Goal: Communication & Community: Answer question/provide support

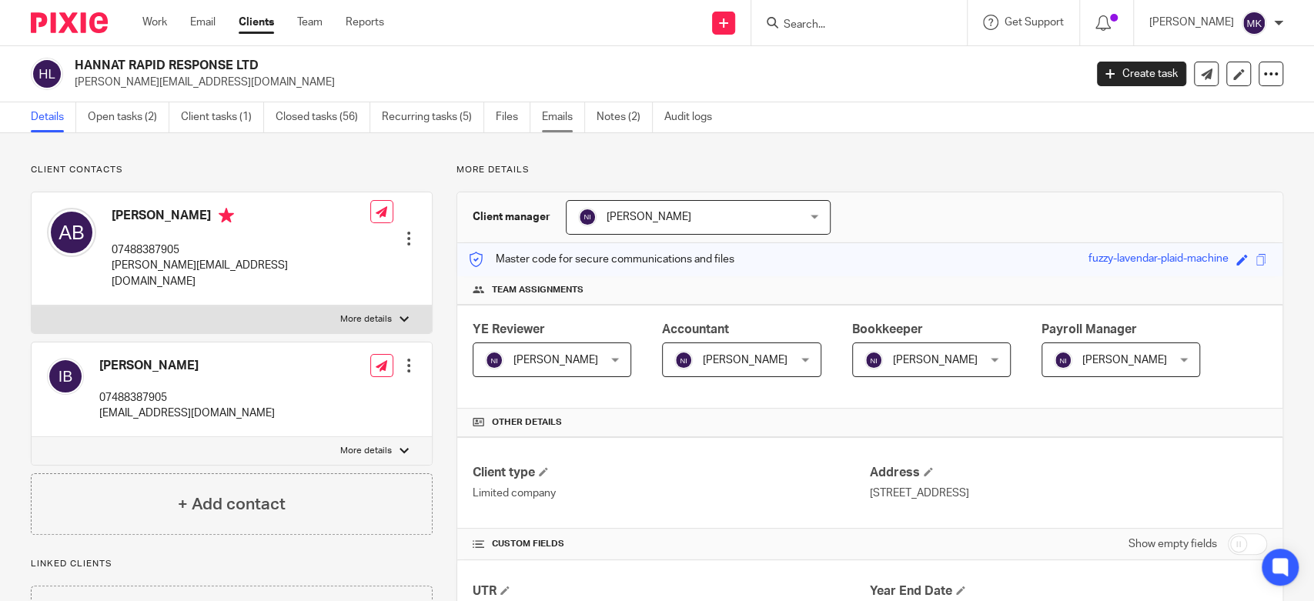
click at [553, 120] on link "Emails" at bounding box center [563, 117] width 43 height 30
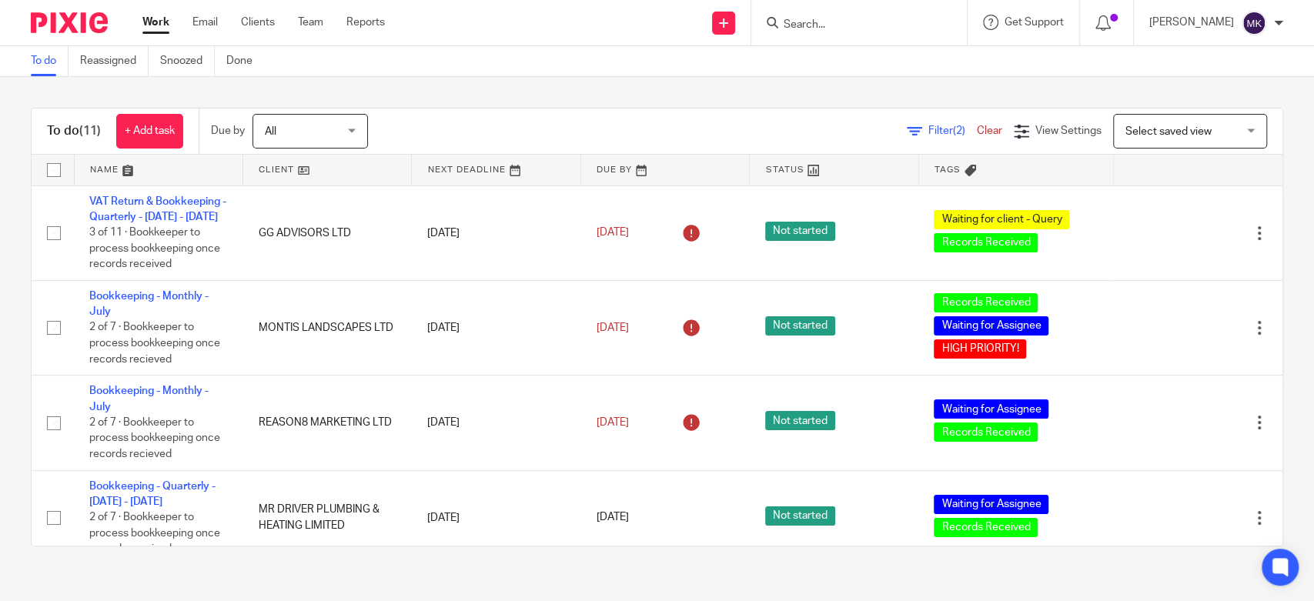
scroll to position [526, 0]
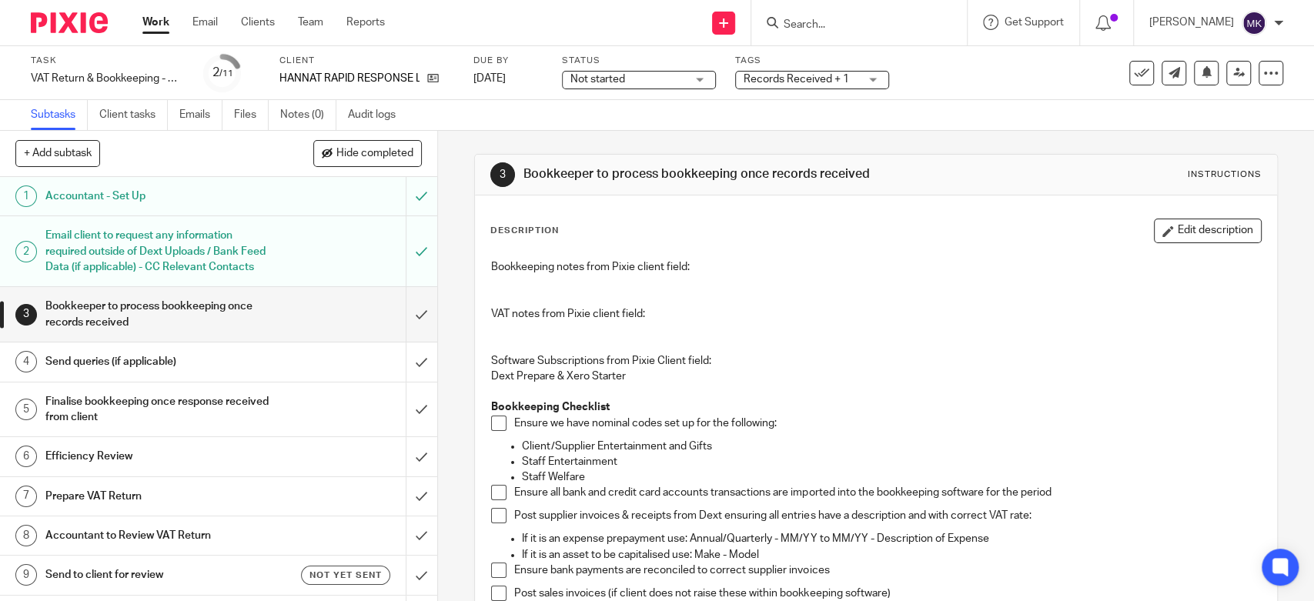
scroll to position [171, 0]
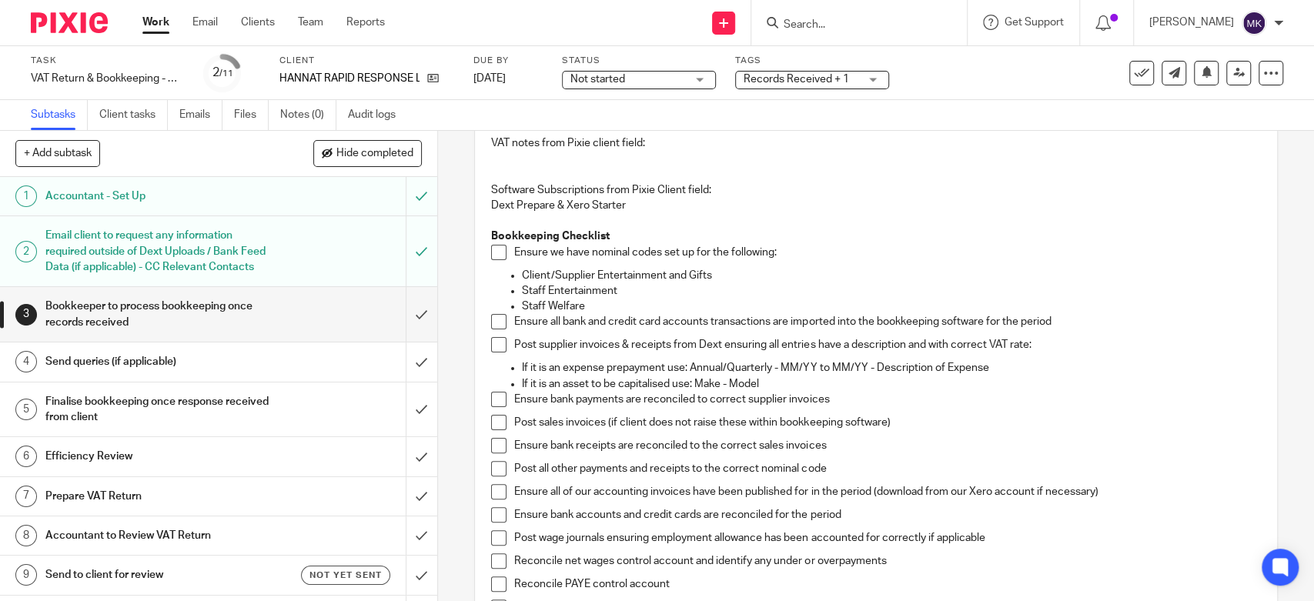
click at [491, 261] on li "Ensure we have nominal codes set up for the following:" at bounding box center [875, 256] width 769 height 23
click at [491, 253] on span at bounding box center [498, 252] width 15 height 15
click at [492, 319] on span at bounding box center [498, 321] width 15 height 15
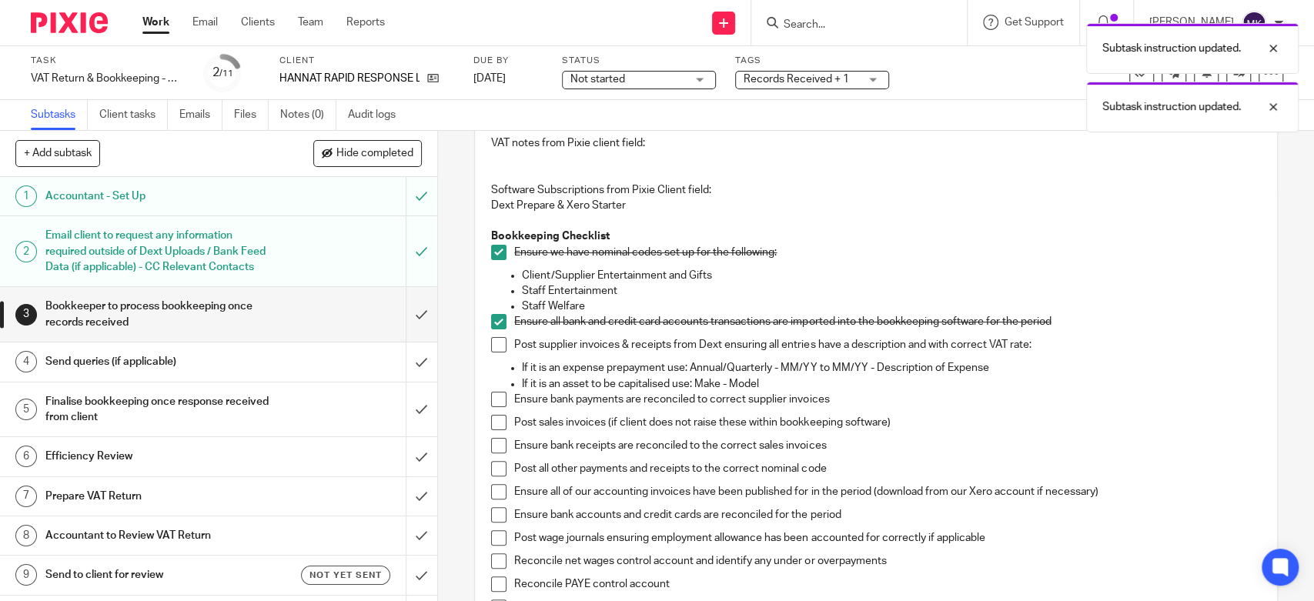
click at [496, 356] on li "Post supplier invoices & receipts from Dext ensuring all entries have a descrip…" at bounding box center [875, 348] width 769 height 23
click at [498, 340] on span at bounding box center [498, 344] width 15 height 15
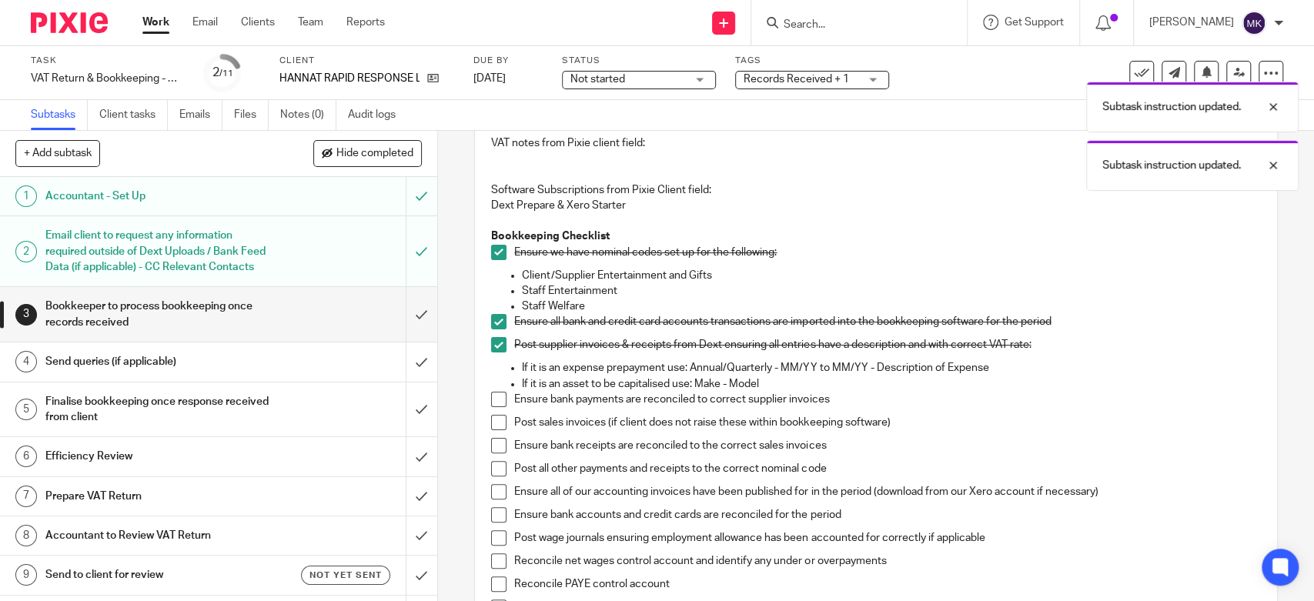
scroll to position [342, 0]
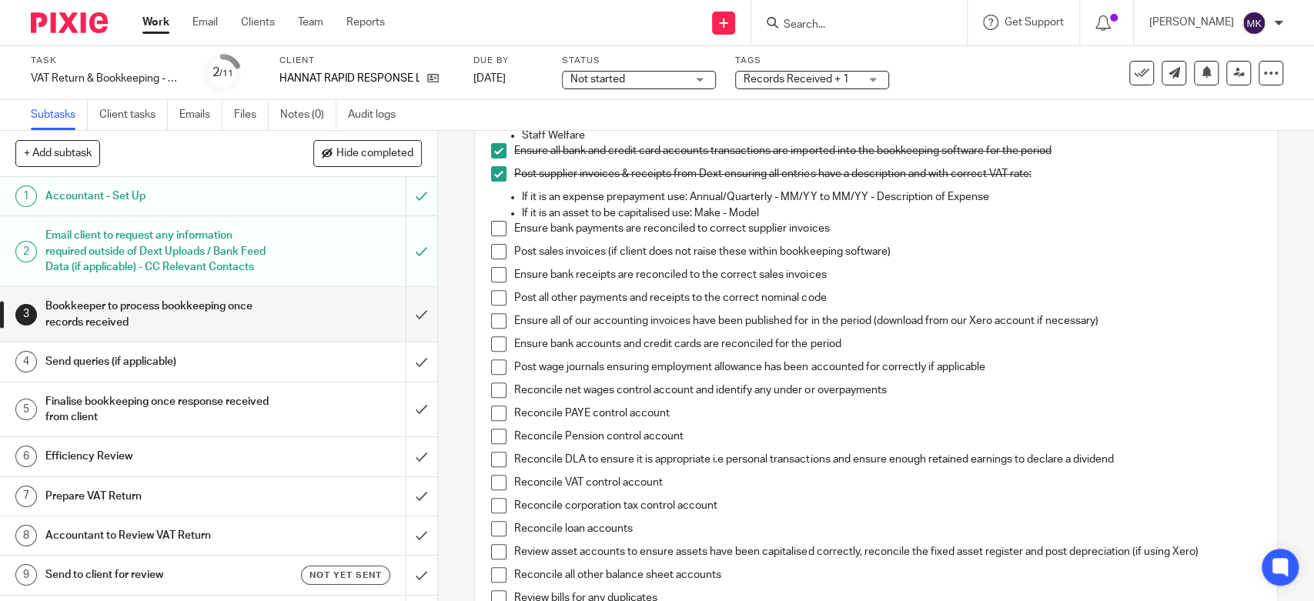
click at [491, 223] on span at bounding box center [498, 228] width 15 height 15
click at [496, 252] on span at bounding box center [498, 251] width 15 height 15
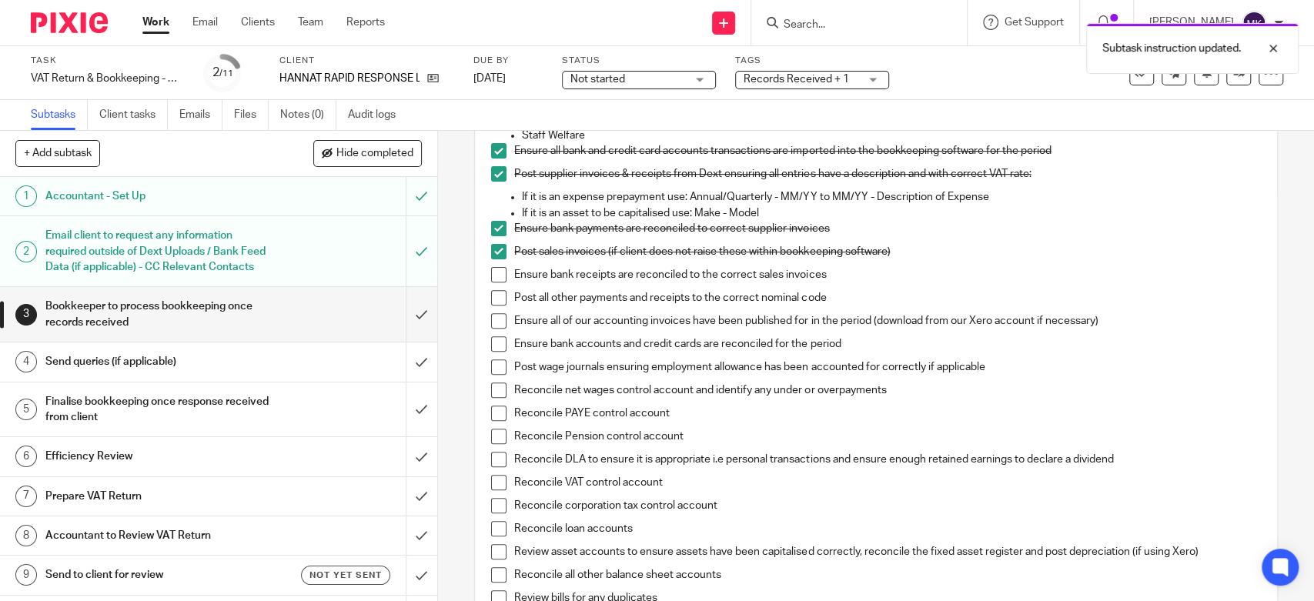
click at [491, 275] on span at bounding box center [498, 274] width 15 height 15
click at [491, 293] on span at bounding box center [498, 297] width 15 height 15
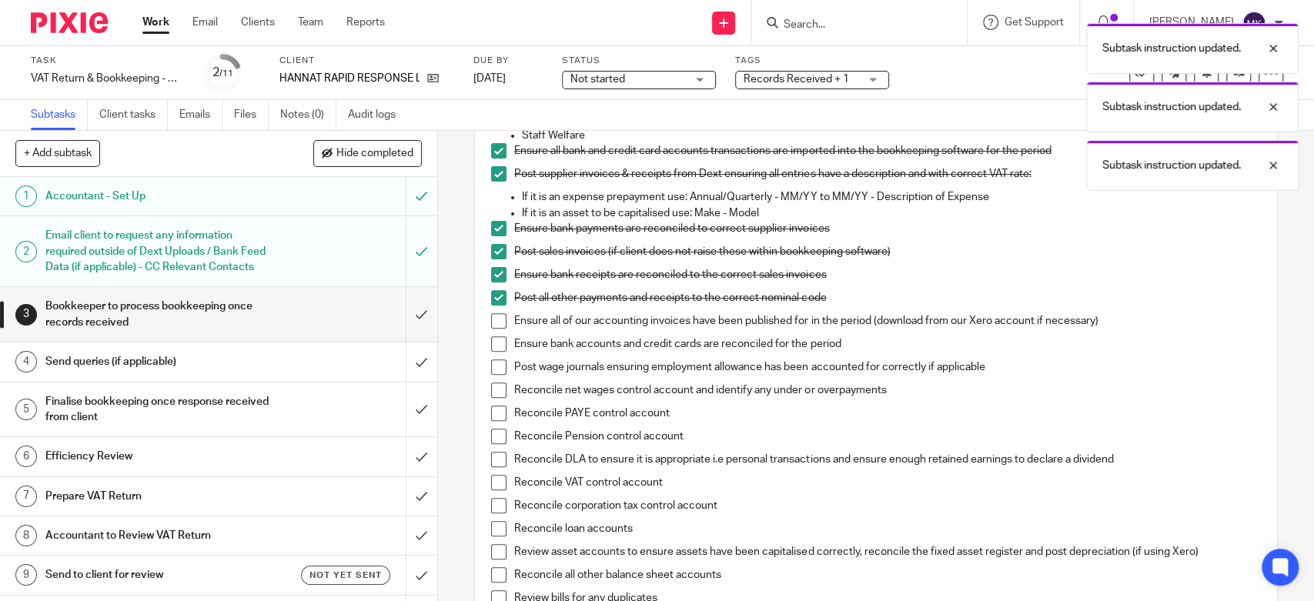
click at [494, 325] on span at bounding box center [498, 320] width 15 height 15
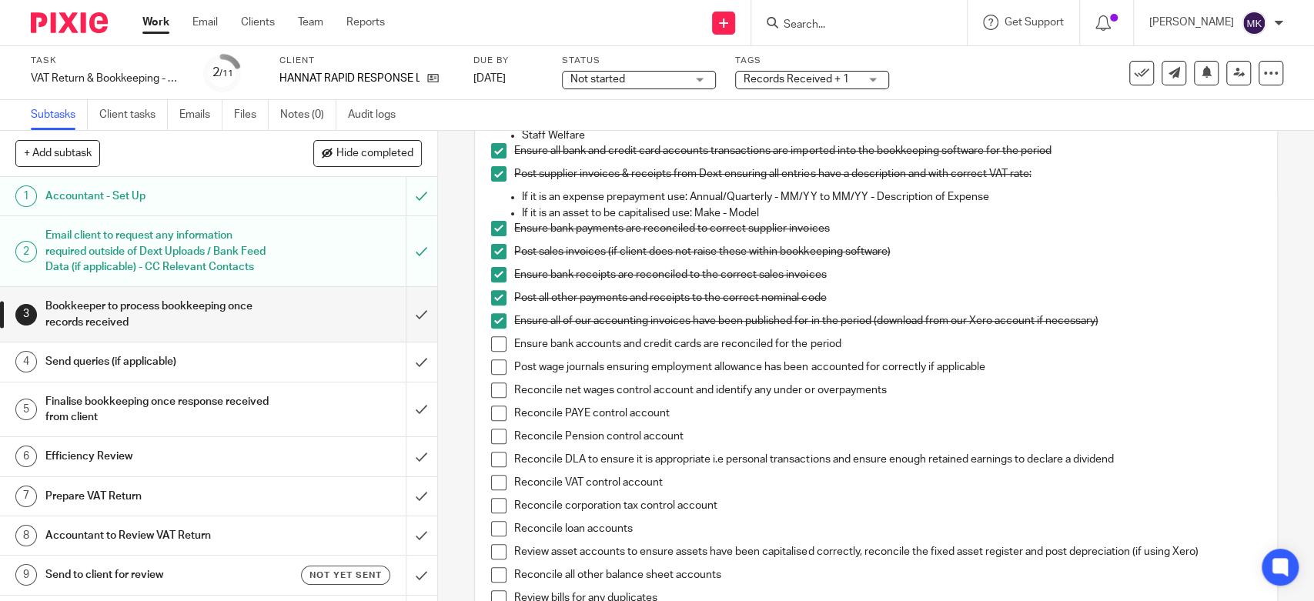
click at [499, 347] on span at bounding box center [498, 343] width 15 height 15
click at [497, 374] on li "Post wage journals ensuring employment allowance has been accounted for correct…" at bounding box center [875, 371] width 769 height 23
click at [493, 363] on span at bounding box center [498, 367] width 15 height 15
click at [498, 390] on span at bounding box center [498, 390] width 15 height 15
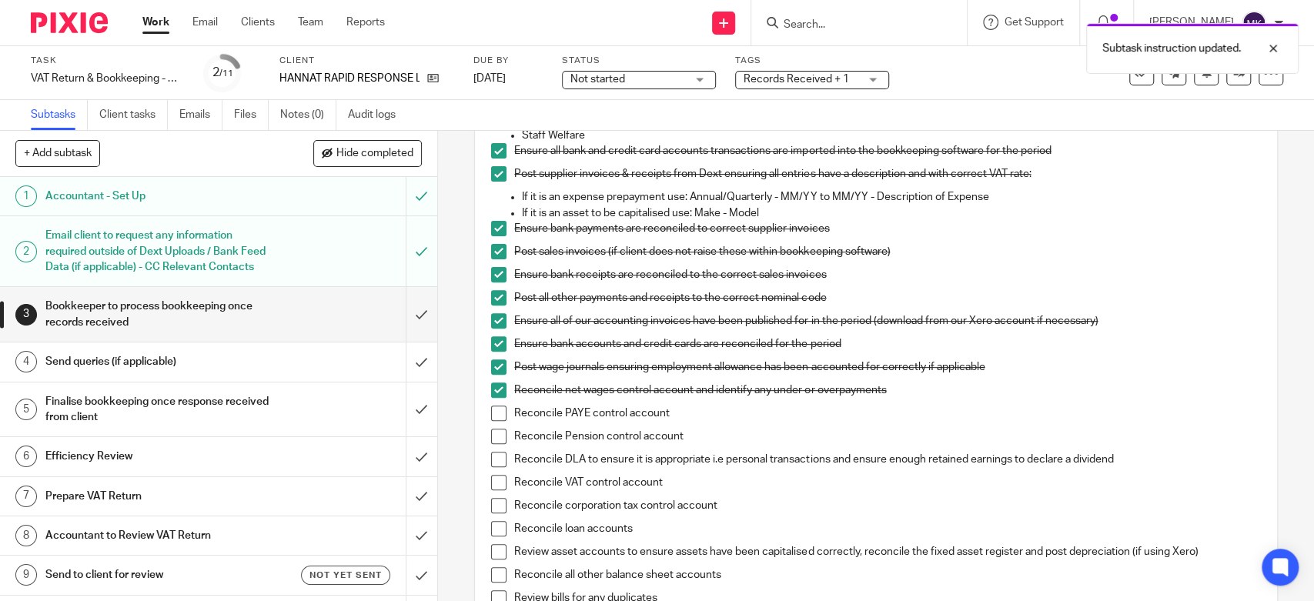
click at [491, 411] on span at bounding box center [498, 413] width 15 height 15
click at [491, 430] on span at bounding box center [498, 436] width 15 height 15
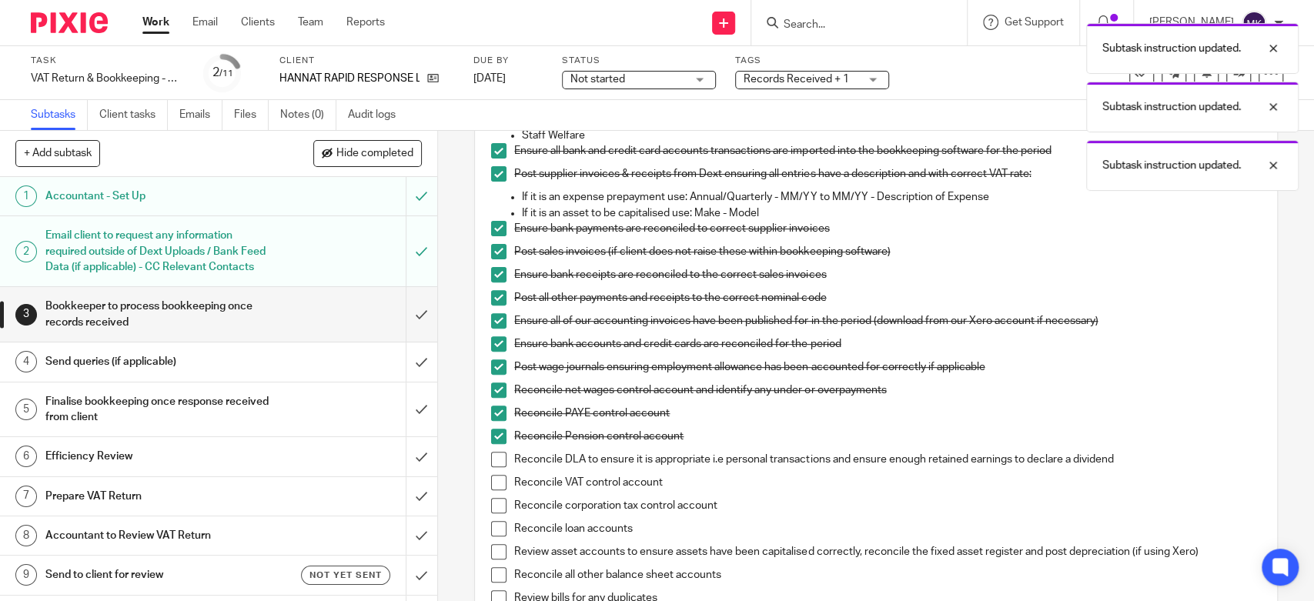
click at [494, 457] on span at bounding box center [498, 459] width 15 height 15
click at [491, 485] on span at bounding box center [498, 482] width 15 height 15
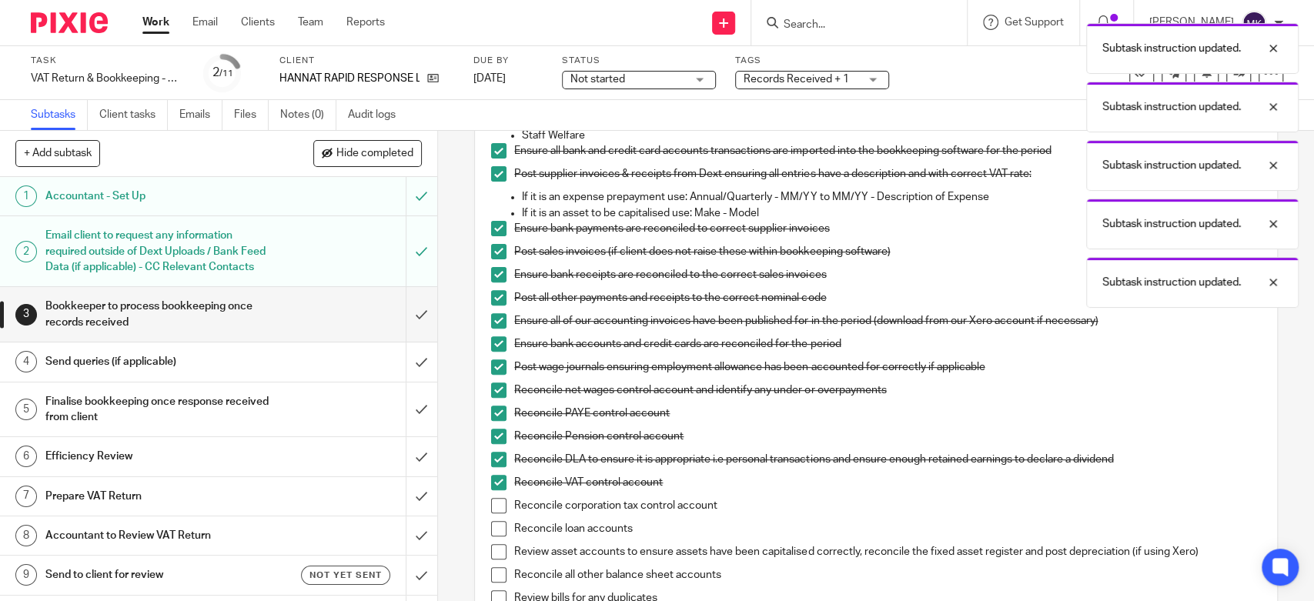
scroll to position [513, 0]
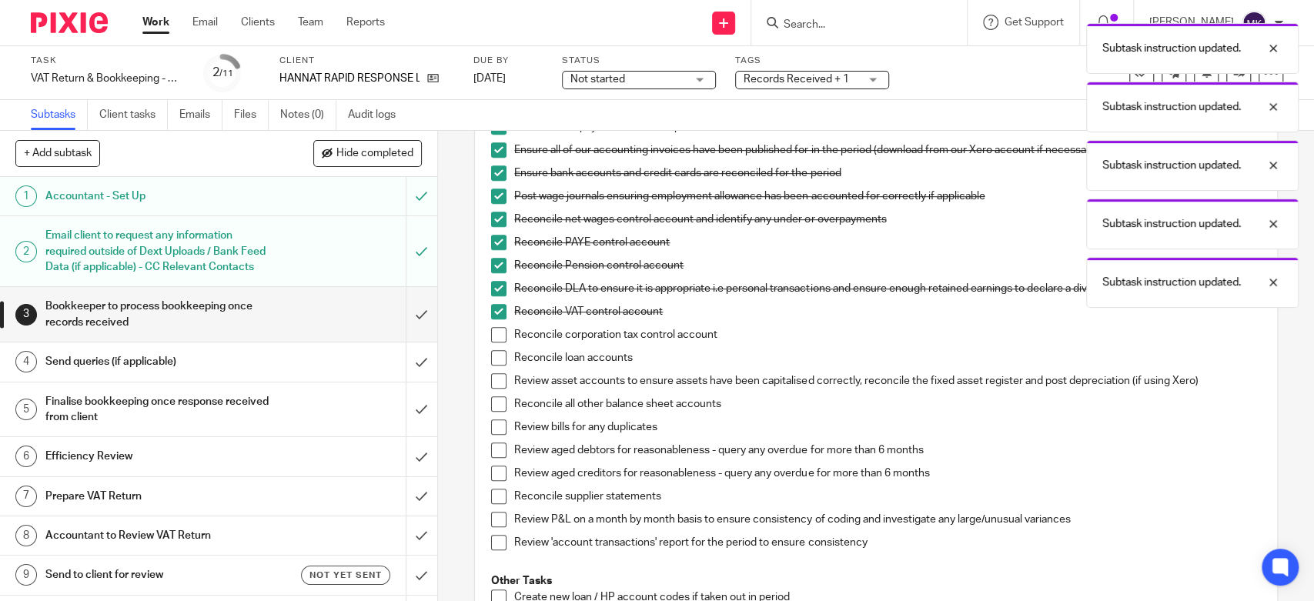
click at [491, 336] on span at bounding box center [498, 334] width 15 height 15
click at [502, 367] on li "Reconcile loan accounts" at bounding box center [875, 361] width 769 height 23
click at [497, 357] on span at bounding box center [498, 357] width 15 height 15
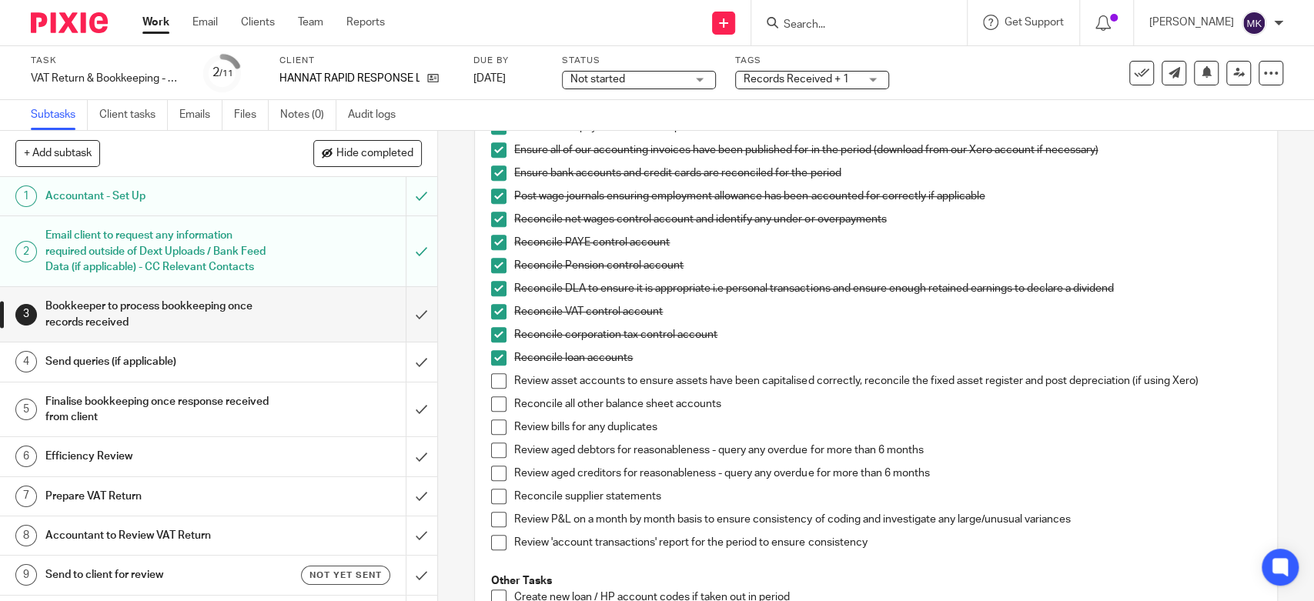
click at [492, 377] on span at bounding box center [498, 380] width 15 height 15
click at [491, 401] on span at bounding box center [498, 404] width 15 height 15
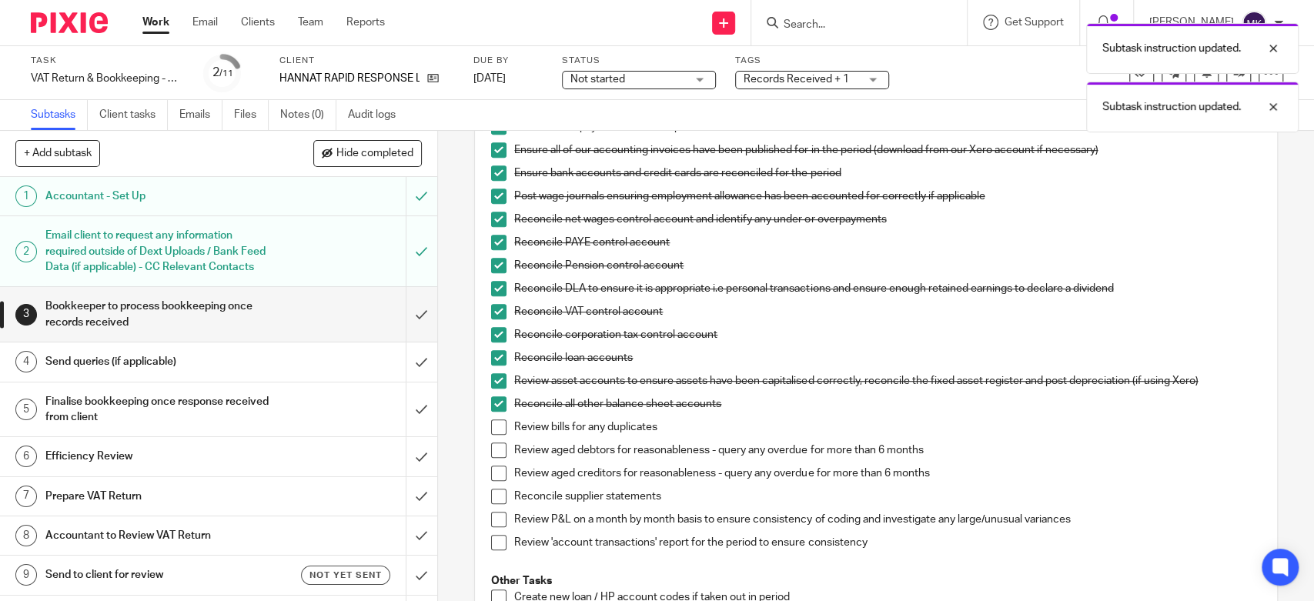
click at [491, 420] on span at bounding box center [498, 427] width 15 height 15
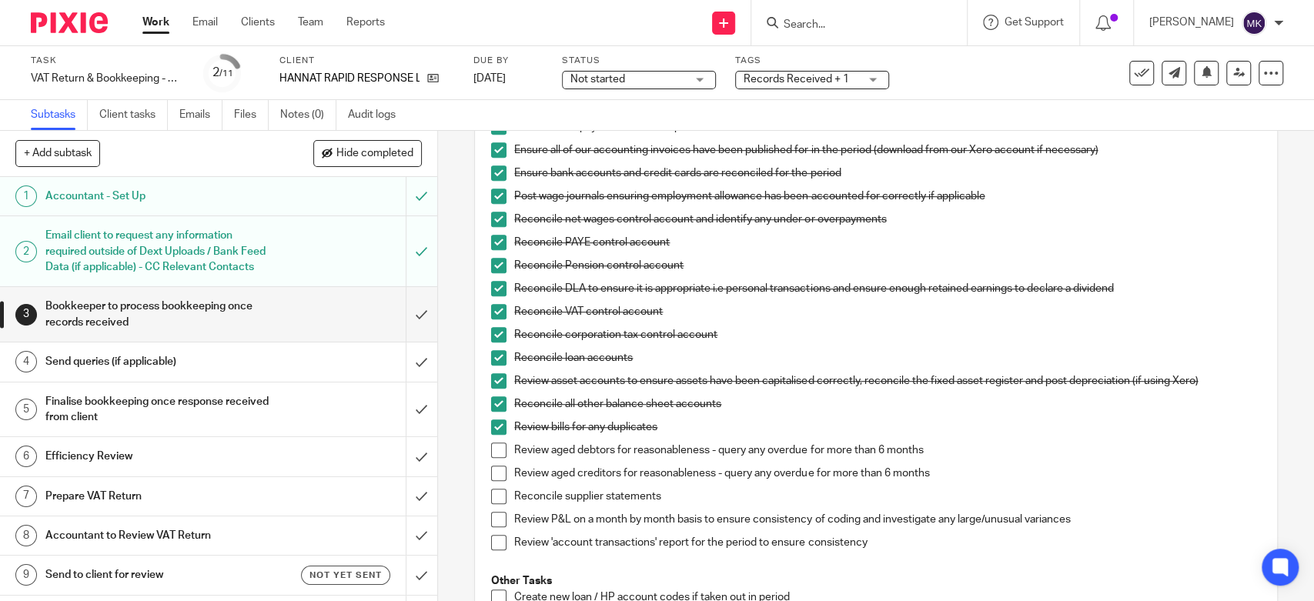
click at [497, 448] on span at bounding box center [498, 450] width 15 height 15
click at [491, 468] on span at bounding box center [498, 473] width 15 height 15
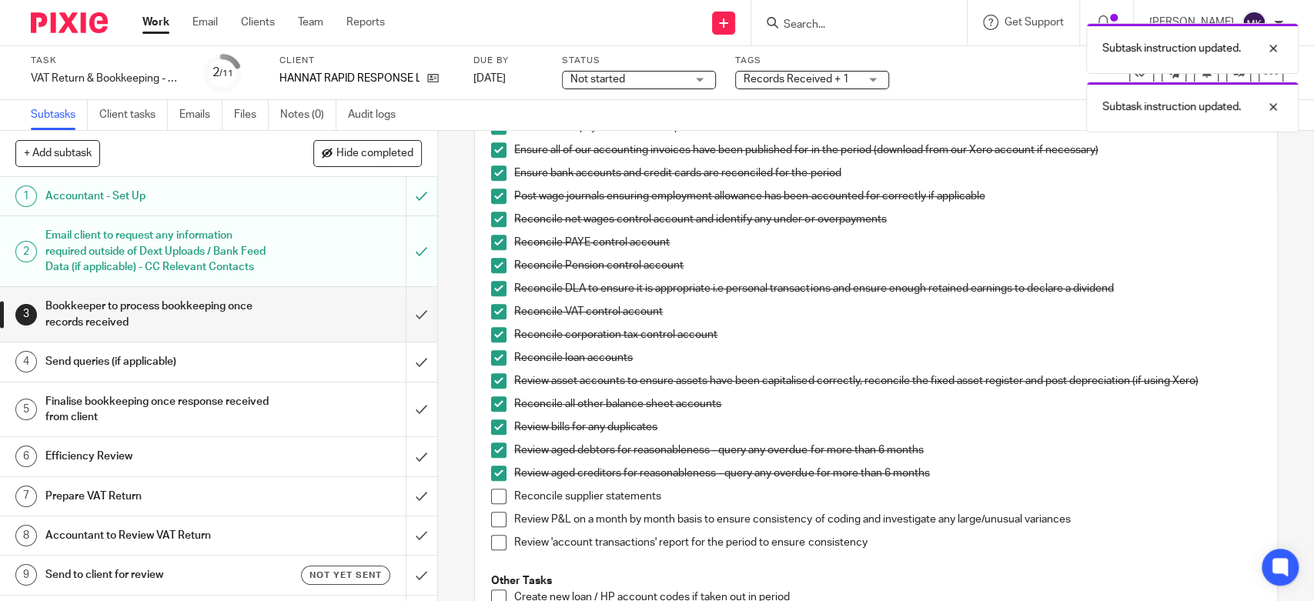
click at [491, 501] on span at bounding box center [498, 496] width 15 height 15
click at [491, 519] on span at bounding box center [498, 519] width 15 height 15
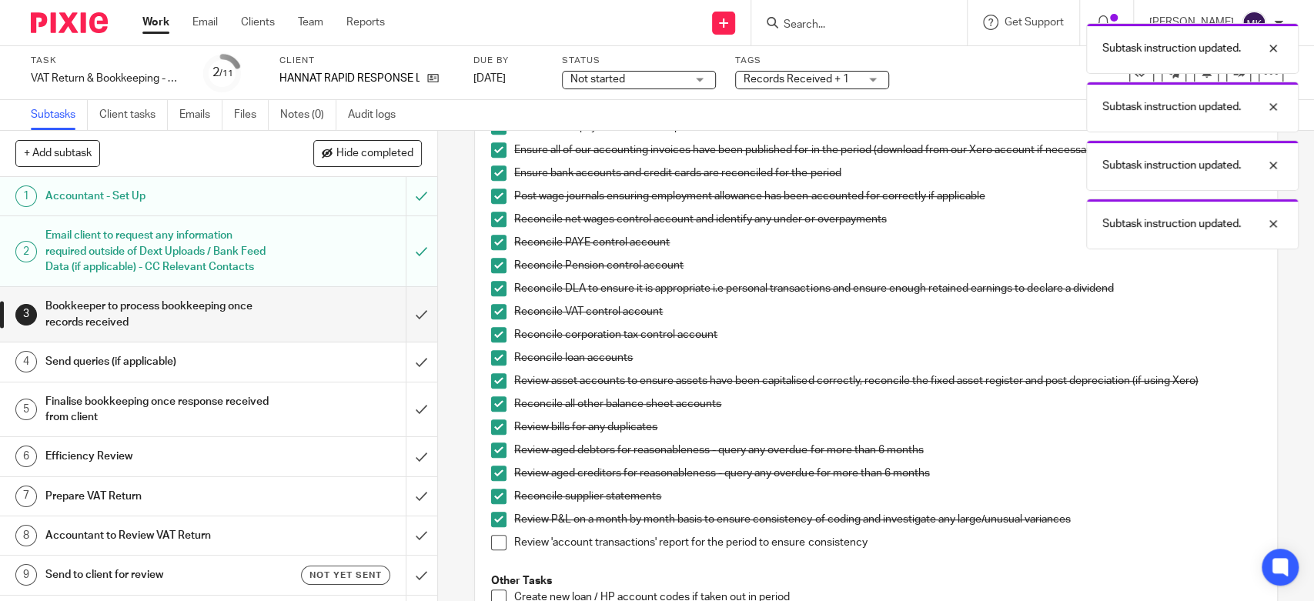
click at [491, 545] on span at bounding box center [498, 542] width 15 height 15
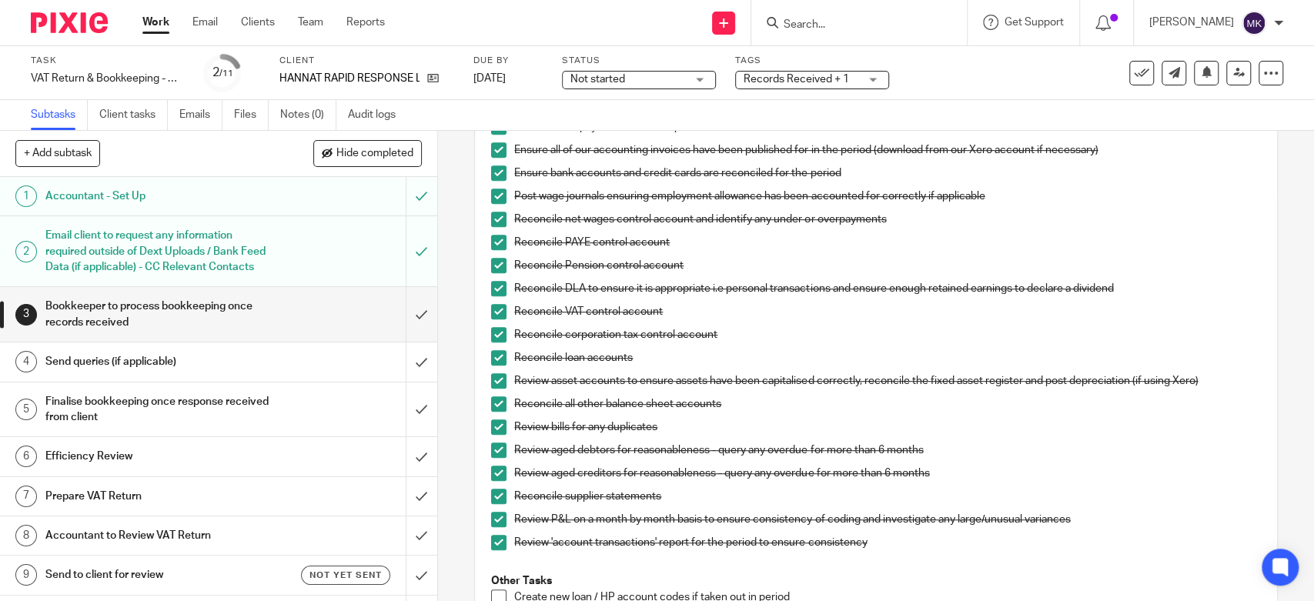
click at [1131, 454] on p "Review aged debtors for reasonableness - query any overdue for more than 6 mont…" at bounding box center [887, 450] width 746 height 15
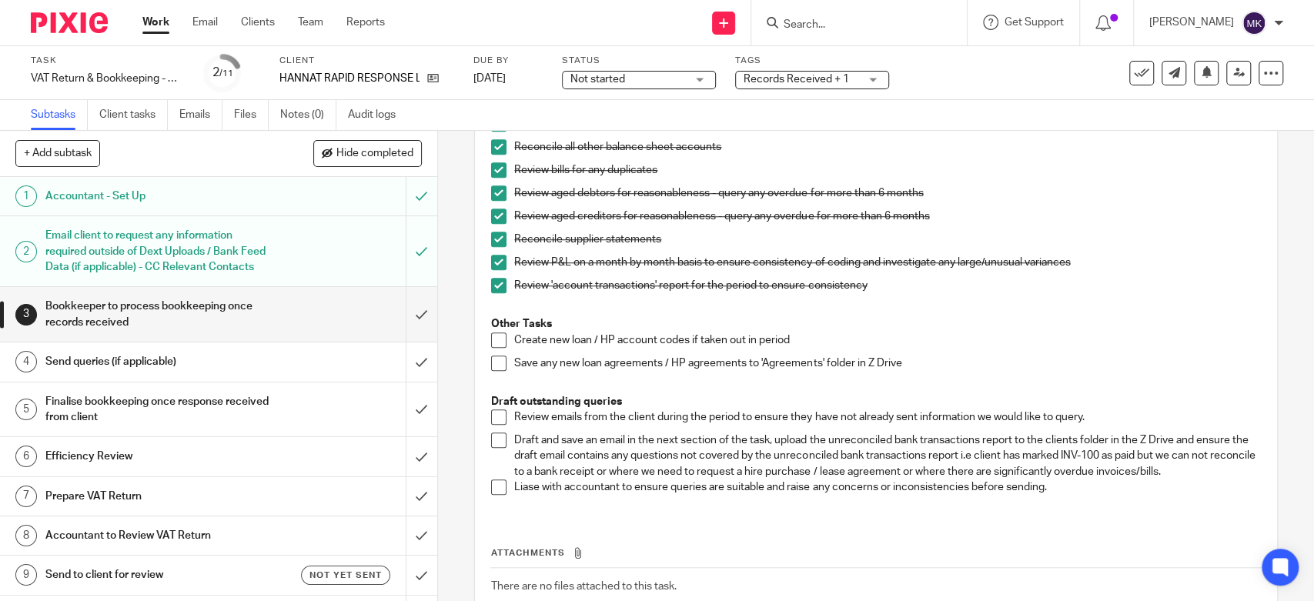
drag, startPoint x: 500, startPoint y: 414, endPoint x: 497, endPoint y: 422, distance: 8.3
click at [498, 414] on span at bounding box center [498, 417] width 15 height 15
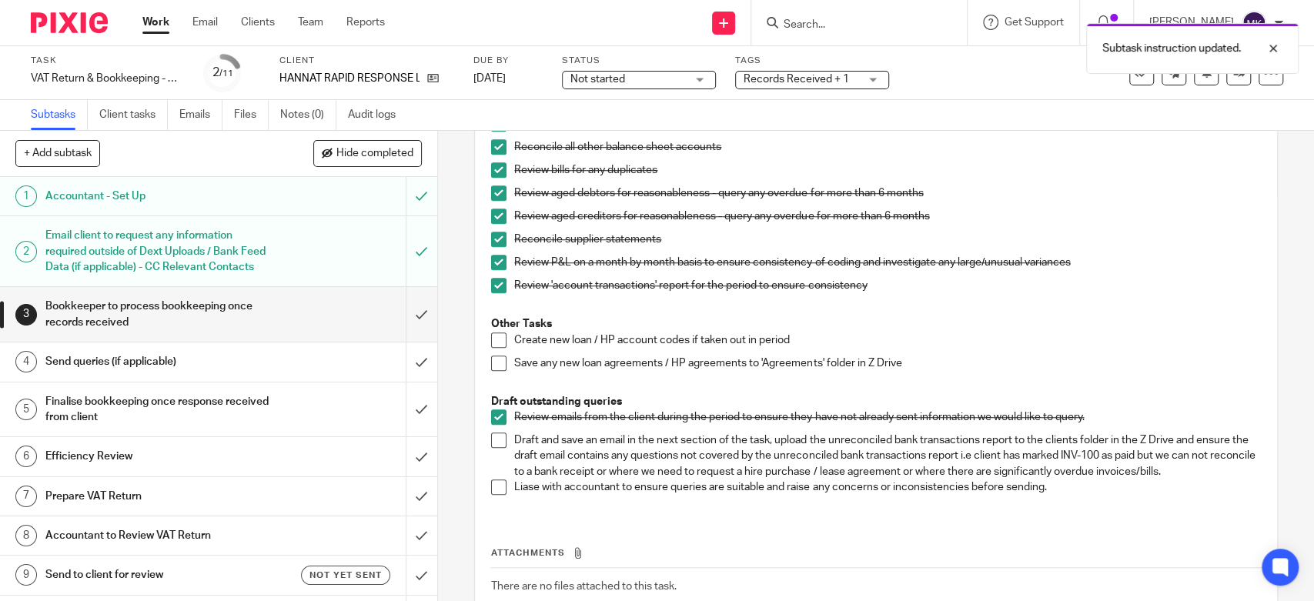
click at [497, 440] on span at bounding box center [498, 440] width 15 height 15
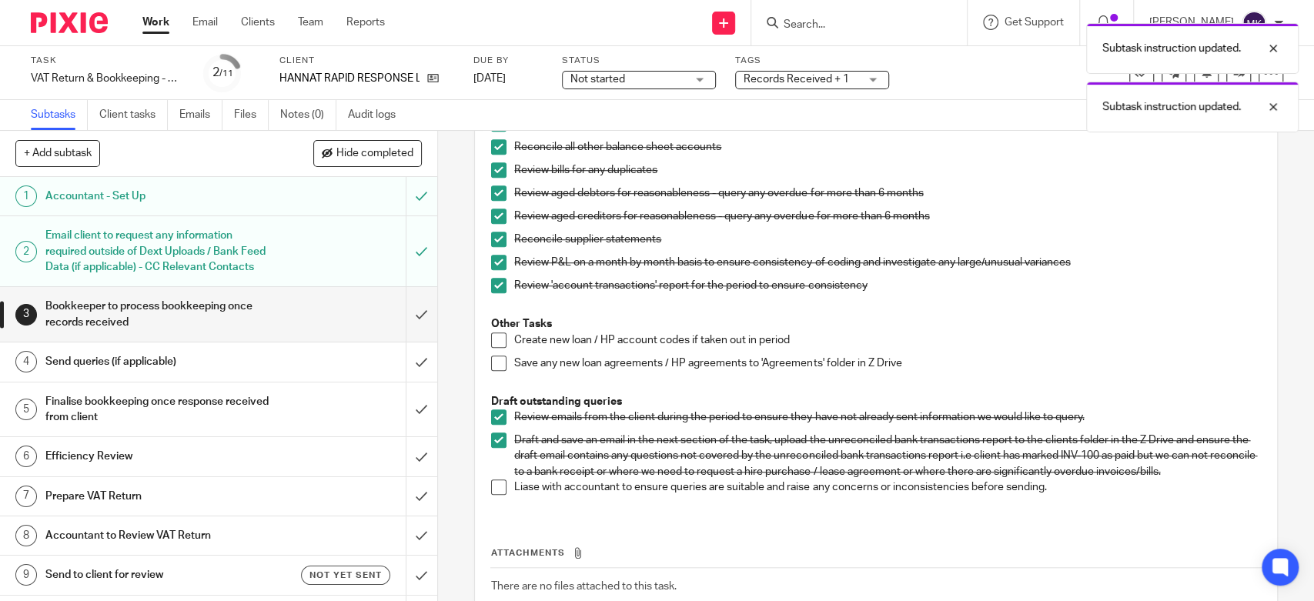
click at [499, 473] on li "Draft and save an email in the next section of the task, upload the unreconcile…" at bounding box center [875, 456] width 769 height 47
click at [493, 480] on span at bounding box center [498, 487] width 15 height 15
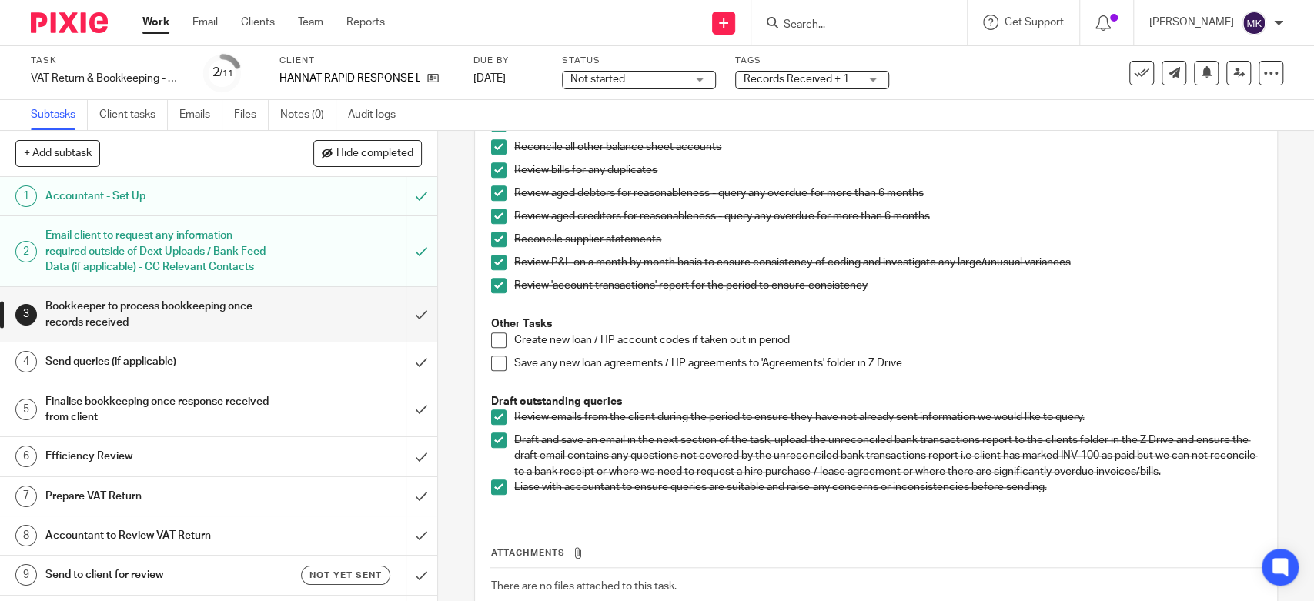
click at [197, 381] on link "4 Send queries (if applicable)" at bounding box center [203, 362] width 406 height 38
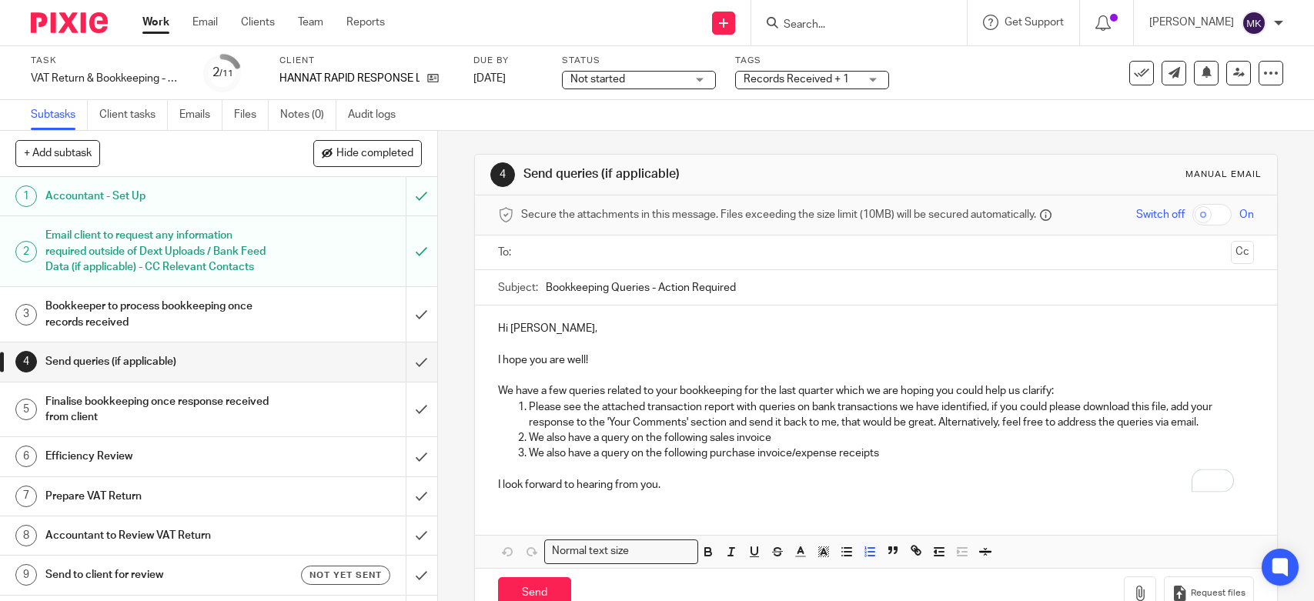
click at [507, 436] on div "Hi Angelina, I hope you are well! We have a few queries related to your bookkee…" at bounding box center [876, 405] width 802 height 199
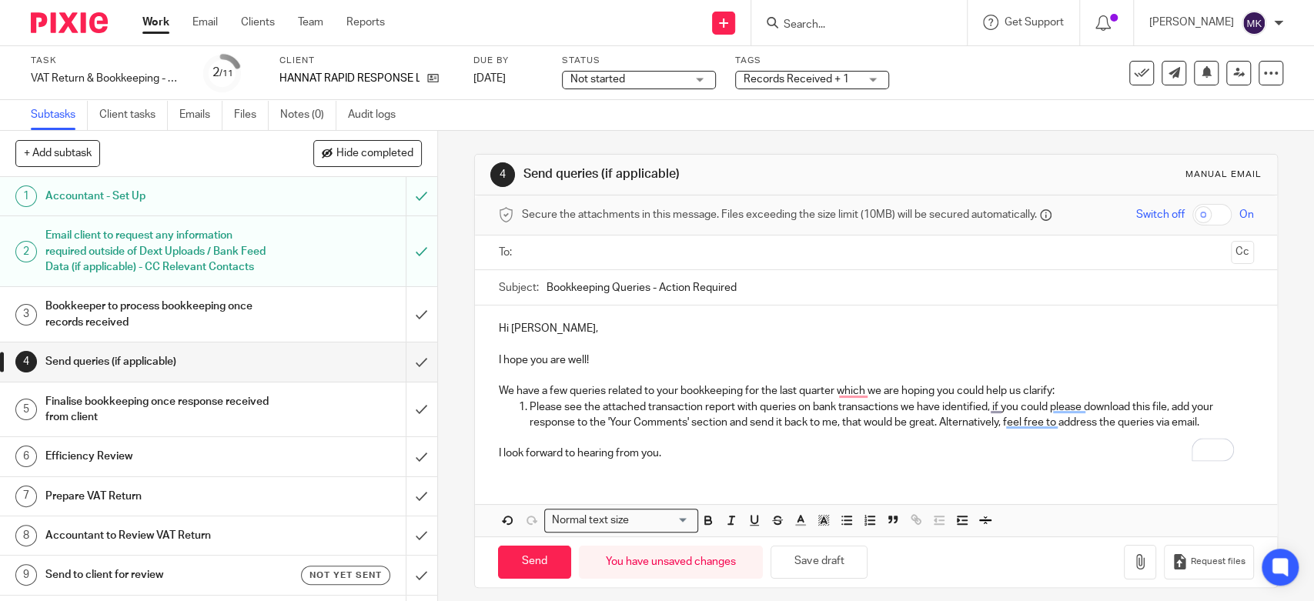
click at [1130, 393] on p "We have a few queries related to your bookkeeping for the last quarter which we…" at bounding box center [875, 390] width 755 height 15
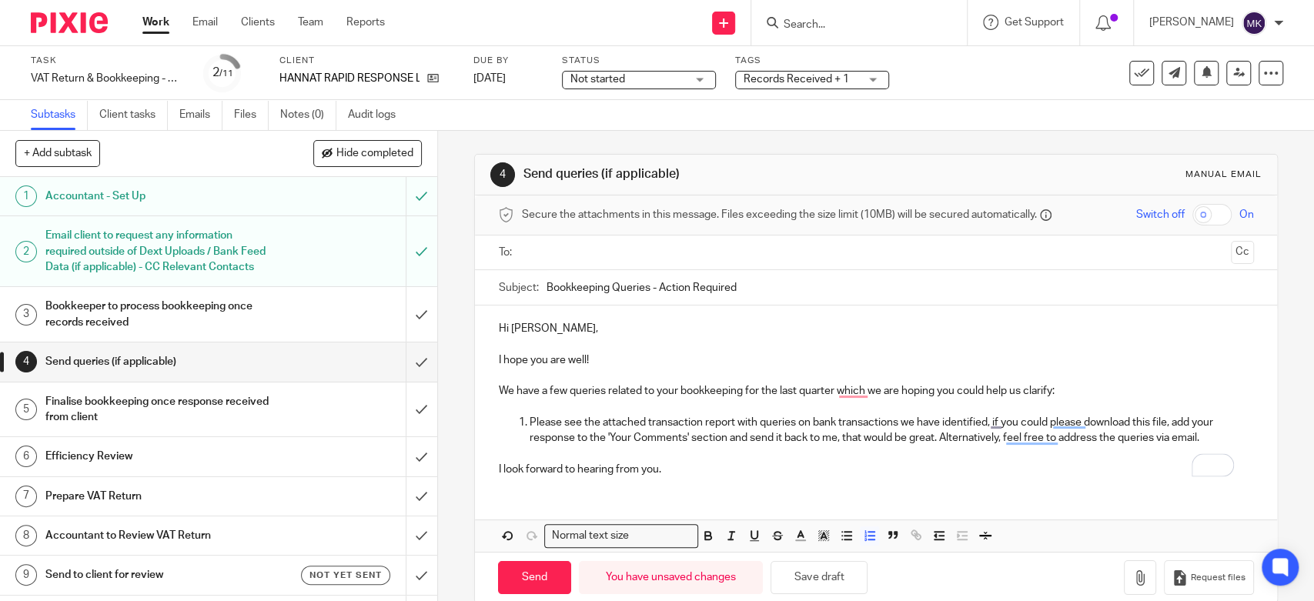
click at [816, 450] on p "To enrich screen reader interactions, please activate Accessibility in Grammarl…" at bounding box center [891, 453] width 725 height 15
click at [682, 252] on input "text" at bounding box center [876, 253] width 698 height 18
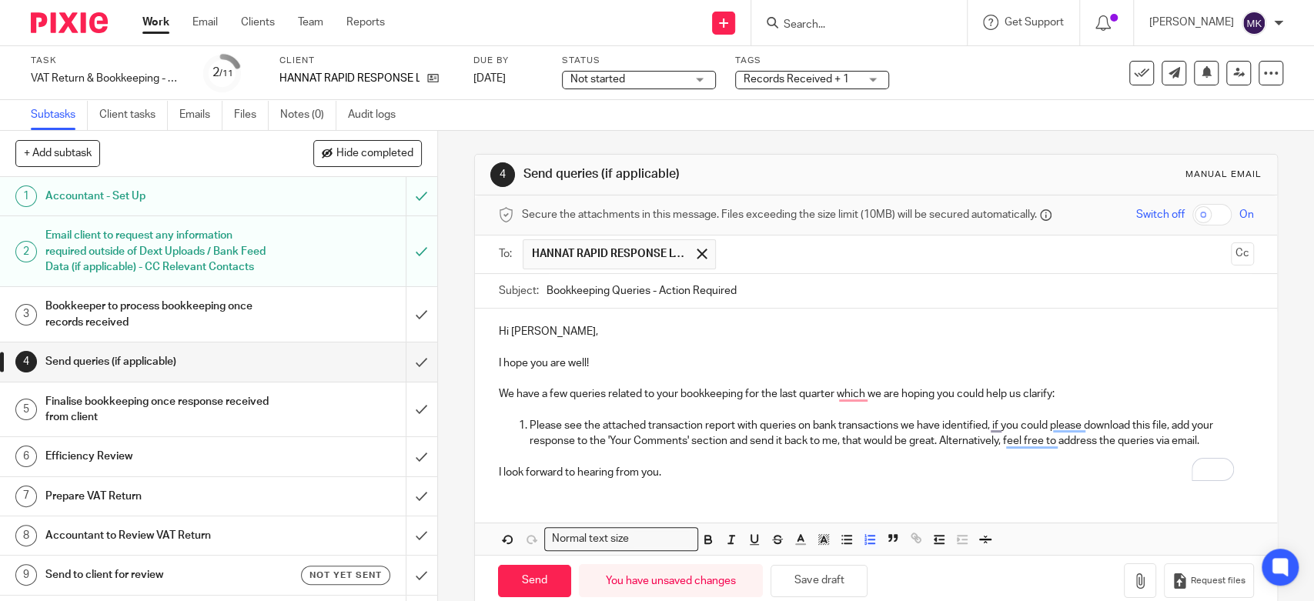
click at [756, 260] on input "text" at bounding box center [974, 254] width 501 height 30
click at [545, 328] on p "Hi Angelina," at bounding box center [875, 331] width 755 height 15
click at [752, 372] on p "To enrich screen reader interactions, please activate Accessibility in Grammarl…" at bounding box center [875, 378] width 755 height 15
drag, startPoint x: 537, startPoint y: 578, endPoint x: 902, endPoint y: 344, distance: 434.2
click at [902, 344] on form "Secure the attachments in this message. Files exceeding the size limit (10MB) w…" at bounding box center [876, 401] width 802 height 410
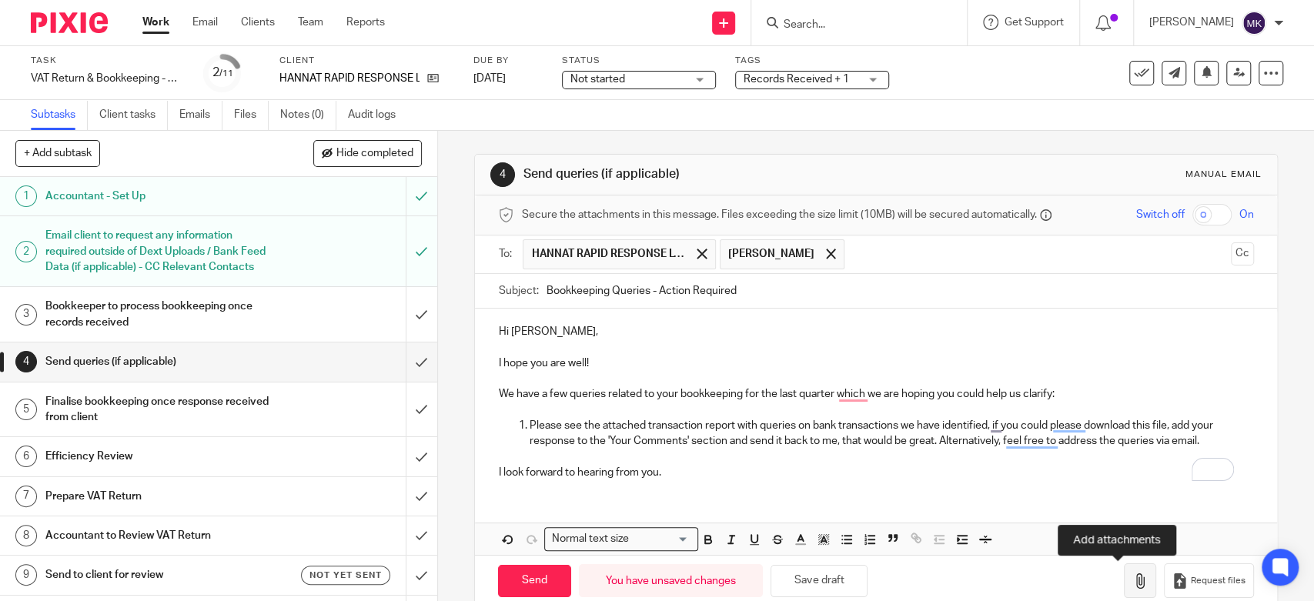
click at [1124, 571] on button "button" at bounding box center [1140, 581] width 32 height 35
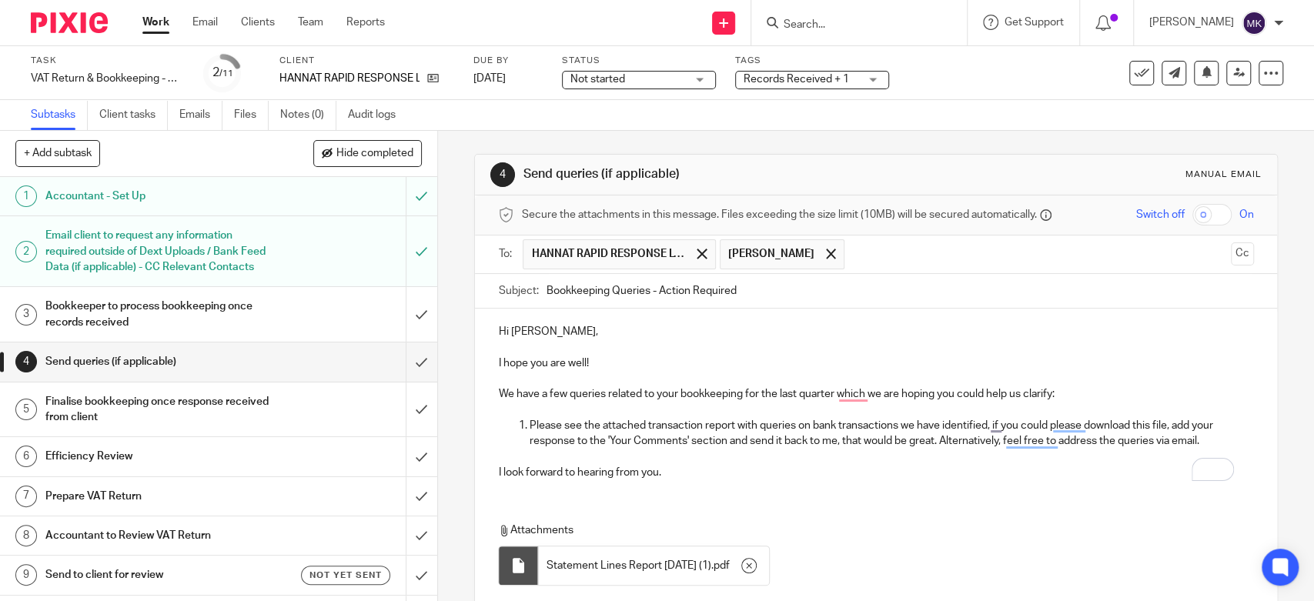
click at [838, 485] on div "Hi Angelina, I hope you are well! We have a few queries related to your bookkee…" at bounding box center [876, 400] width 802 height 183
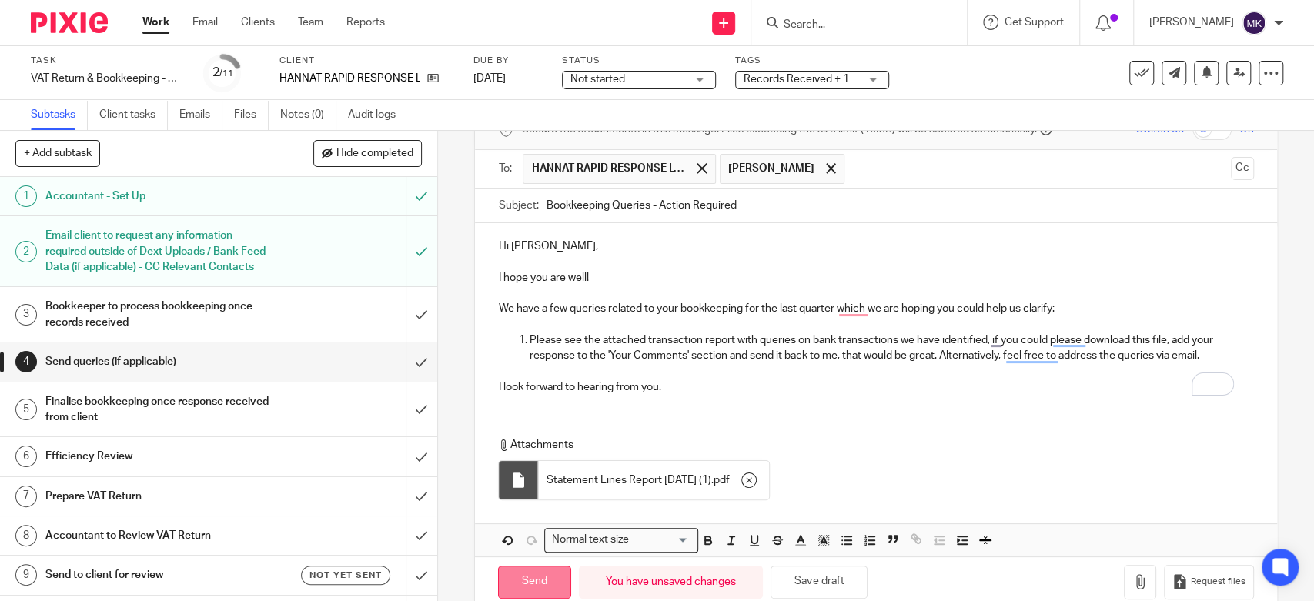
click at [537, 575] on input "Send" at bounding box center [534, 582] width 73 height 33
click at [778, 79] on span "Records Received + 1" at bounding box center [796, 79] width 105 height 11
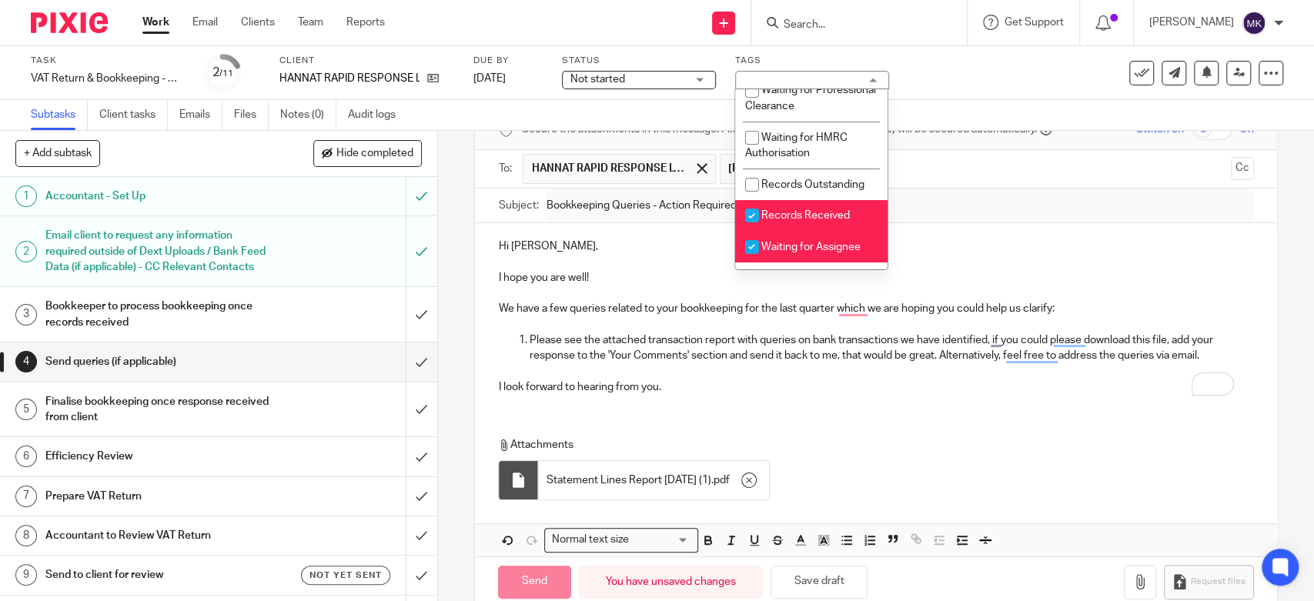
scroll to position [256, 0]
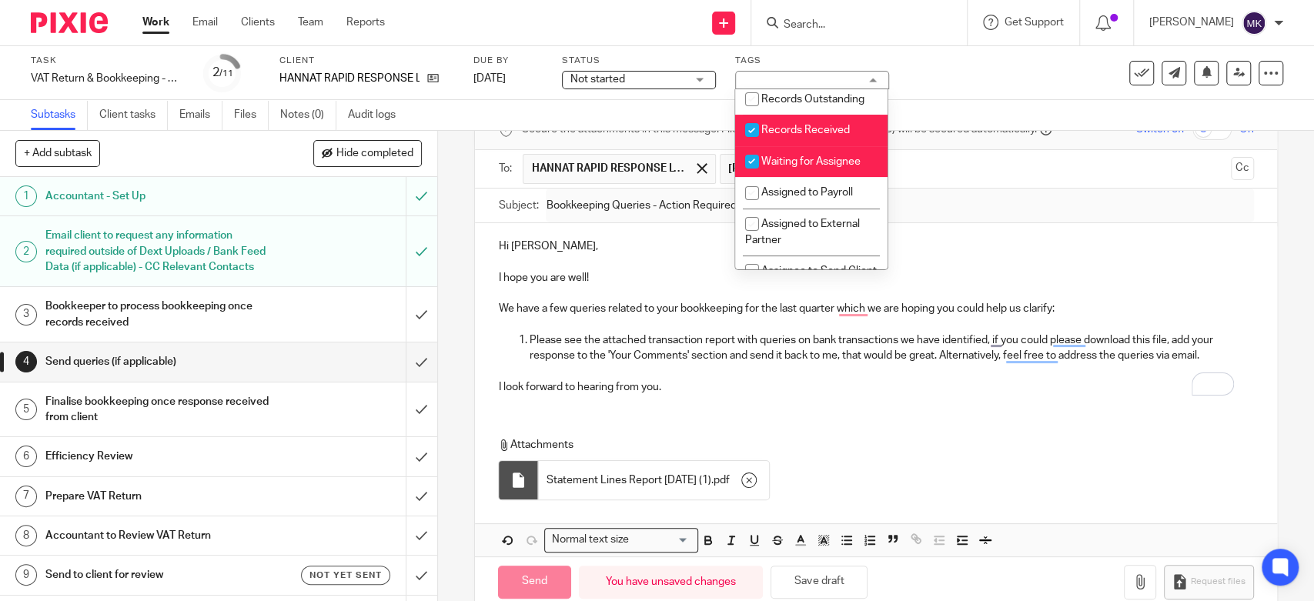
type input "Sent"
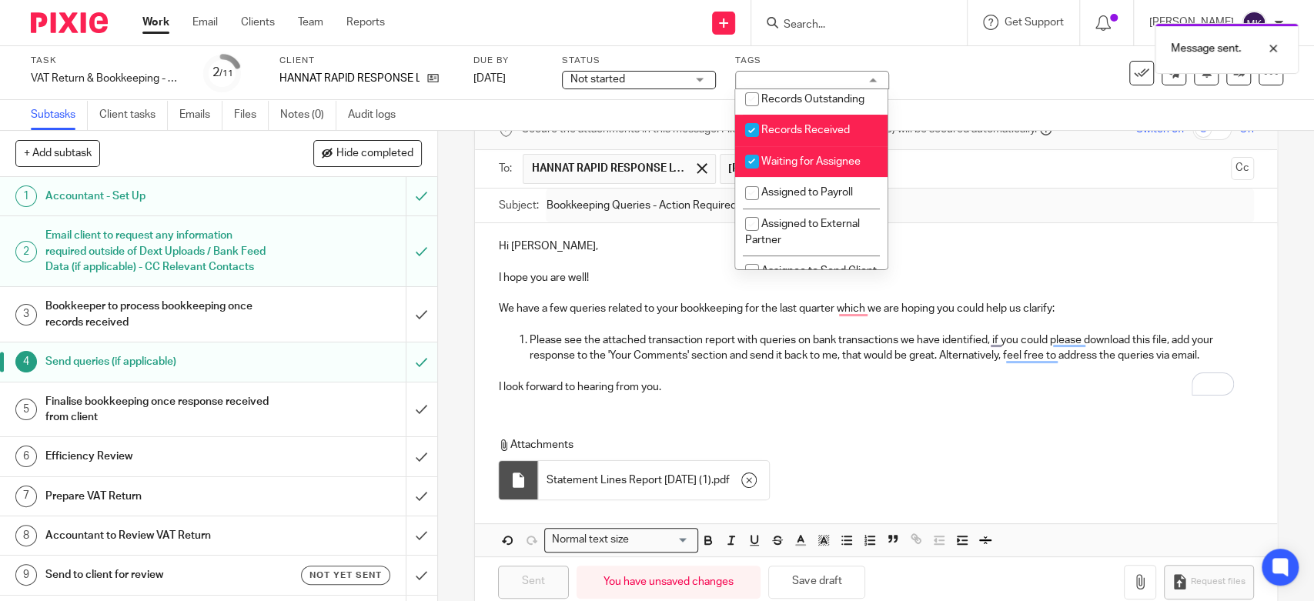
click at [788, 136] on span "Records Received" at bounding box center [805, 130] width 89 height 11
checkbox input "false"
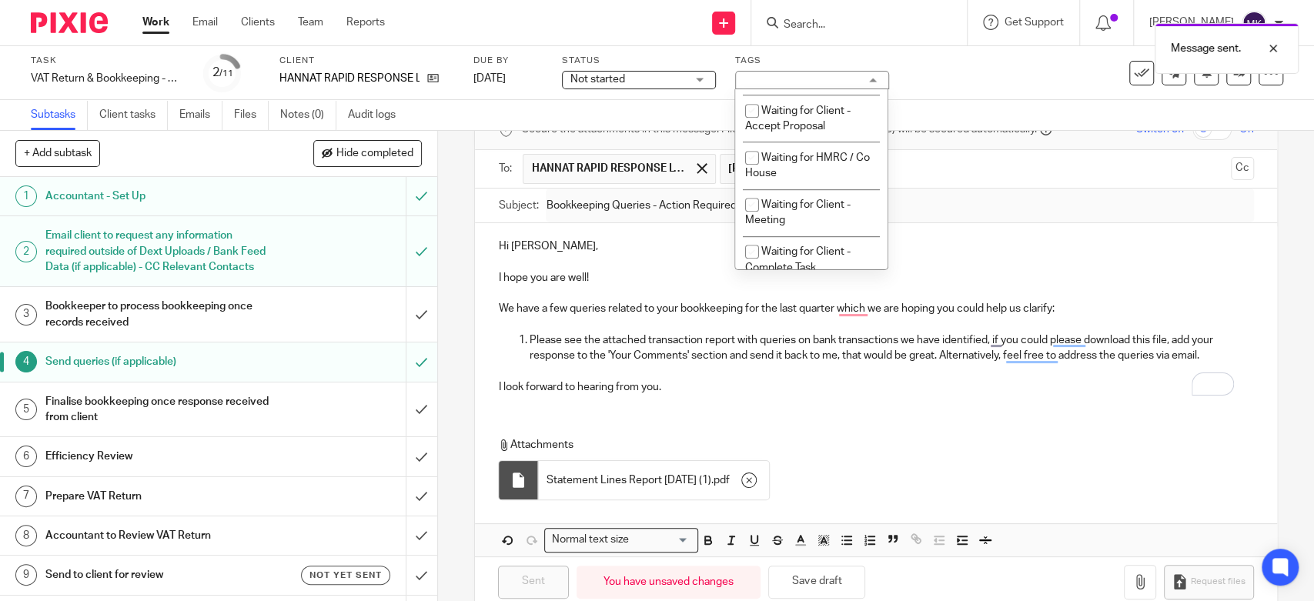
scroll to position [770, 0]
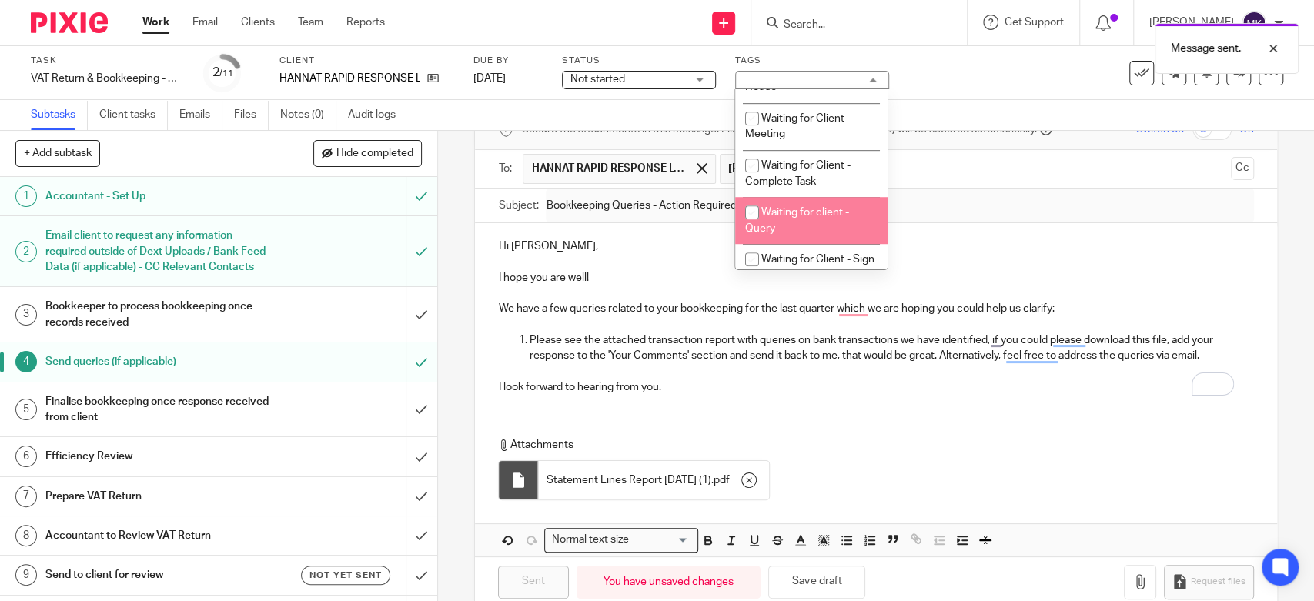
click at [800, 230] on span "Waiting for client - Query" at bounding box center [797, 220] width 104 height 27
checkbox input "true"
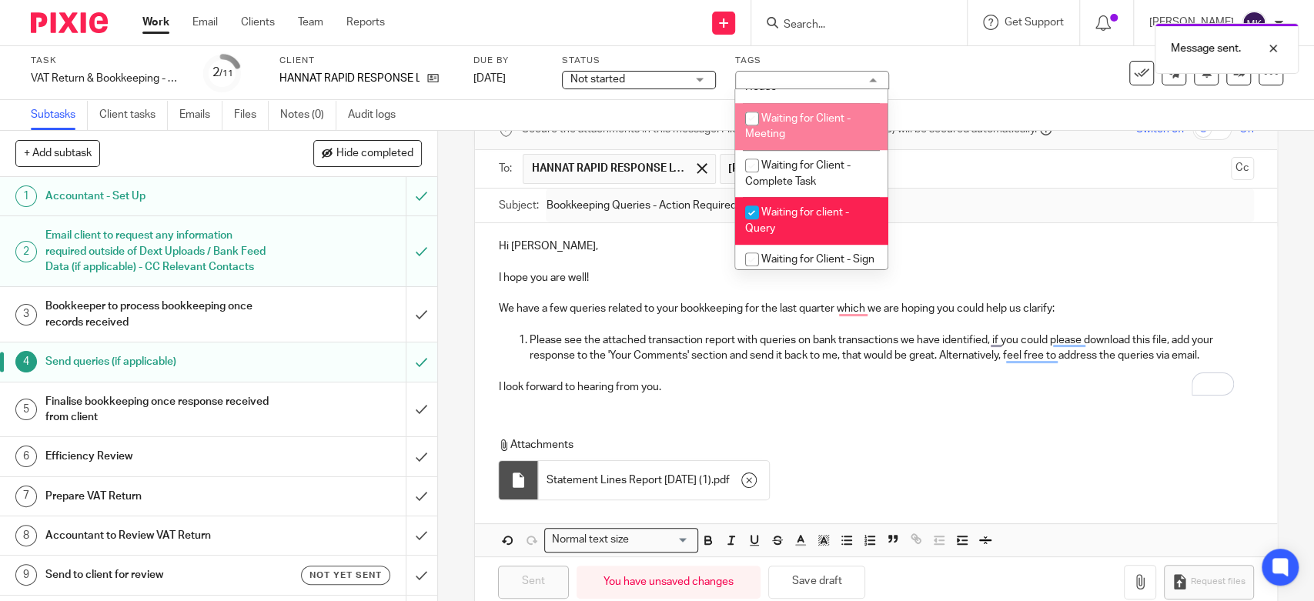
click at [706, 76] on div "Not started Not started" at bounding box center [639, 80] width 154 height 18
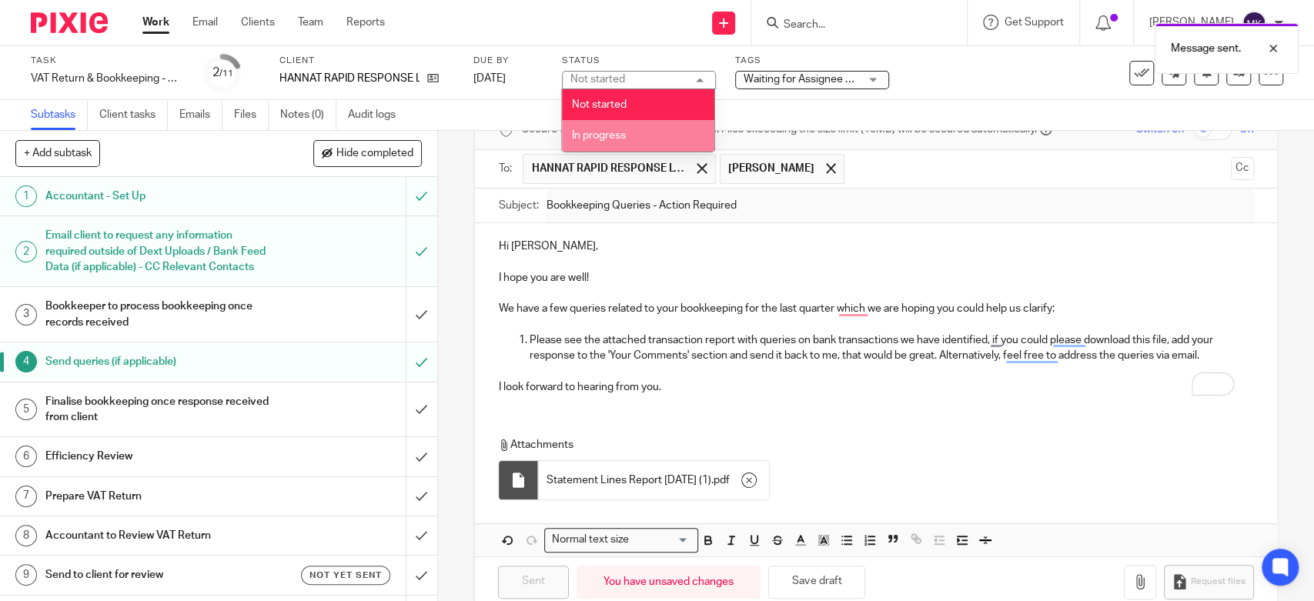
click at [632, 126] on li "In progress" at bounding box center [638, 136] width 152 height 32
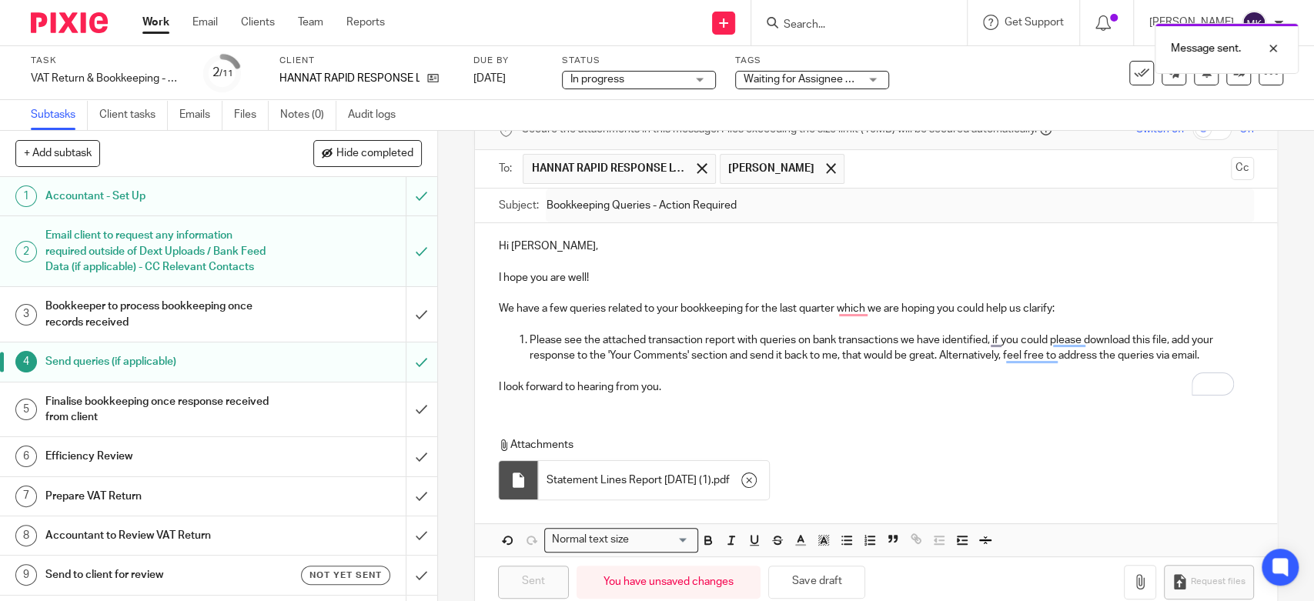
click at [945, 126] on div "Subtasks Client tasks Emails Files Notes (0) Audit logs" at bounding box center [657, 115] width 1314 height 31
click at [812, 75] on span "Waiting for Assignee + 1" at bounding box center [802, 79] width 116 height 11
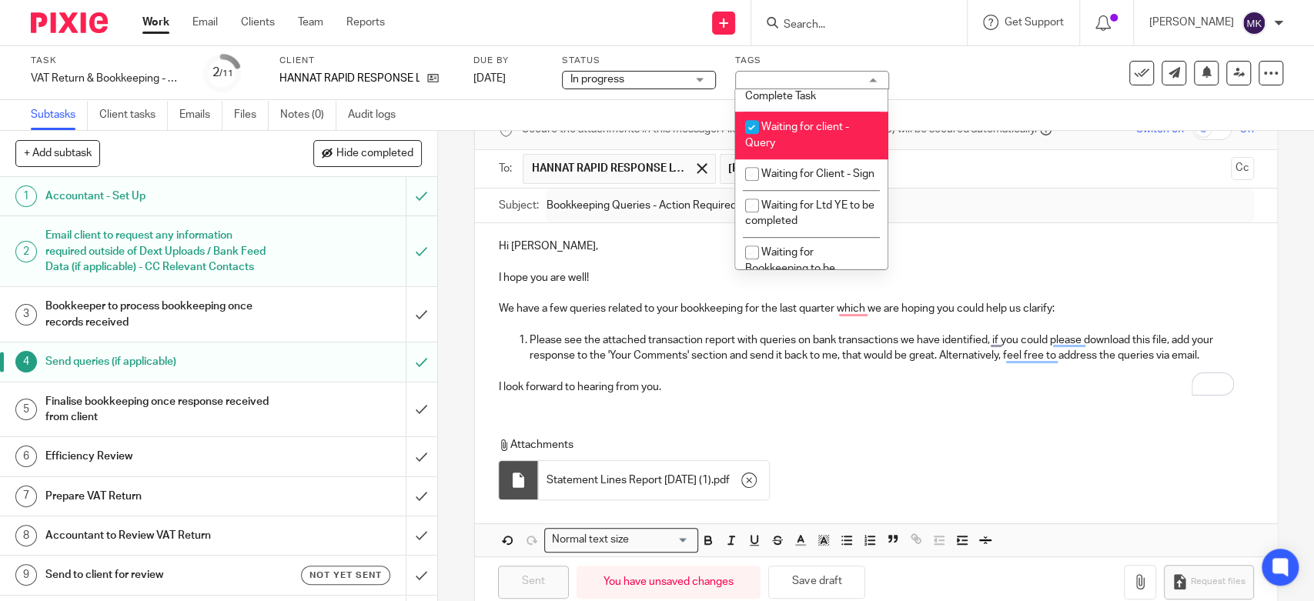
scroll to position [941, 0]
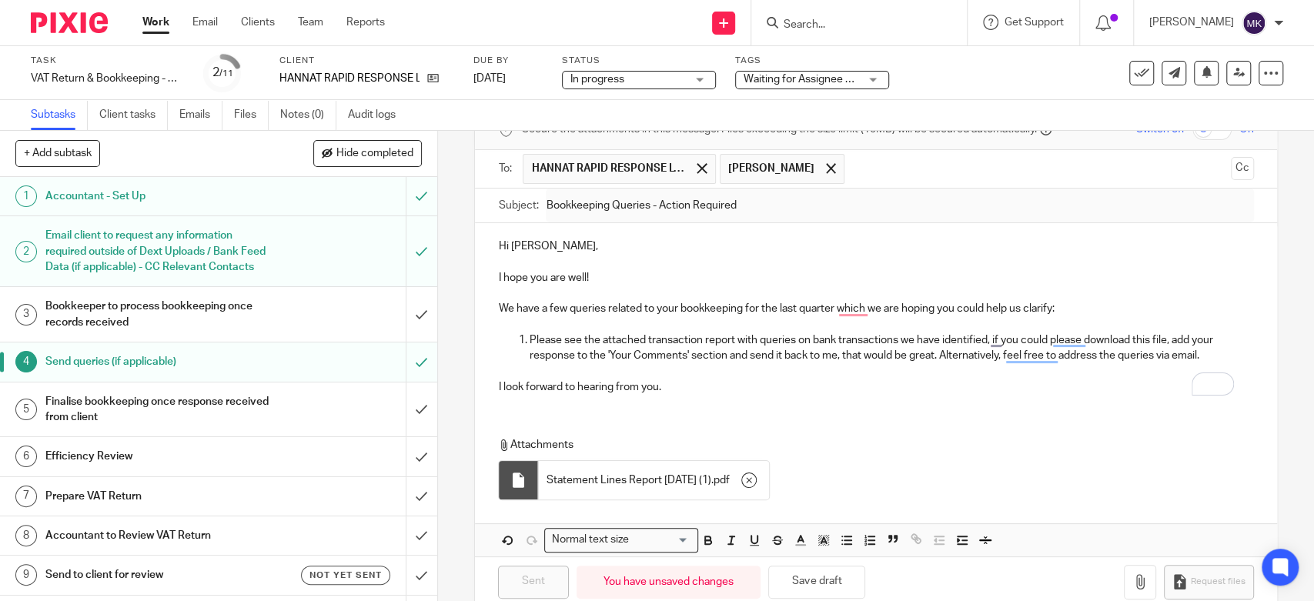
click at [961, 97] on div "Task VAT Return & Bookkeeping - Quarterly - May - July, 2025 Save VAT Return & …" at bounding box center [657, 73] width 1314 height 54
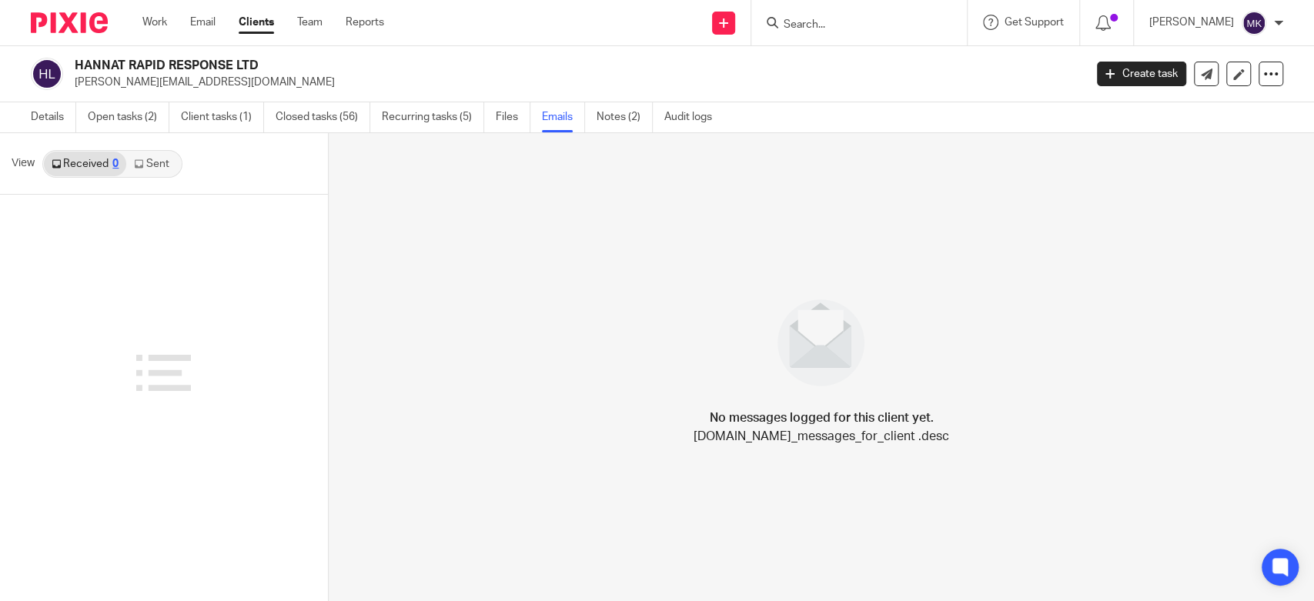
click at [142, 169] on link "Sent" at bounding box center [153, 164] width 54 height 25
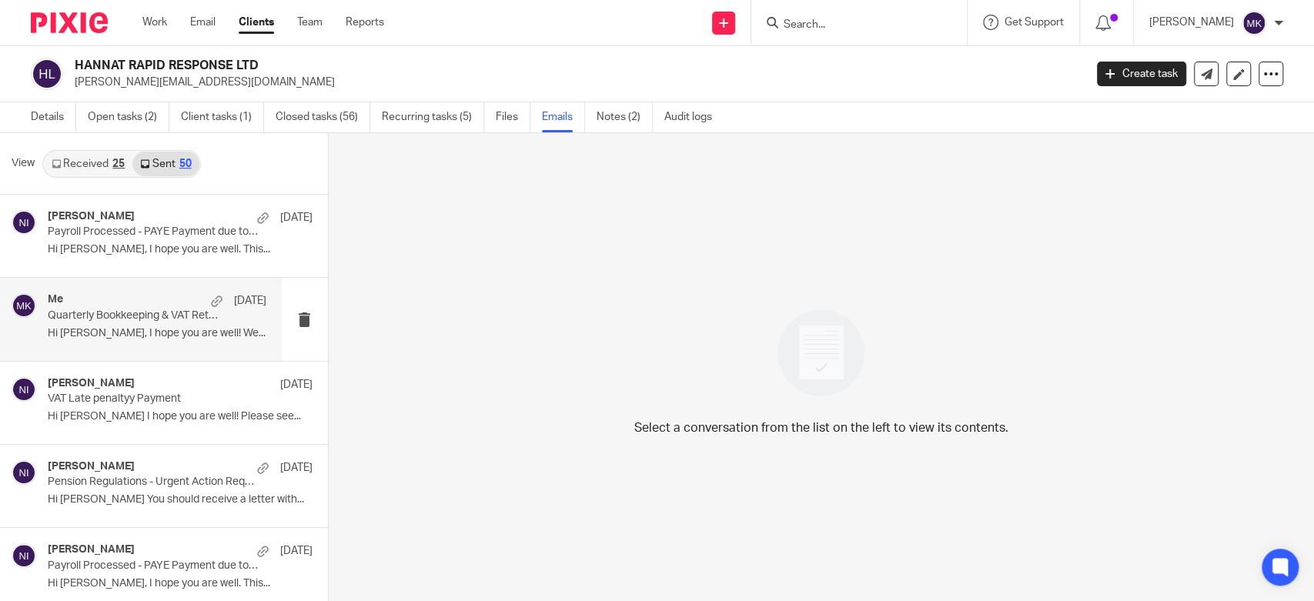
click at [160, 323] on div "Me [DATE] Quarterly Bookkeeping & VAT Return - Action Required Hi [PERSON_NAME]…" at bounding box center [157, 319] width 219 height 52
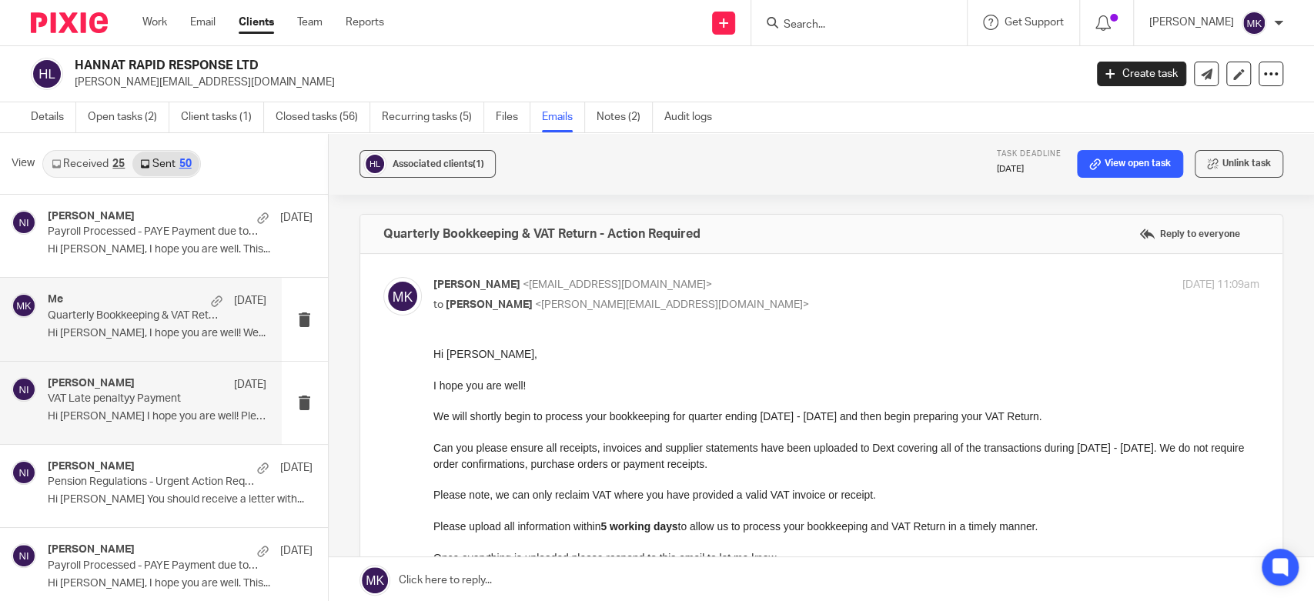
scroll to position [85, 0]
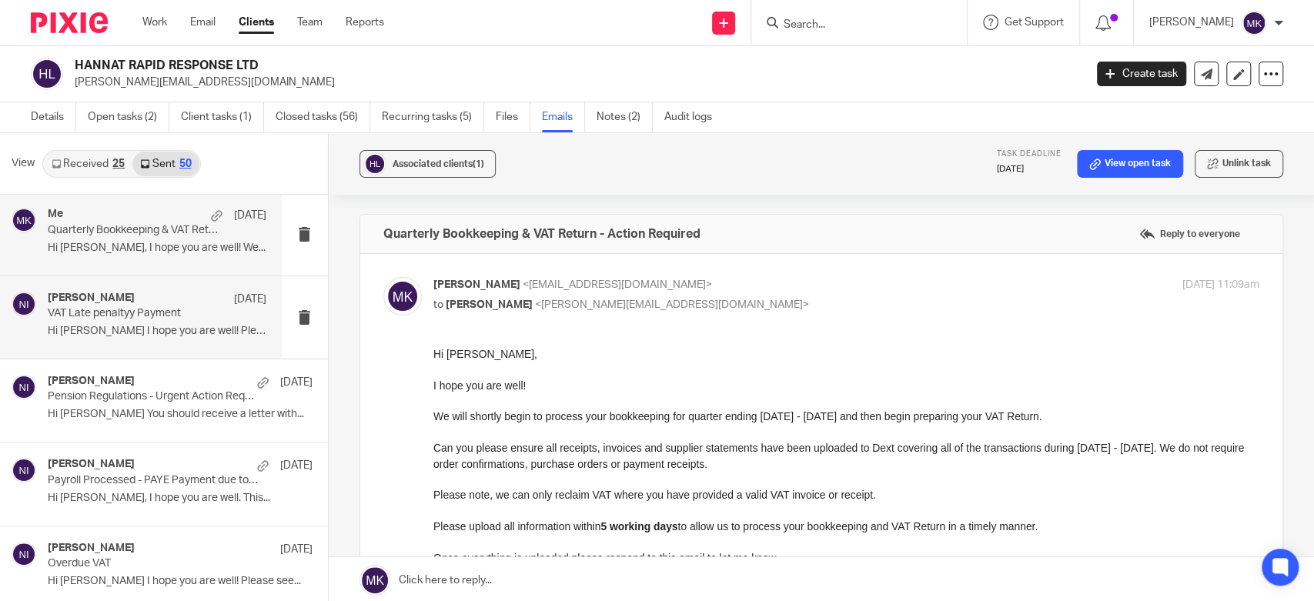
click at [164, 347] on div "[PERSON_NAME] [DATE] VAT Late penaltyy Payment Hi [PERSON_NAME] I hope you are …" at bounding box center [141, 317] width 282 height 82
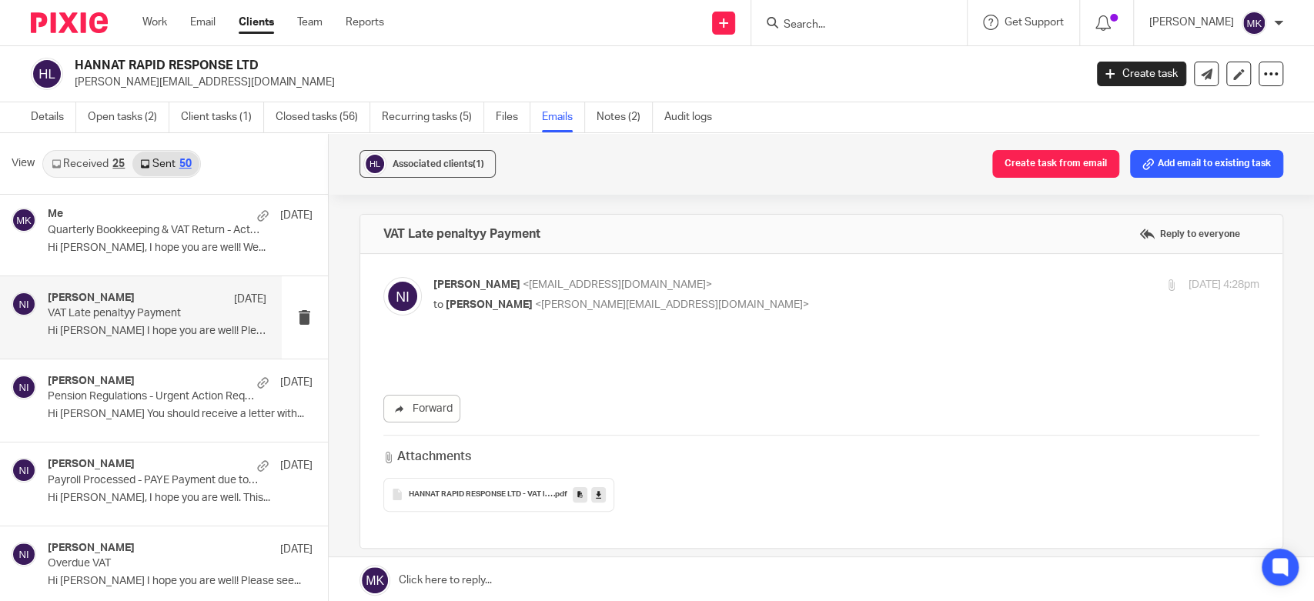
scroll to position [0, 0]
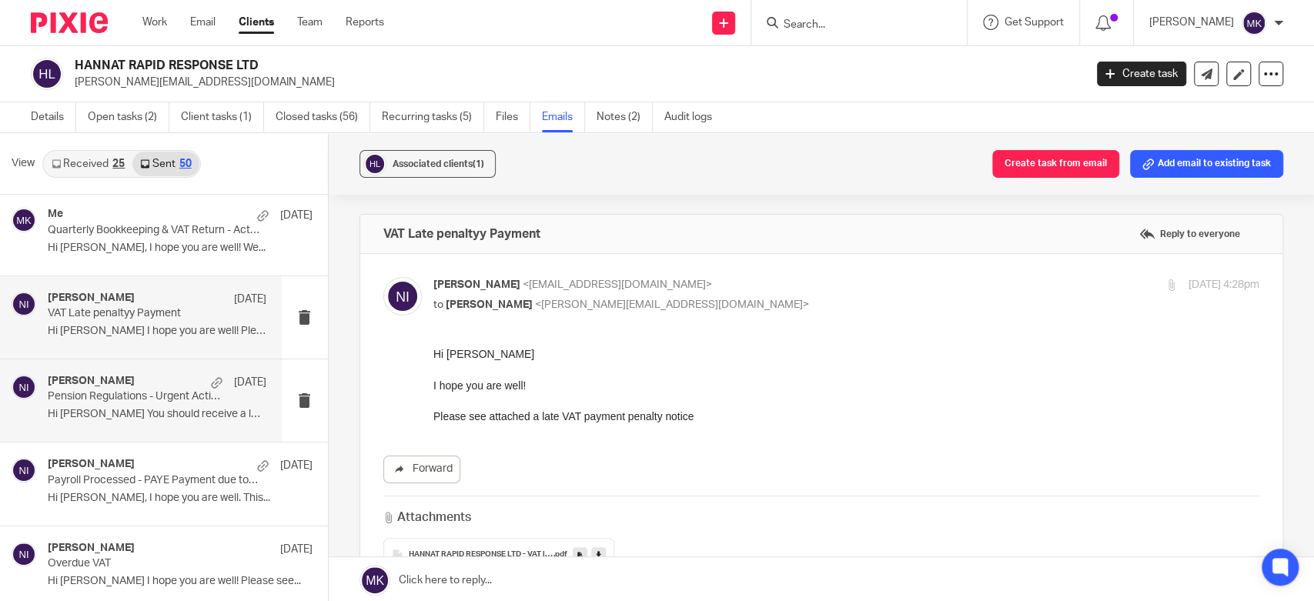
click at [149, 409] on p "Hi [PERSON_NAME] You should receive a letter with..." at bounding box center [157, 414] width 219 height 13
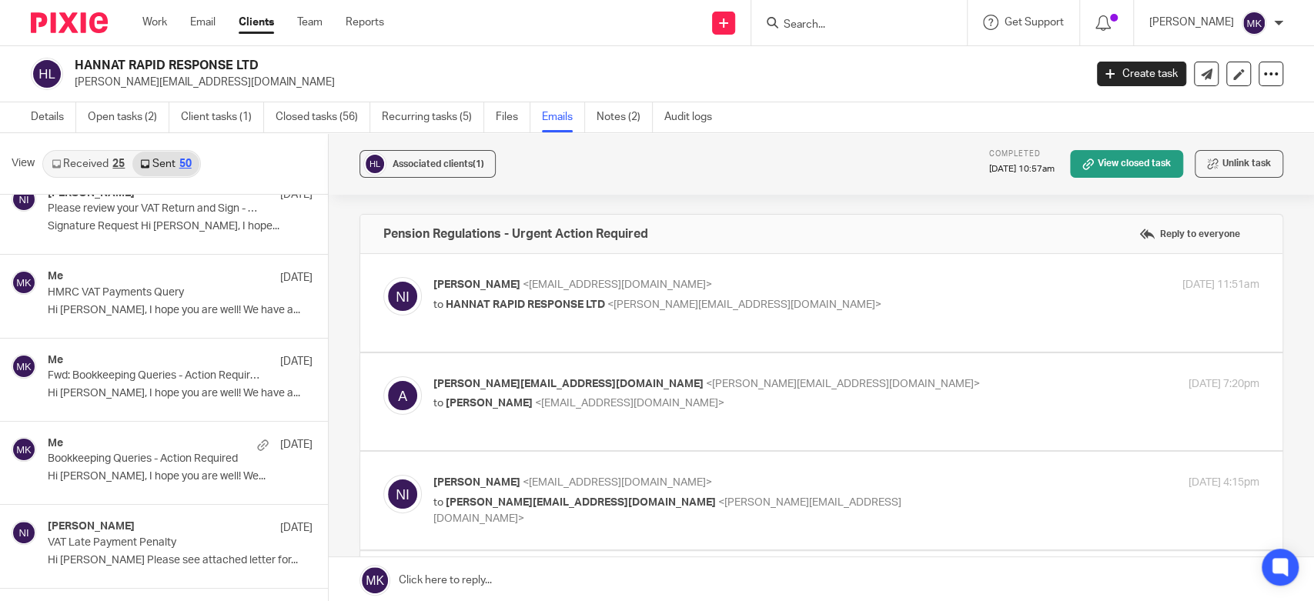
scroll to position [1026, 0]
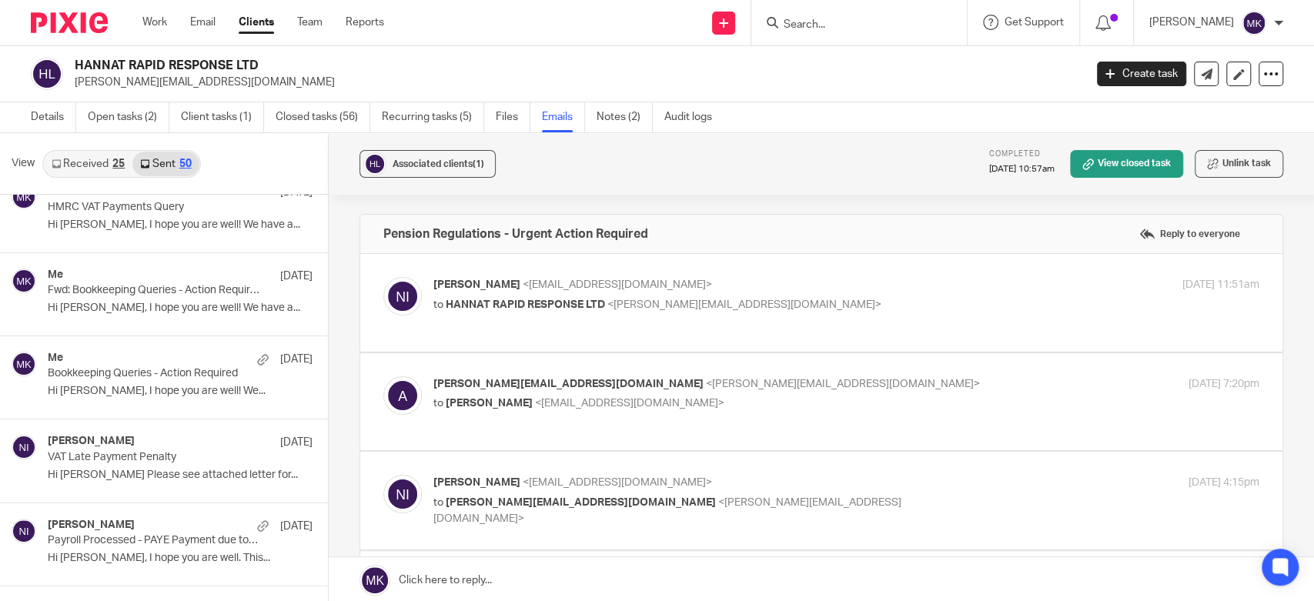
click at [149, 409] on div "Me [DATE] Bookkeeping Queries - Action Required Hi [PERSON_NAME], I hope you ar…" at bounding box center [164, 377] width 328 height 82
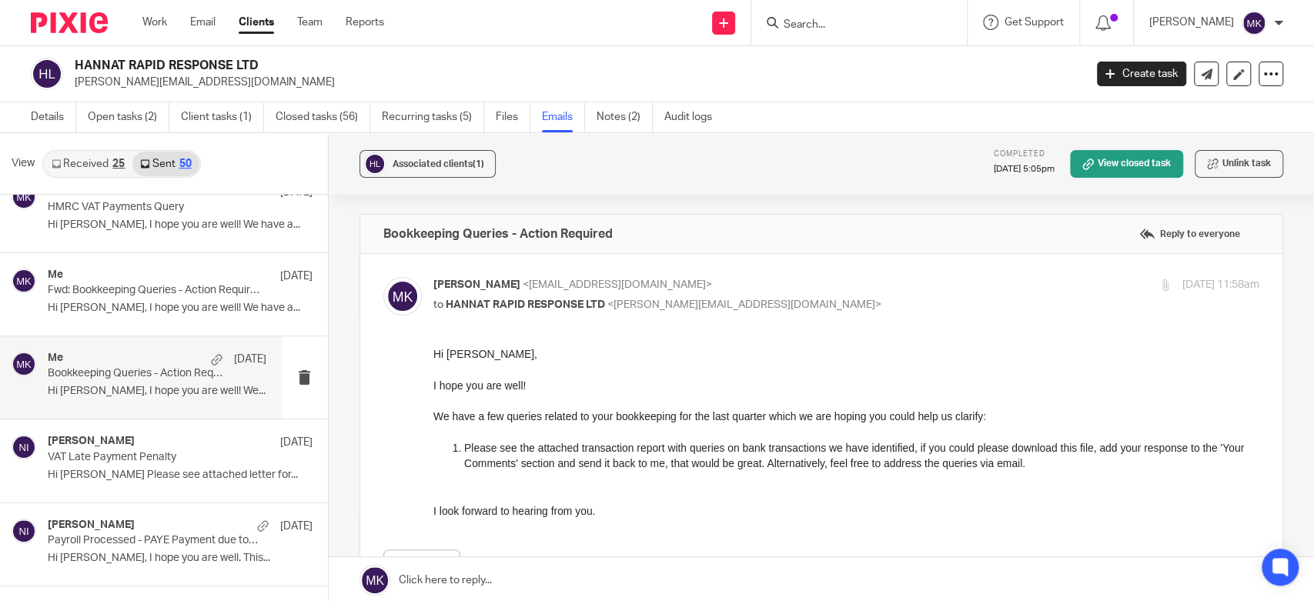
scroll to position [0, 0]
click at [156, 326] on div "Me [DATE] Fwd: Bookkeeping Queries - Action Required Hi [PERSON_NAME], I hope y…" at bounding box center [141, 294] width 282 height 82
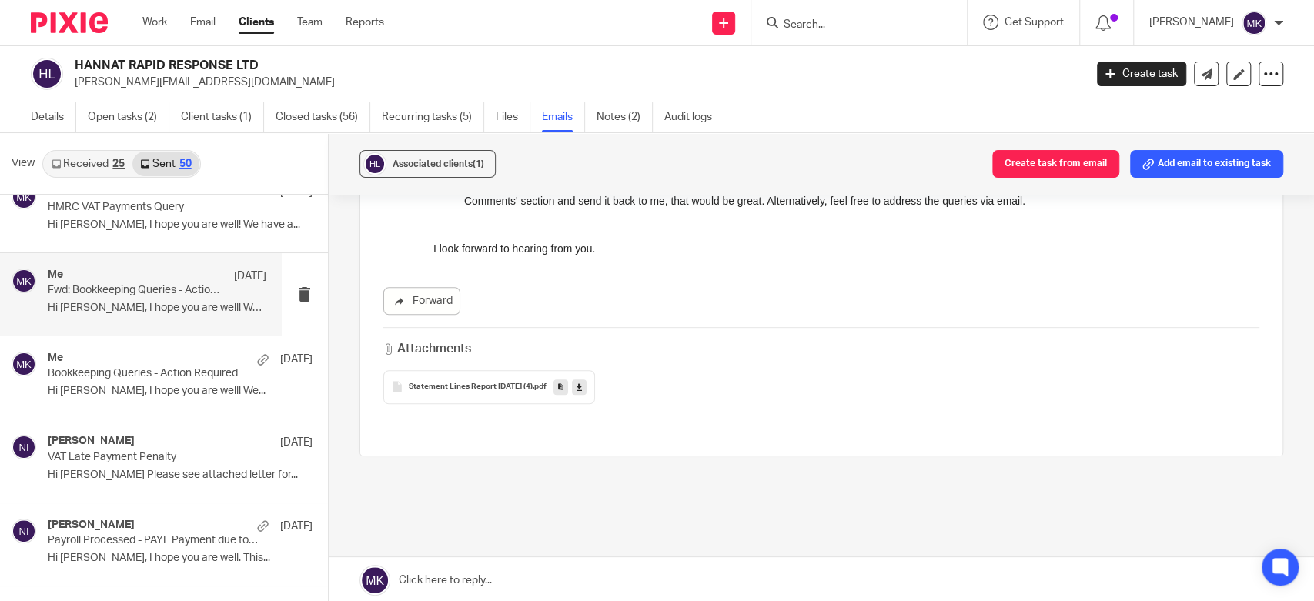
scroll to position [85, 0]
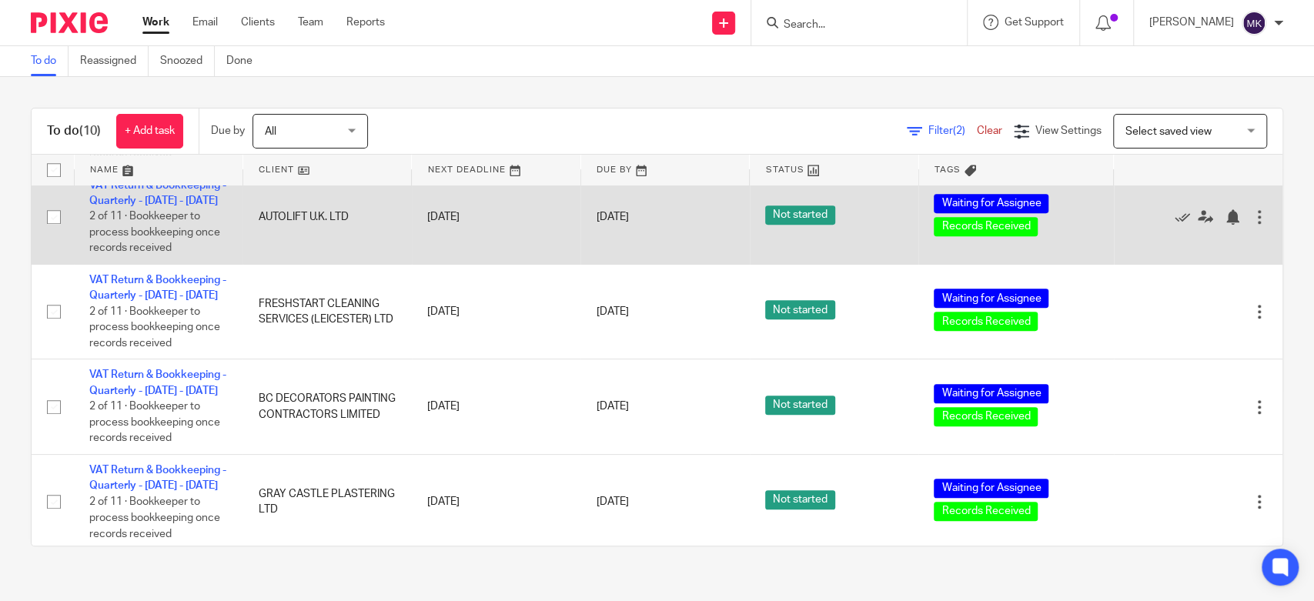
scroll to position [671, 0]
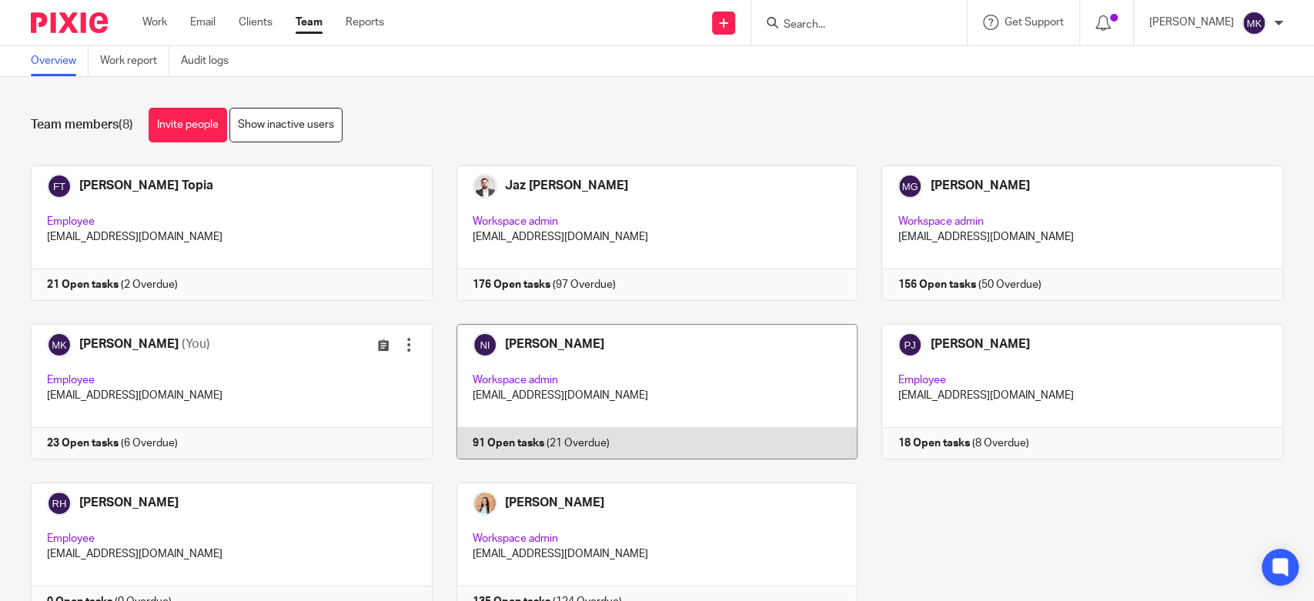
click at [588, 341] on link at bounding box center [646, 392] width 426 height 136
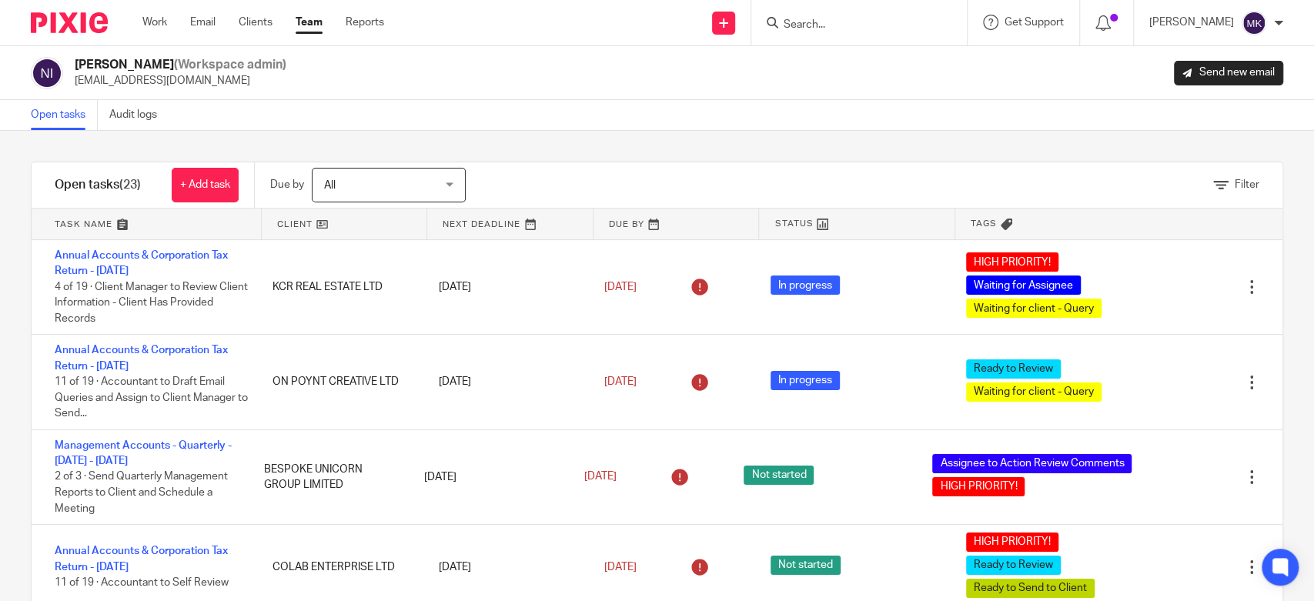
click at [1186, 175] on div "Filter" at bounding box center [893, 184] width 778 height 45
click at [1213, 183] on icon at bounding box center [1220, 185] width 15 height 15
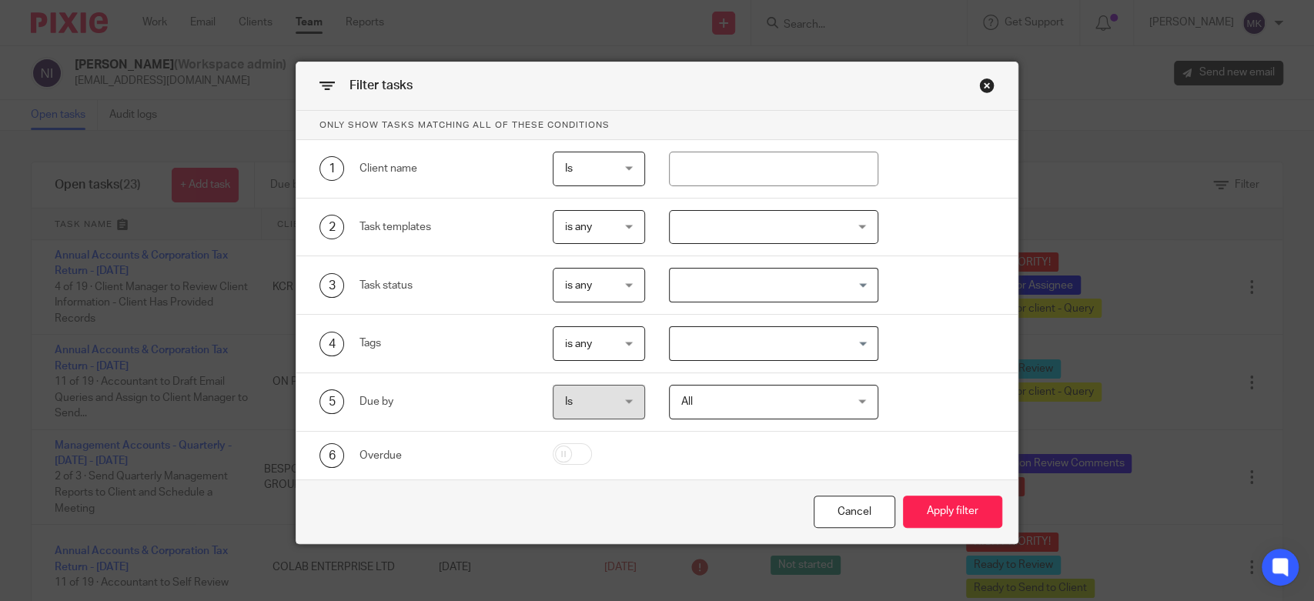
click at [786, 334] on input "Search for option" at bounding box center [769, 343] width 197 height 27
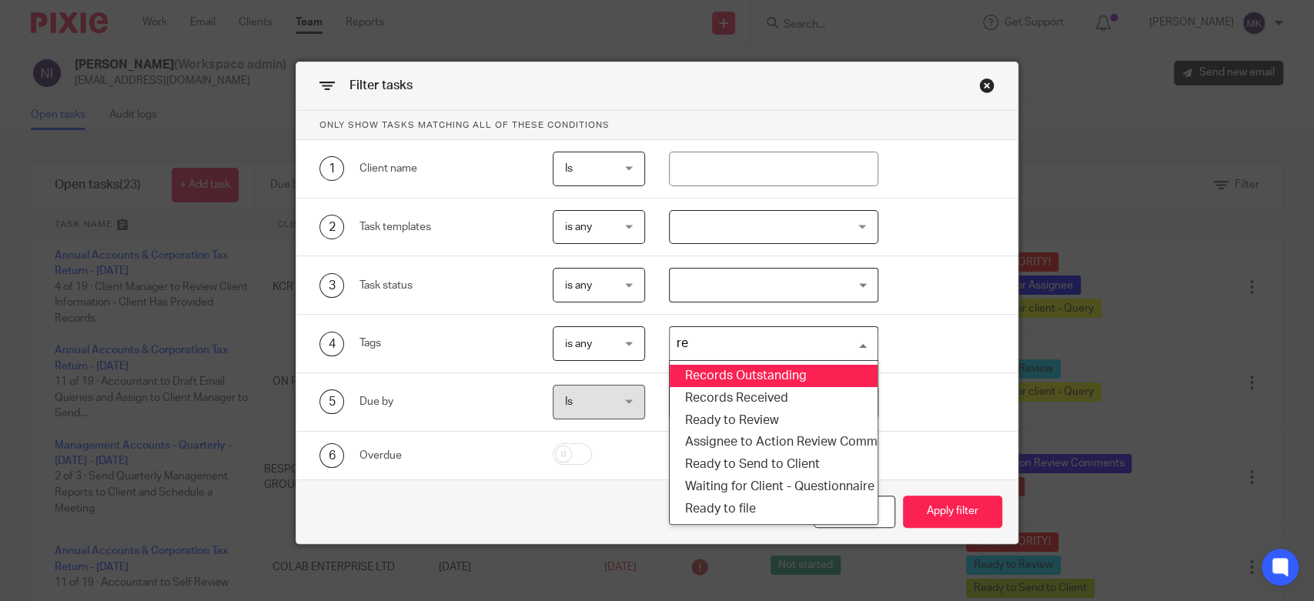
type input "rec"
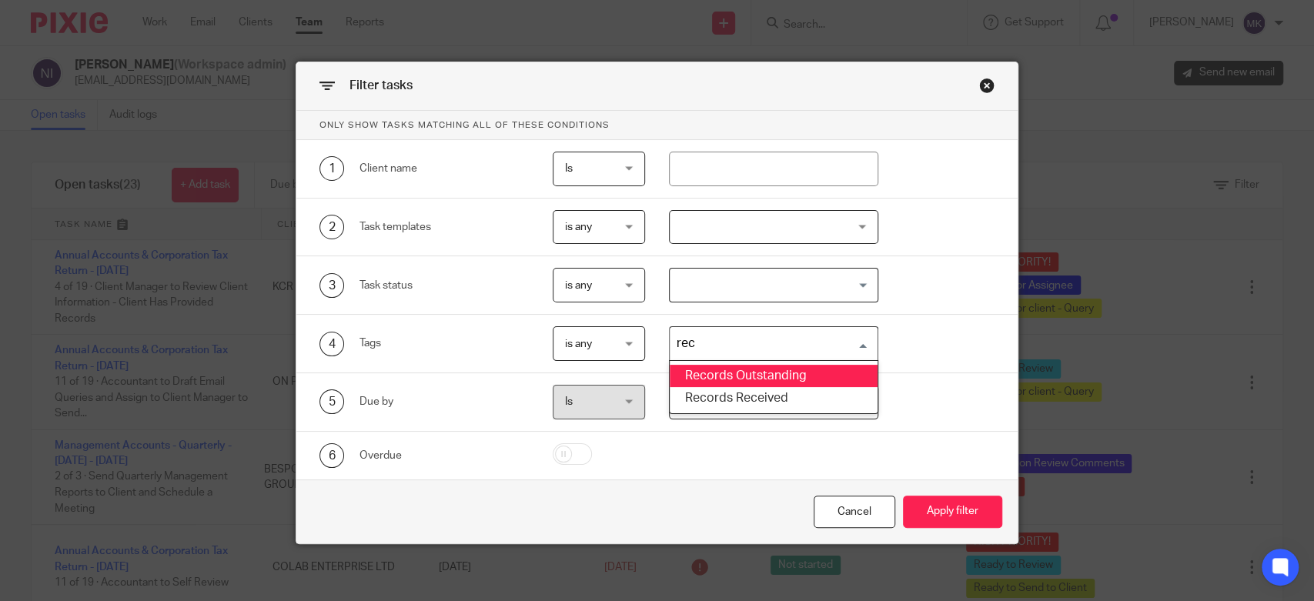
click at [788, 381] on li "Records Outstanding" at bounding box center [773, 376] width 207 height 22
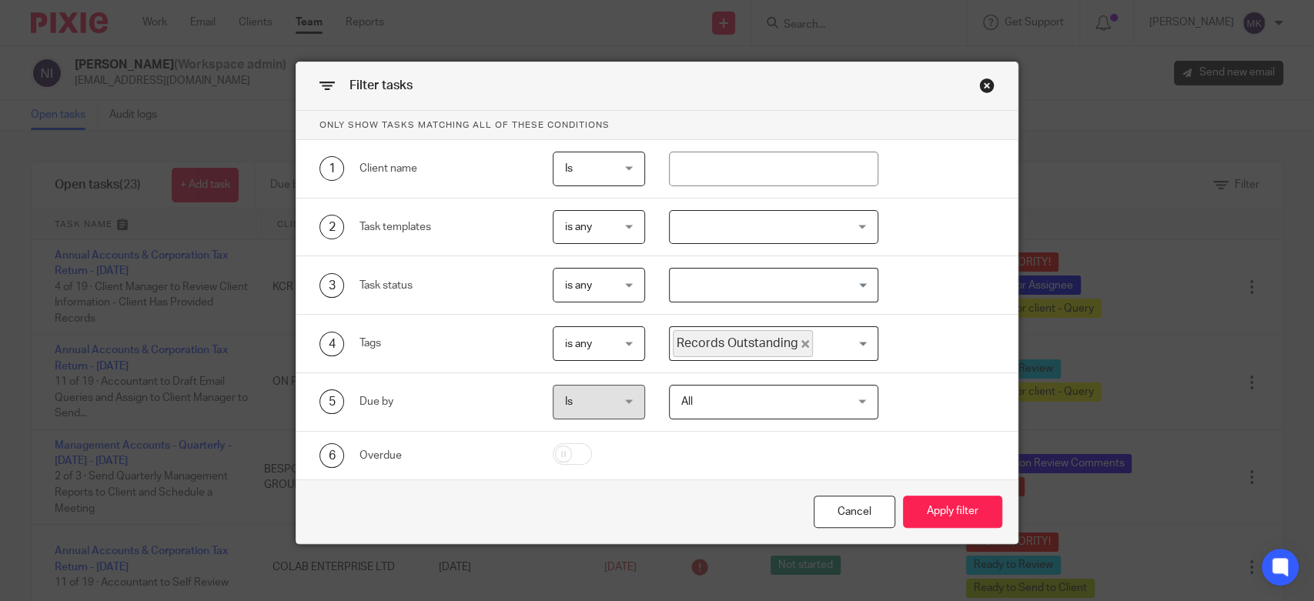
click at [785, 343] on span "Records Outstanding" at bounding box center [743, 343] width 140 height 27
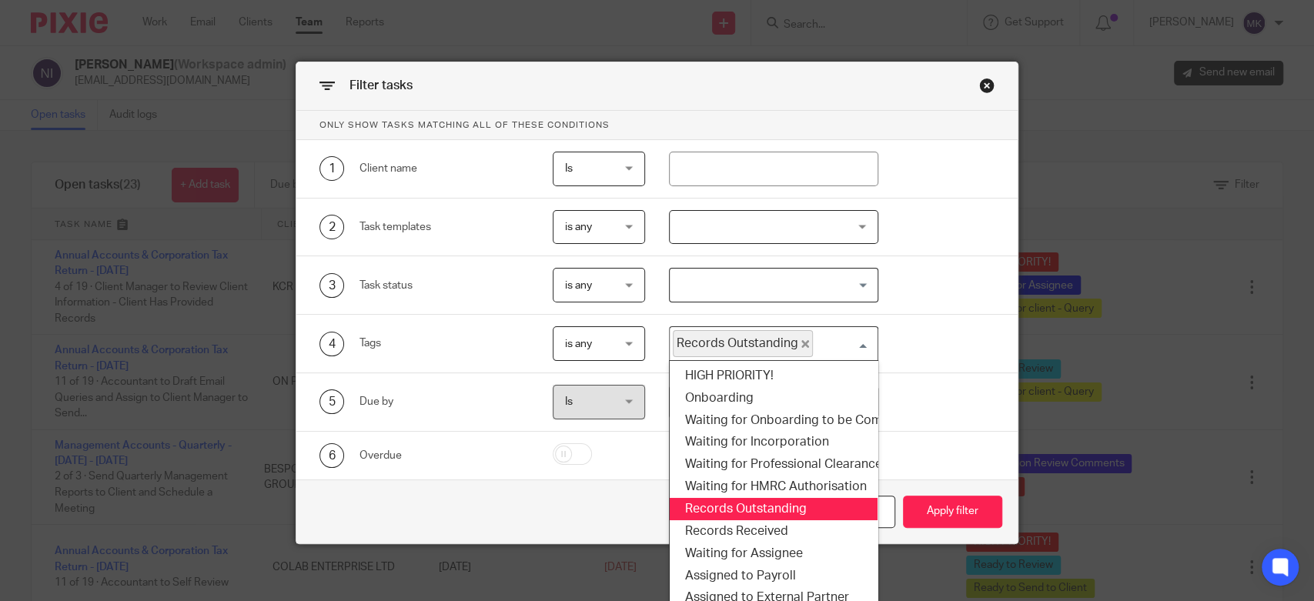
click at [789, 343] on span "Records Outstanding" at bounding box center [743, 343] width 140 height 27
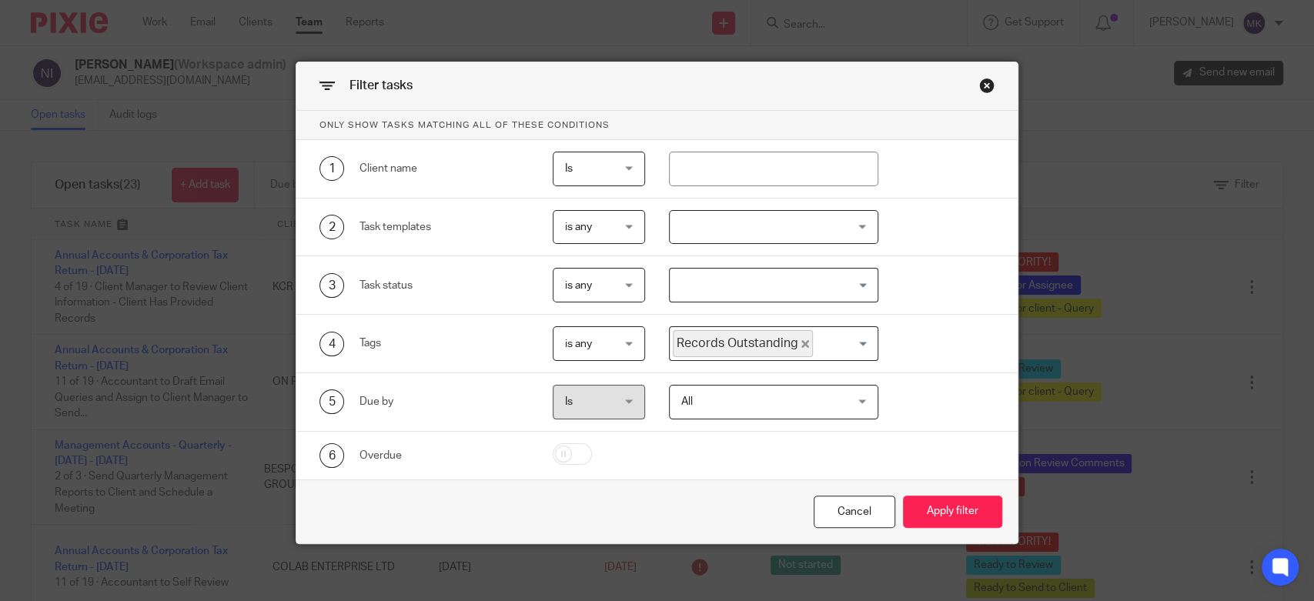
click at [815, 343] on input "Search for option" at bounding box center [842, 343] width 54 height 27
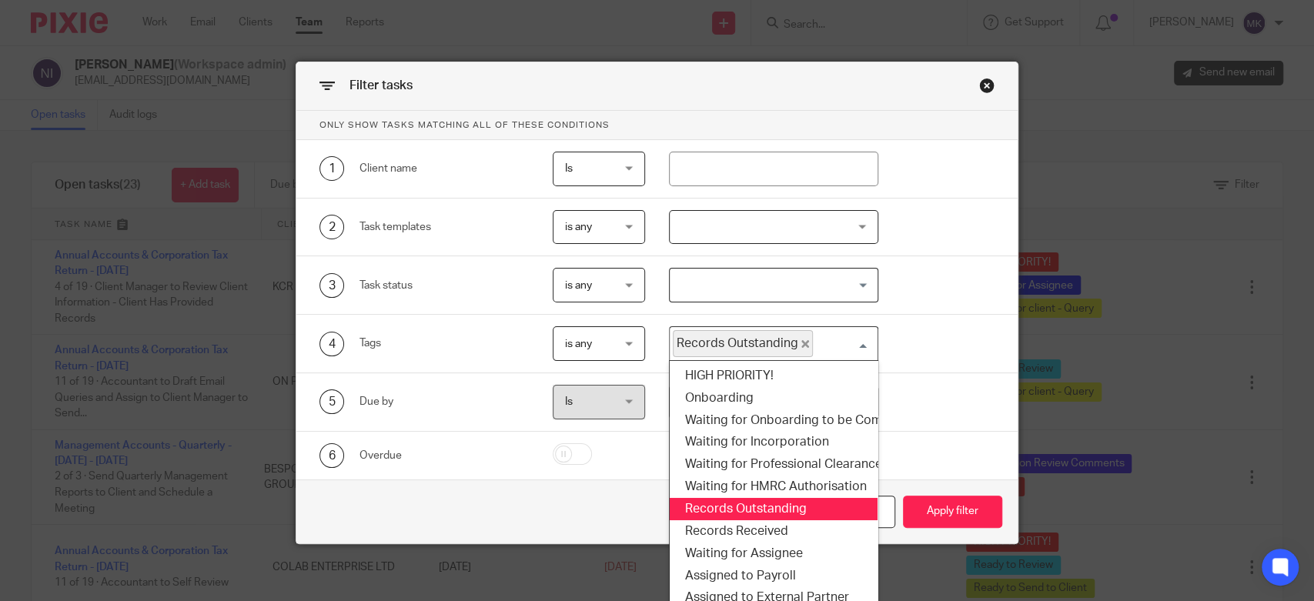
click at [795, 337] on span "Records Outstanding" at bounding box center [743, 343] width 140 height 27
click at [794, 337] on span "Records Outstanding" at bounding box center [743, 343] width 140 height 27
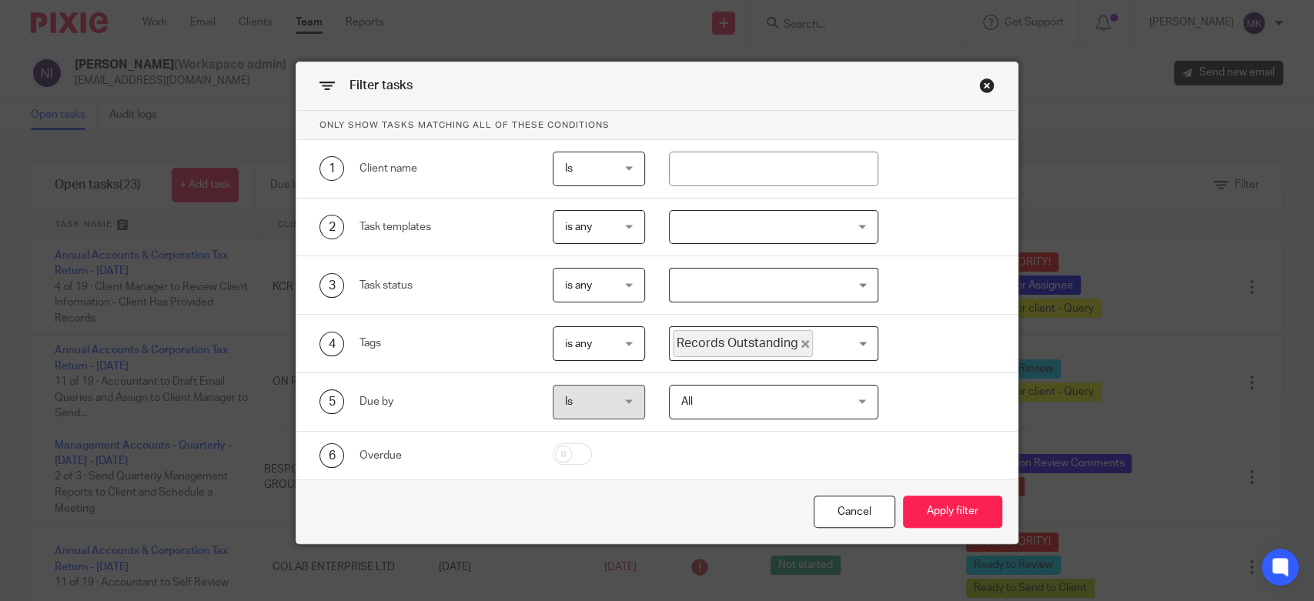
click at [794, 343] on span "Records Outstanding" at bounding box center [743, 343] width 140 height 27
click at [838, 337] on input "red" at bounding box center [842, 343] width 54 height 27
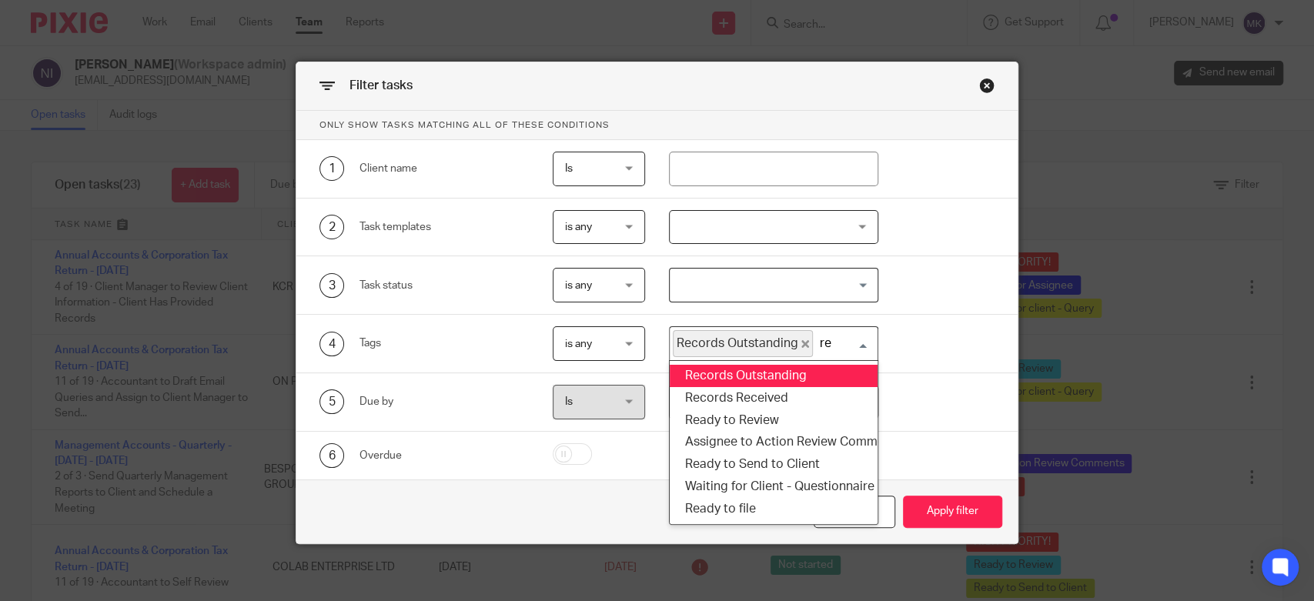
type input "r"
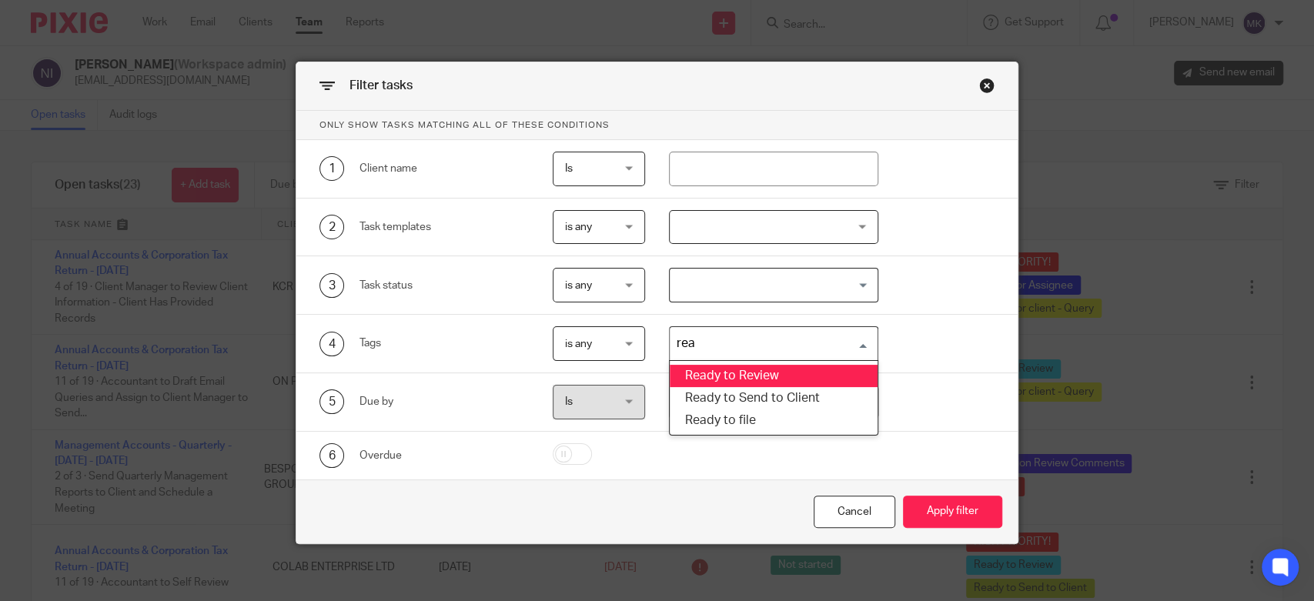
type input "read"
click at [801, 374] on li "Ready to Review" at bounding box center [773, 376] width 207 height 22
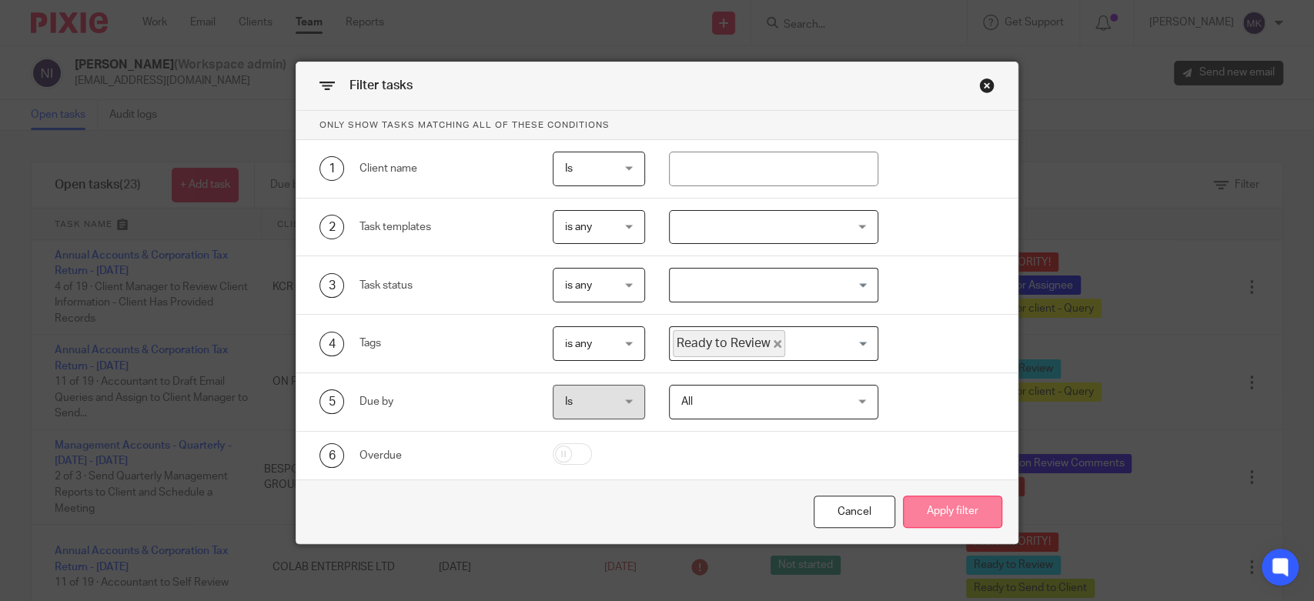
drag, startPoint x: 982, startPoint y: 510, endPoint x: 967, endPoint y: 505, distance: 16.1
click at [982, 510] on button "Apply filter" at bounding box center [952, 512] width 99 height 33
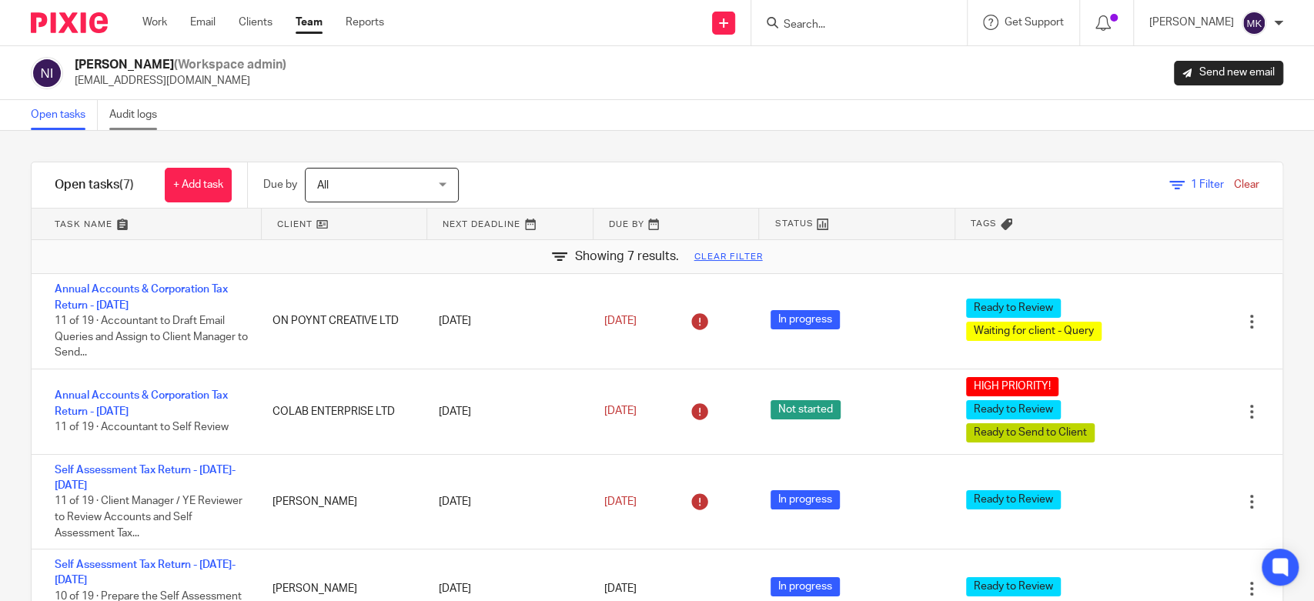
click at [135, 115] on link "Audit logs" at bounding box center [138, 115] width 59 height 30
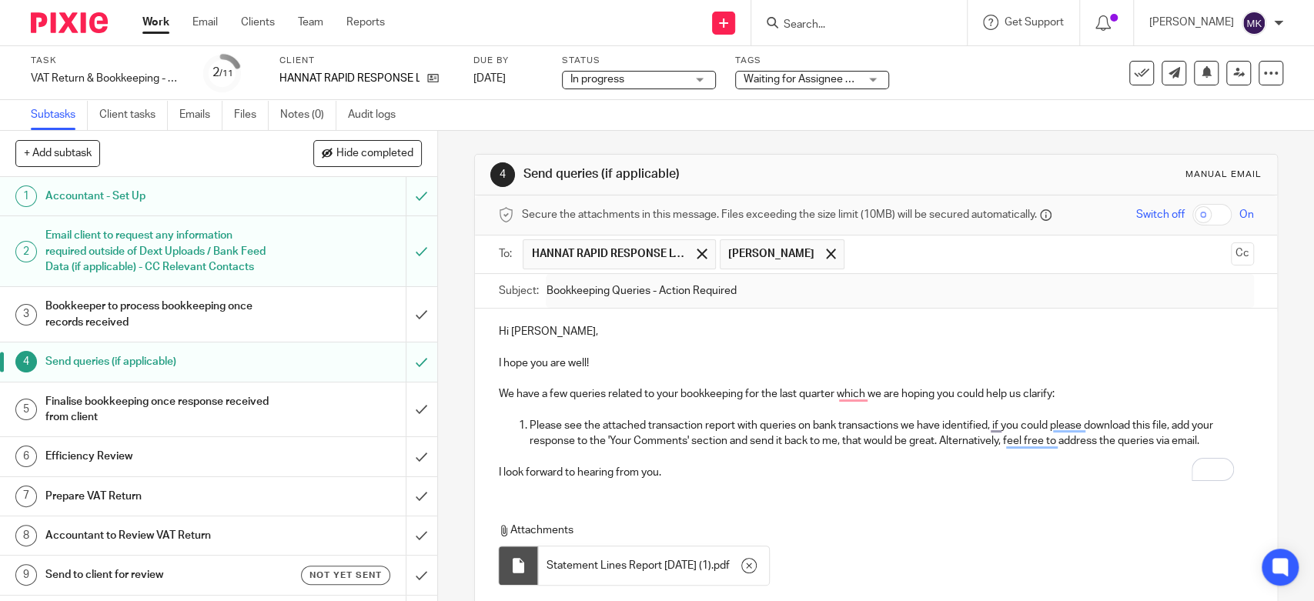
scroll to position [85, 0]
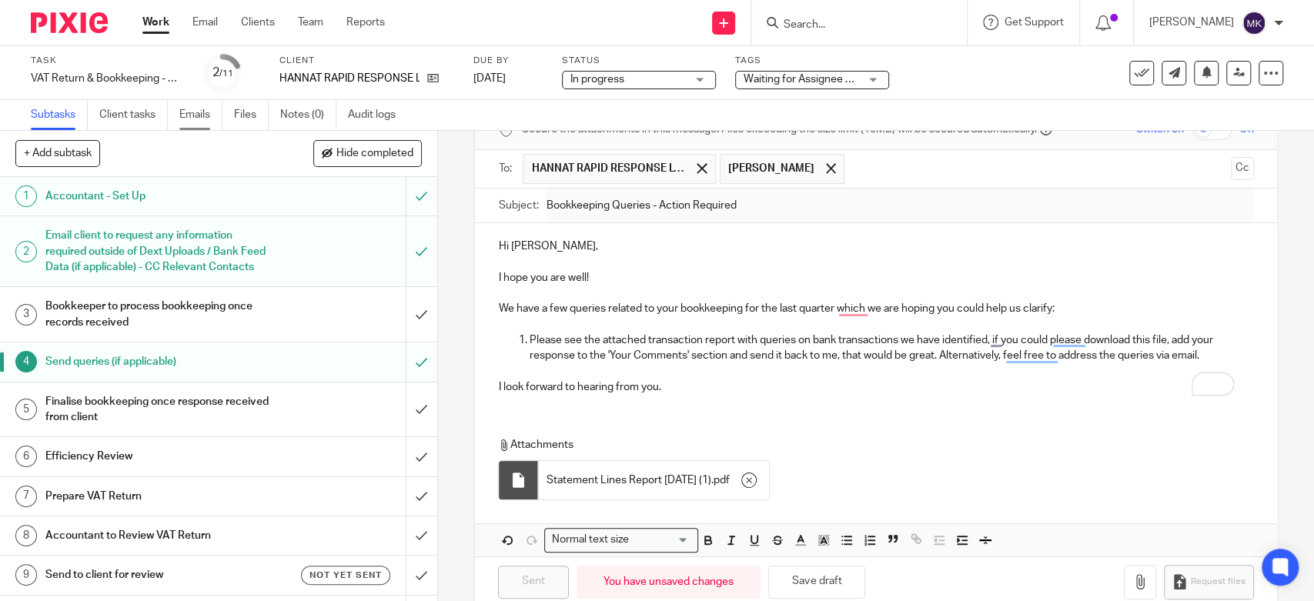
click at [196, 125] on link "Emails" at bounding box center [200, 115] width 43 height 30
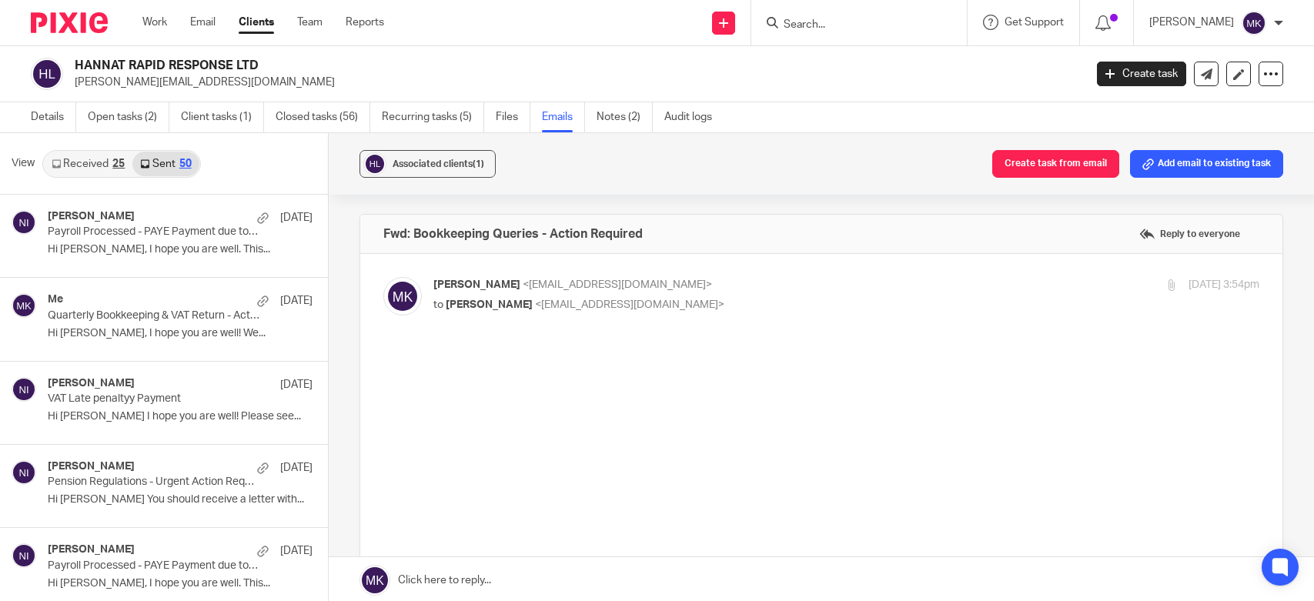
click at [158, 30] on link "Work" at bounding box center [154, 22] width 25 height 15
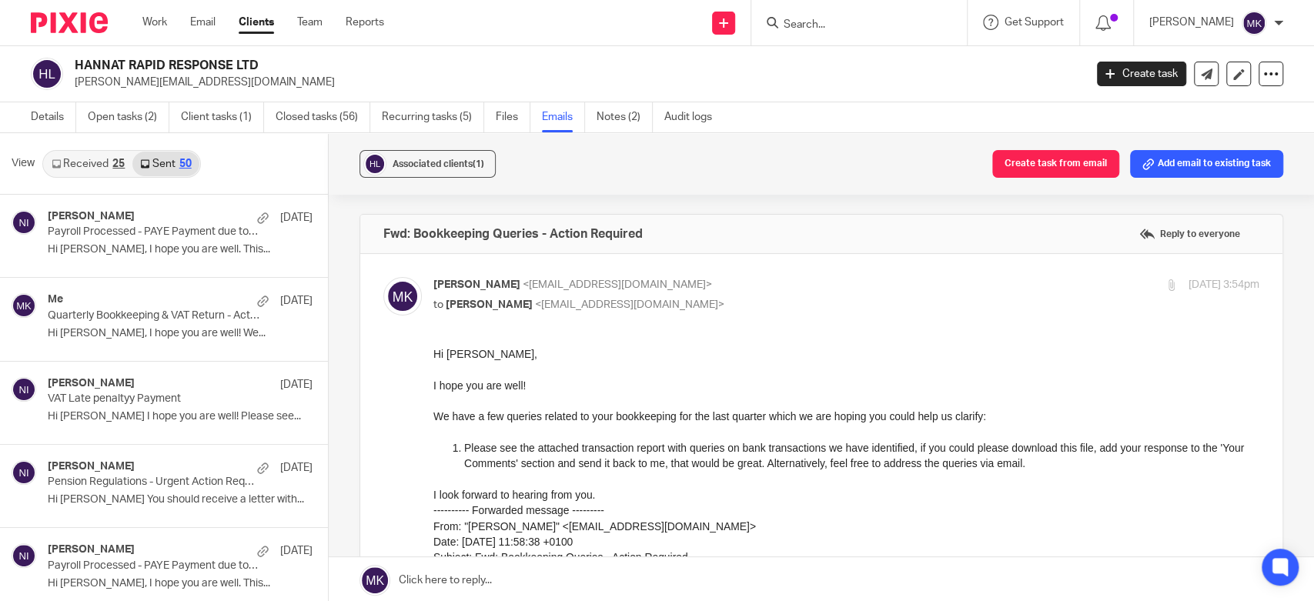
scroll to position [85, 0]
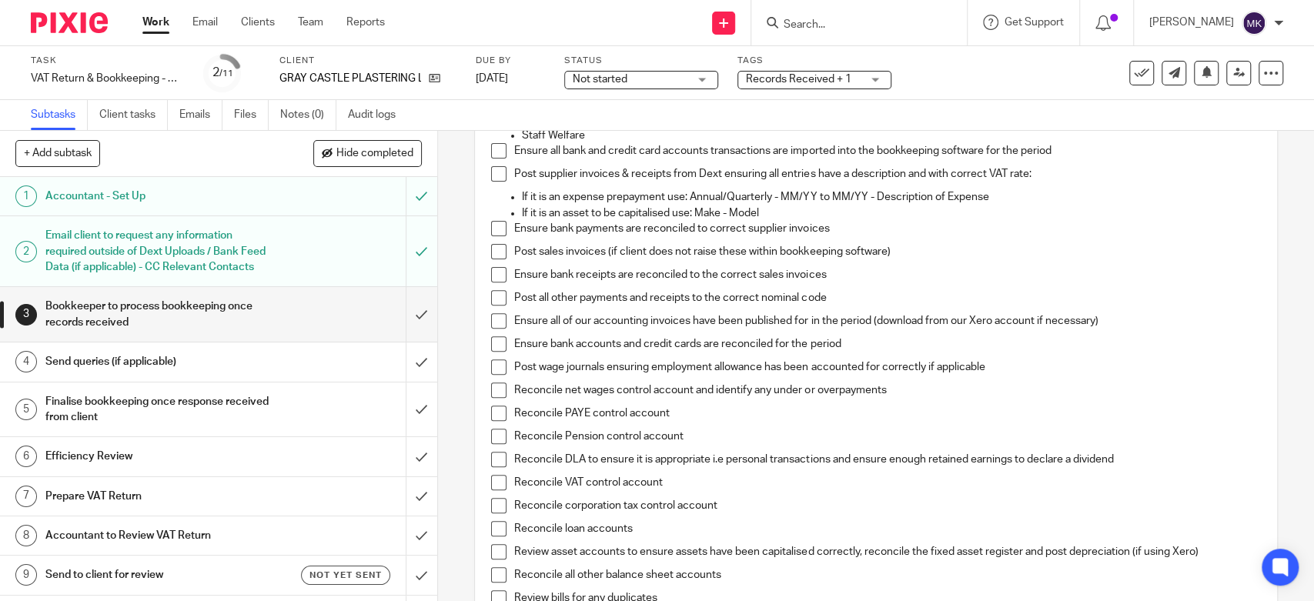
scroll to position [427, 0]
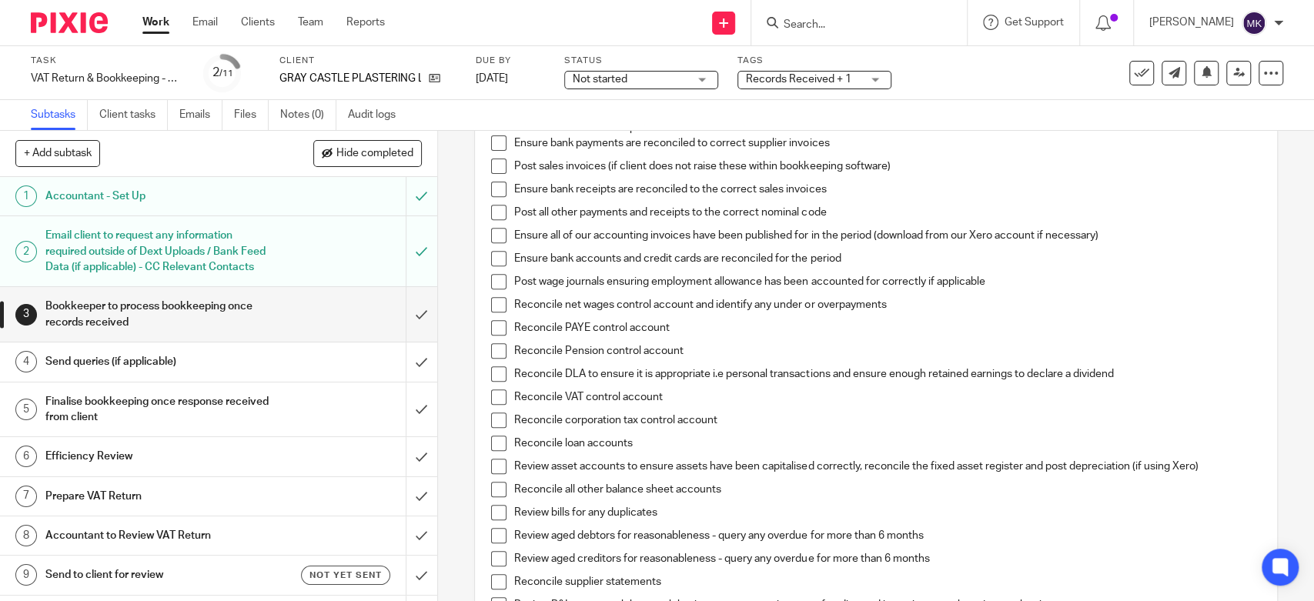
click at [1192, 120] on div "Subtasks Client tasks Emails Files Notes (0) Audit logs" at bounding box center [657, 115] width 1314 height 31
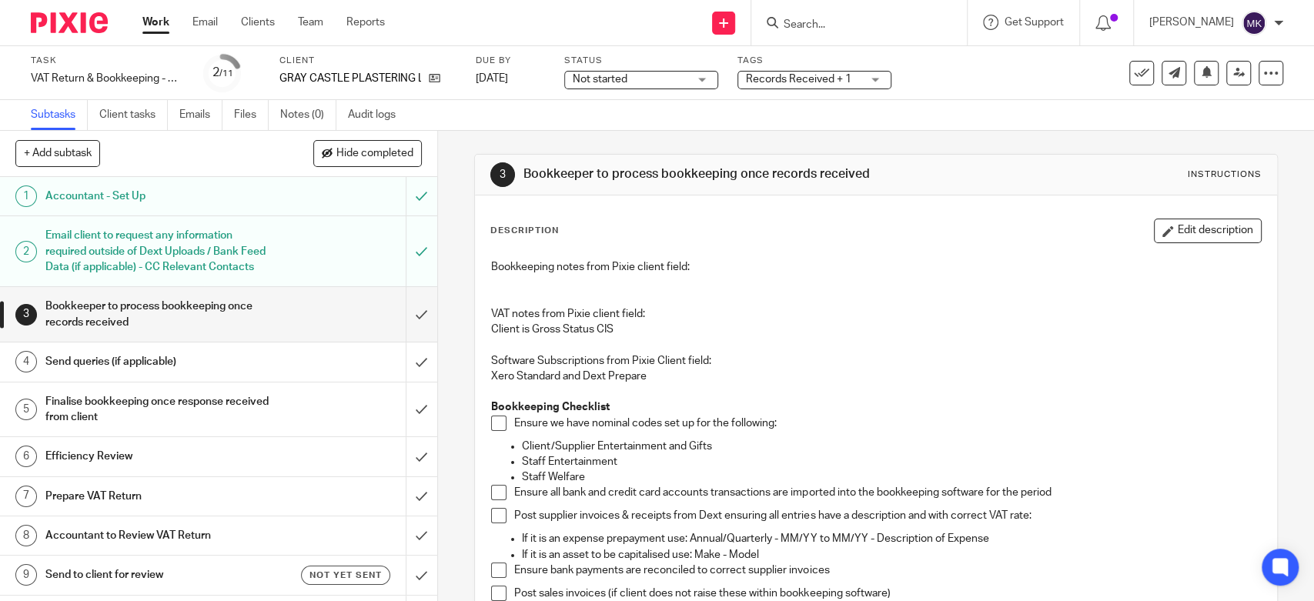
scroll to position [171, 0]
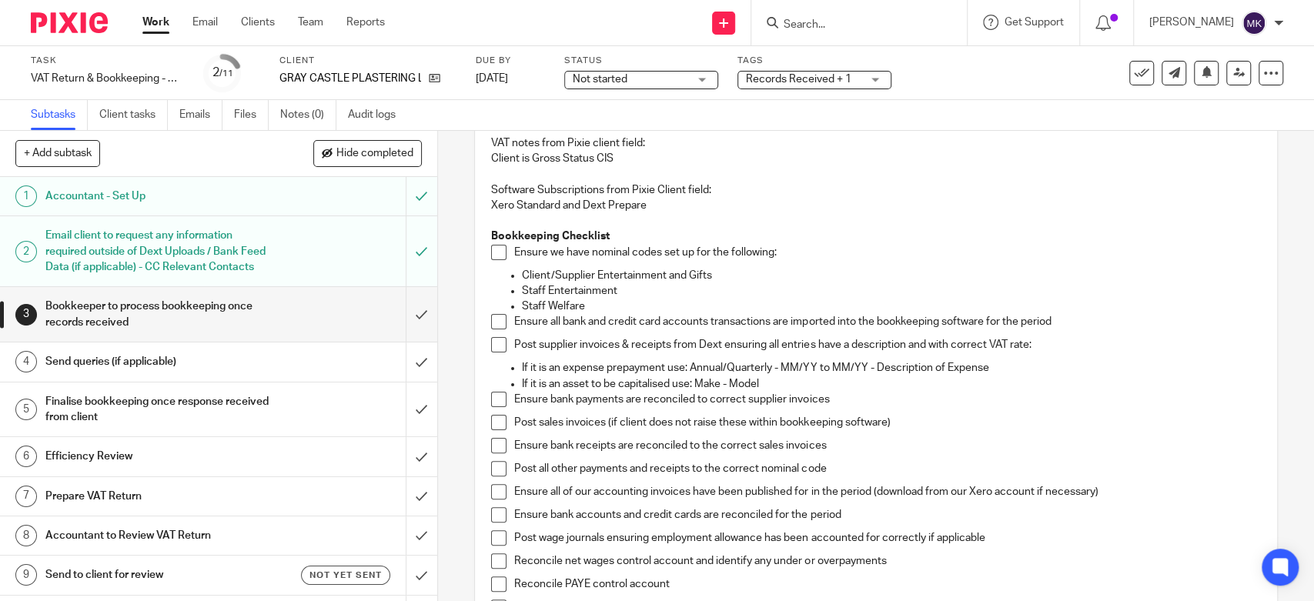
click at [497, 253] on span at bounding box center [498, 252] width 15 height 15
click at [497, 319] on span at bounding box center [498, 321] width 15 height 15
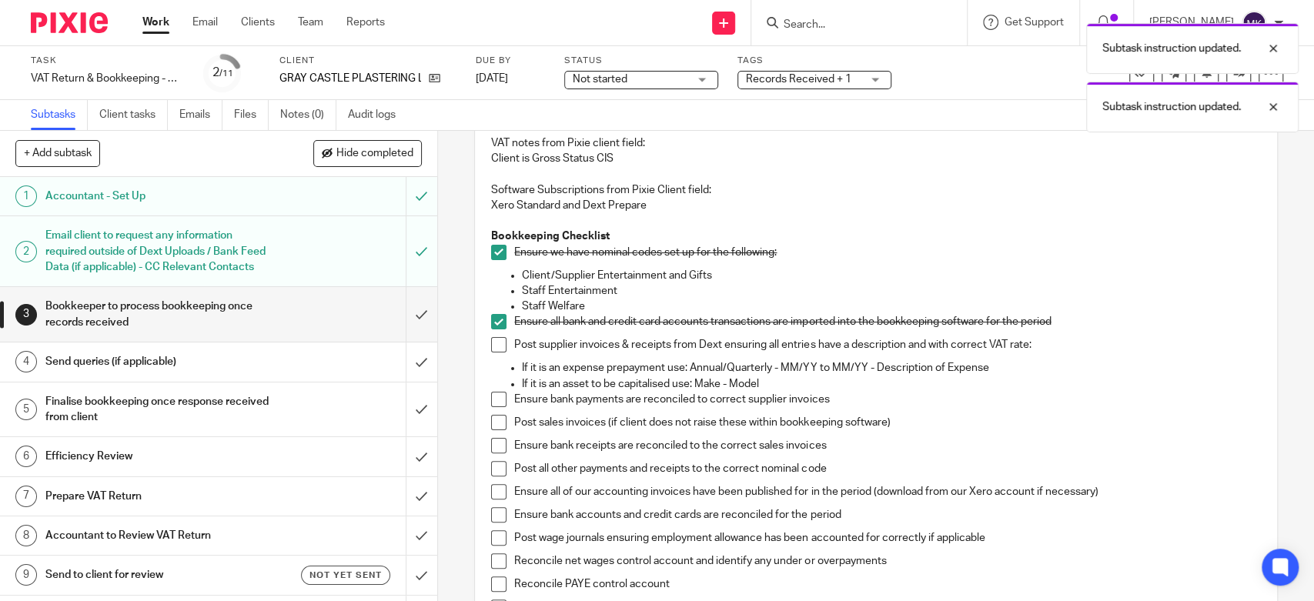
click at [491, 348] on span at bounding box center [498, 344] width 15 height 15
click at [491, 400] on span at bounding box center [498, 399] width 15 height 15
click at [491, 428] on span at bounding box center [498, 422] width 15 height 15
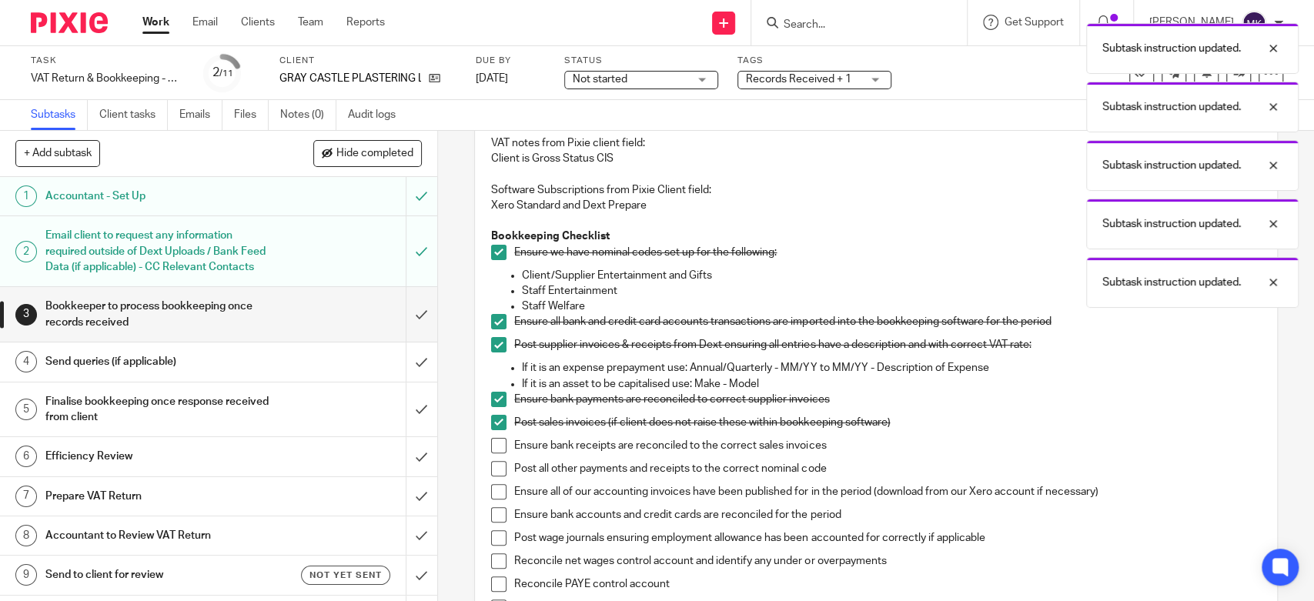
click at [491, 453] on span at bounding box center [498, 445] width 15 height 15
click at [491, 477] on li "Post all other payments and receipts to the correct nominal code" at bounding box center [875, 472] width 769 height 23
click at [491, 470] on span at bounding box center [498, 468] width 15 height 15
click at [491, 495] on span at bounding box center [498, 491] width 15 height 15
click at [497, 510] on span at bounding box center [498, 514] width 15 height 15
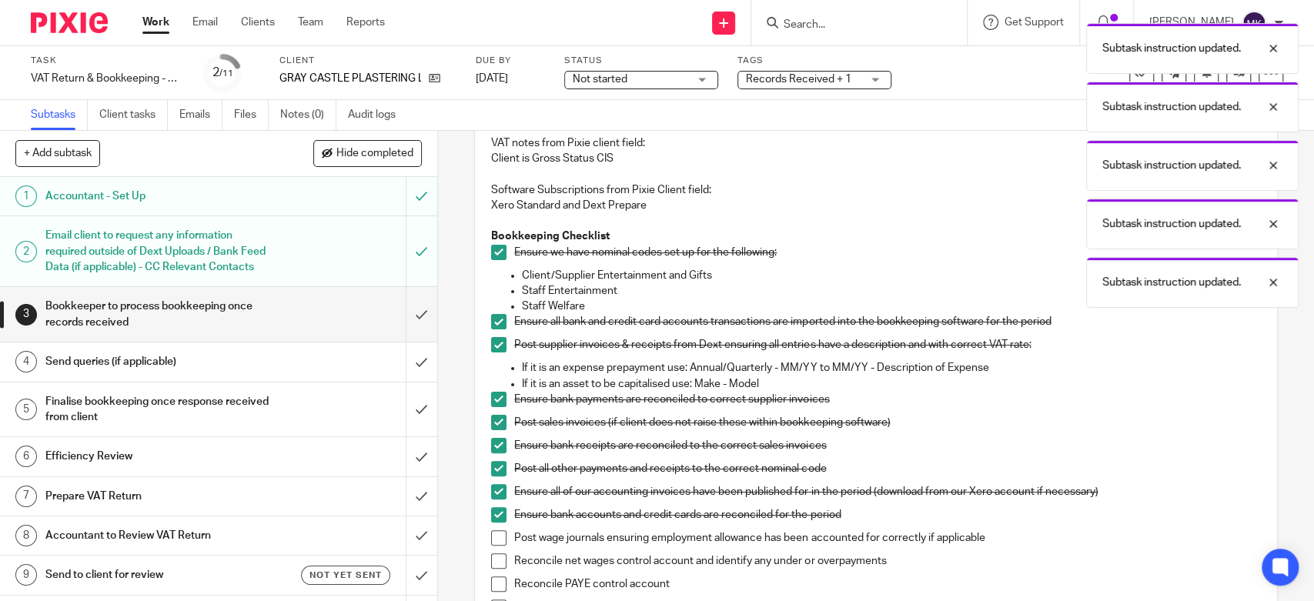
scroll to position [342, 0]
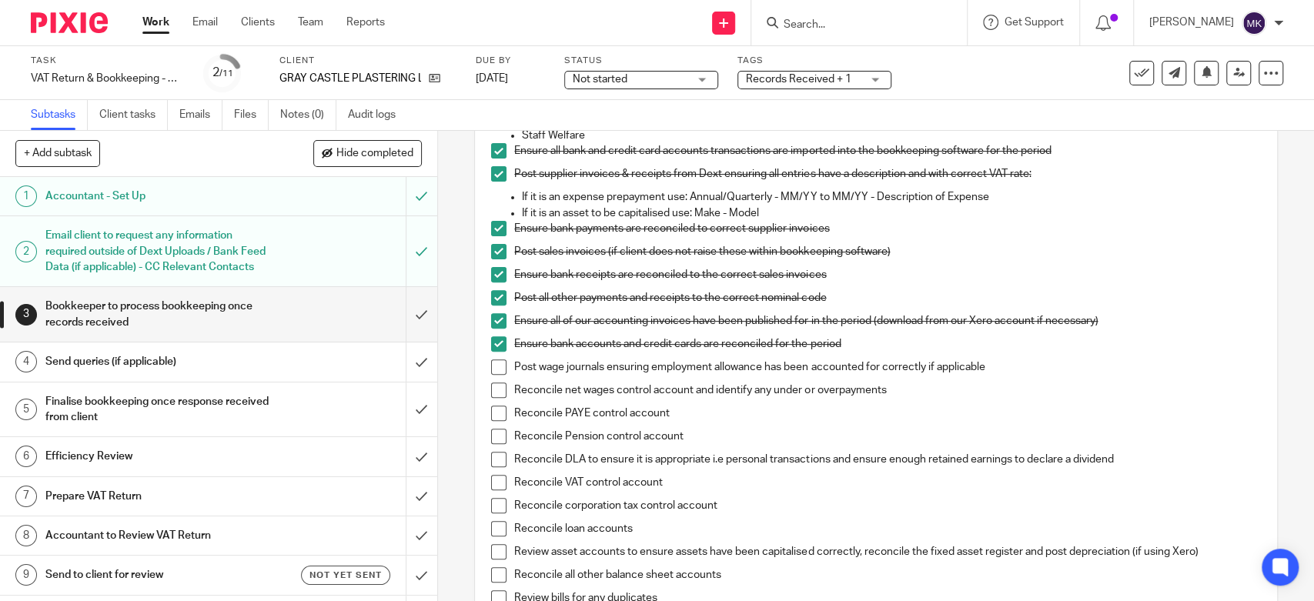
click at [500, 361] on span at bounding box center [498, 367] width 15 height 15
click at [492, 393] on span at bounding box center [498, 390] width 15 height 15
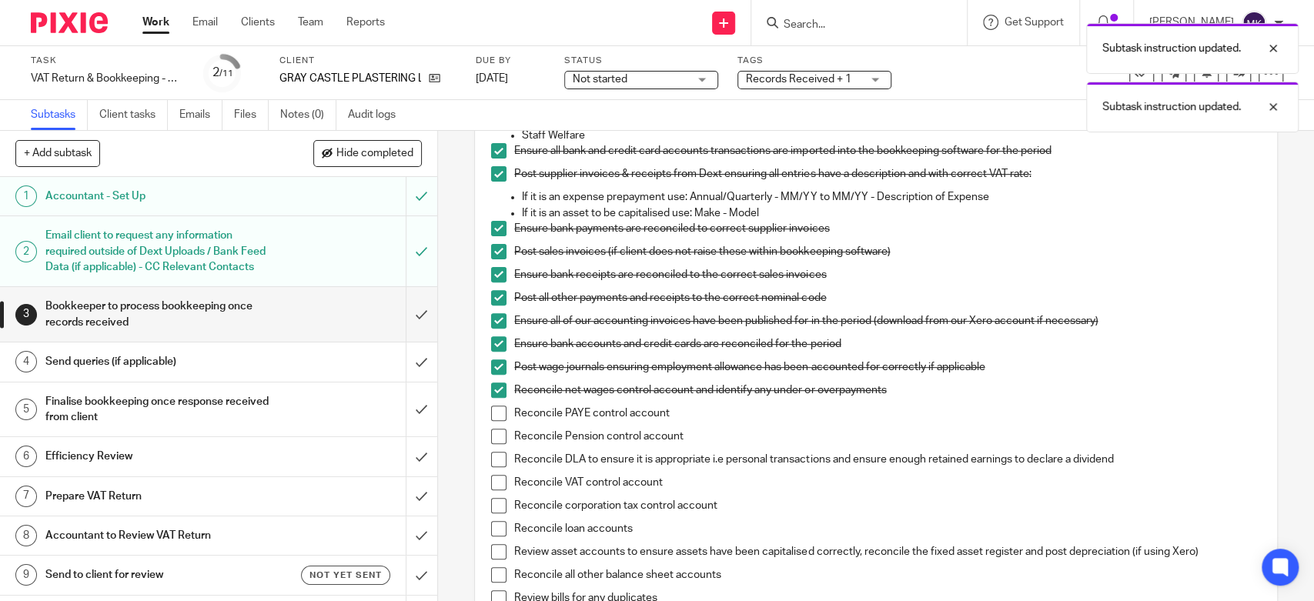
click at [493, 413] on span at bounding box center [498, 413] width 15 height 15
click at [494, 430] on span at bounding box center [498, 436] width 15 height 15
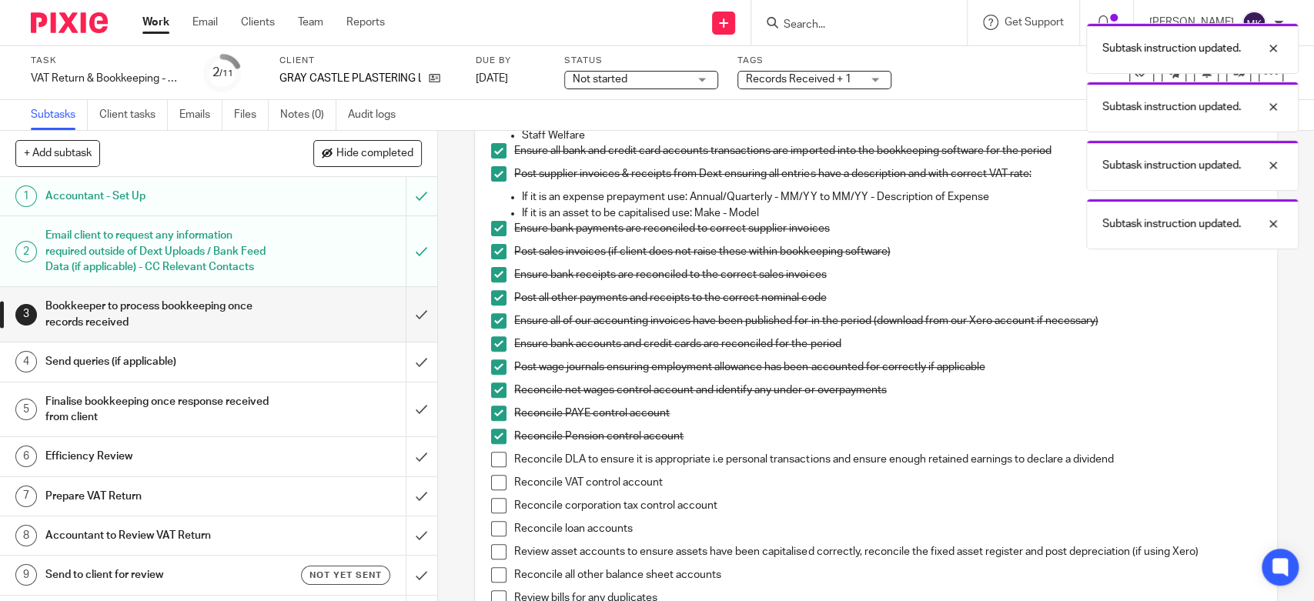
click at [498, 454] on span at bounding box center [498, 459] width 15 height 15
click at [496, 487] on span at bounding box center [498, 482] width 15 height 15
click at [493, 511] on span at bounding box center [498, 505] width 15 height 15
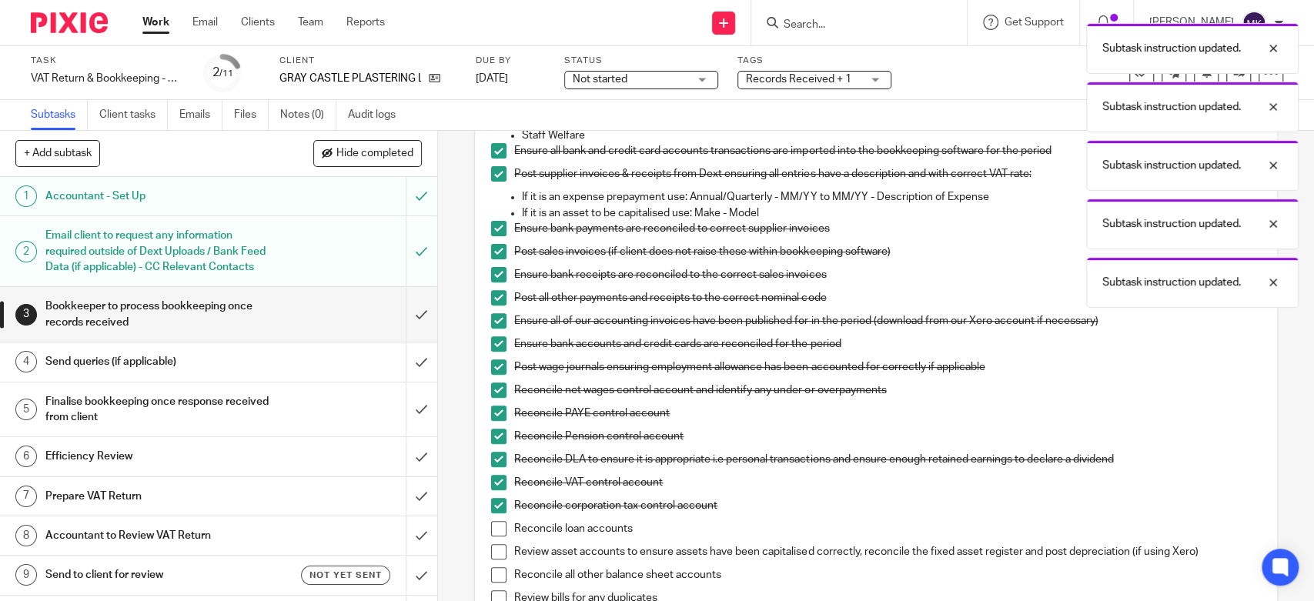
click at [493, 531] on span at bounding box center [498, 528] width 15 height 15
click at [495, 546] on span at bounding box center [498, 551] width 15 height 15
click at [495, 571] on span at bounding box center [498, 574] width 15 height 15
click at [494, 591] on span at bounding box center [498, 598] width 15 height 15
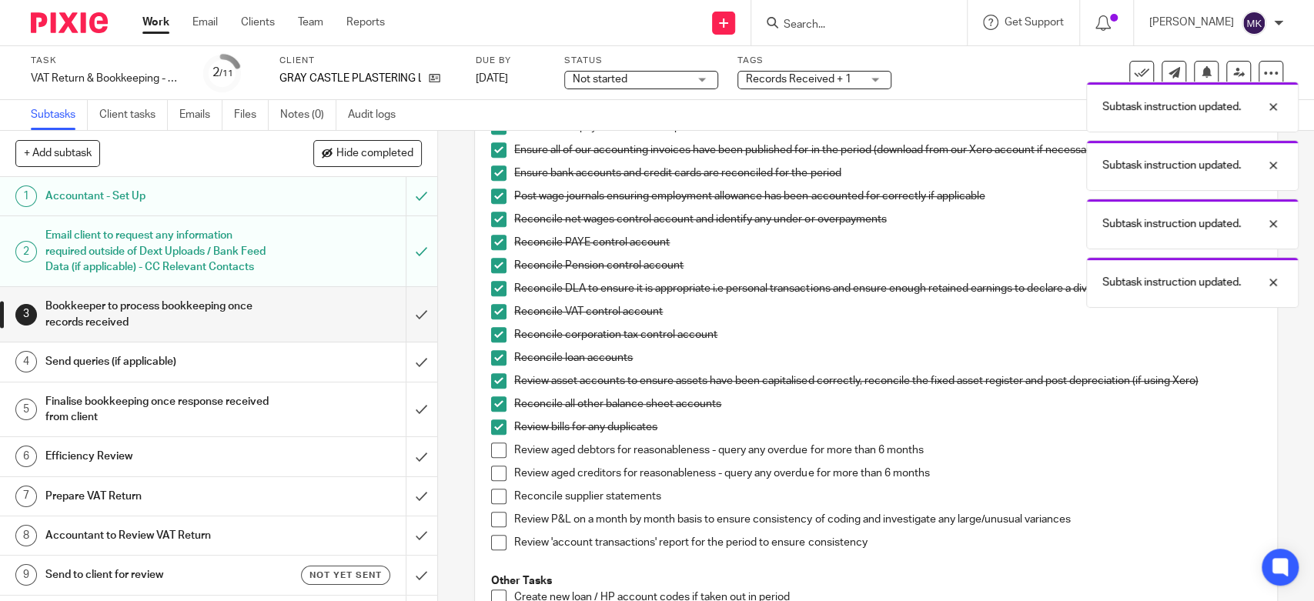
scroll to position [684, 0]
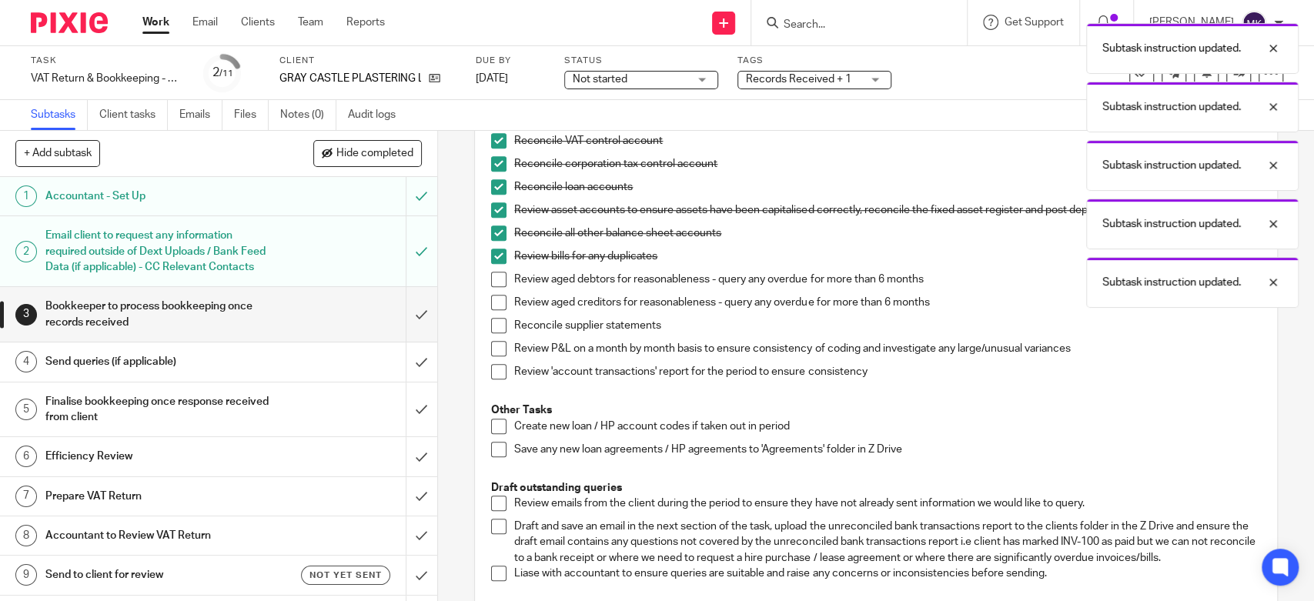
click at [502, 276] on li "Review aged debtors for reasonableness - query any overdue for more than 6 mont…" at bounding box center [875, 283] width 769 height 23
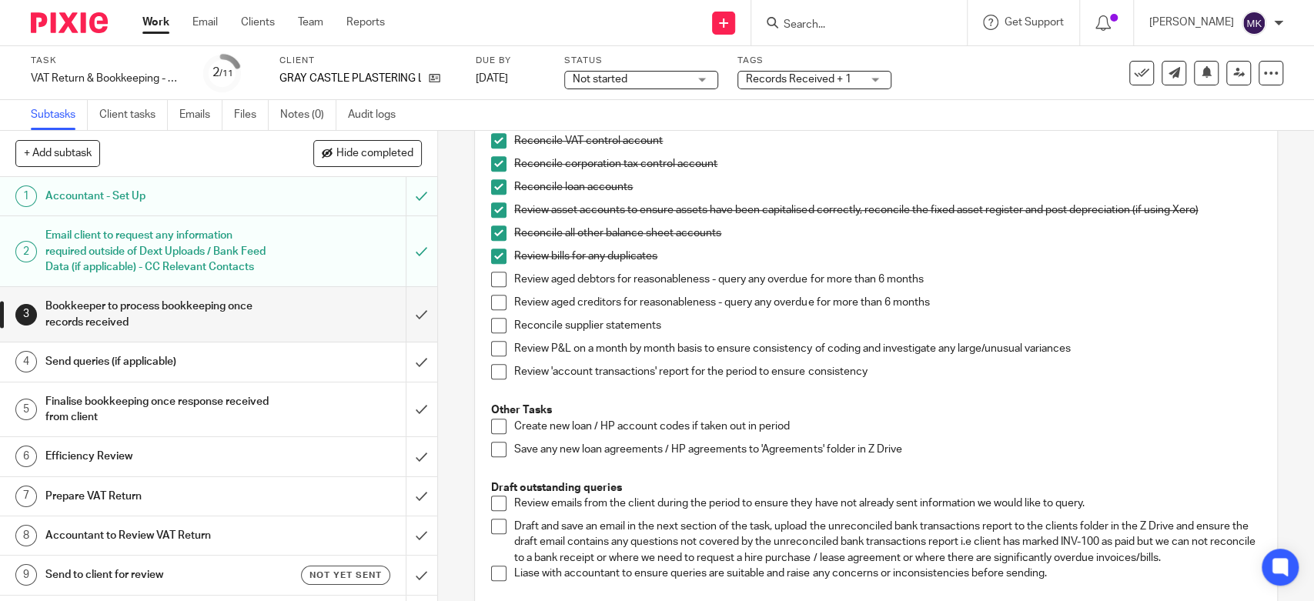
click at [495, 274] on span at bounding box center [498, 279] width 15 height 15
click at [494, 296] on span at bounding box center [498, 302] width 15 height 15
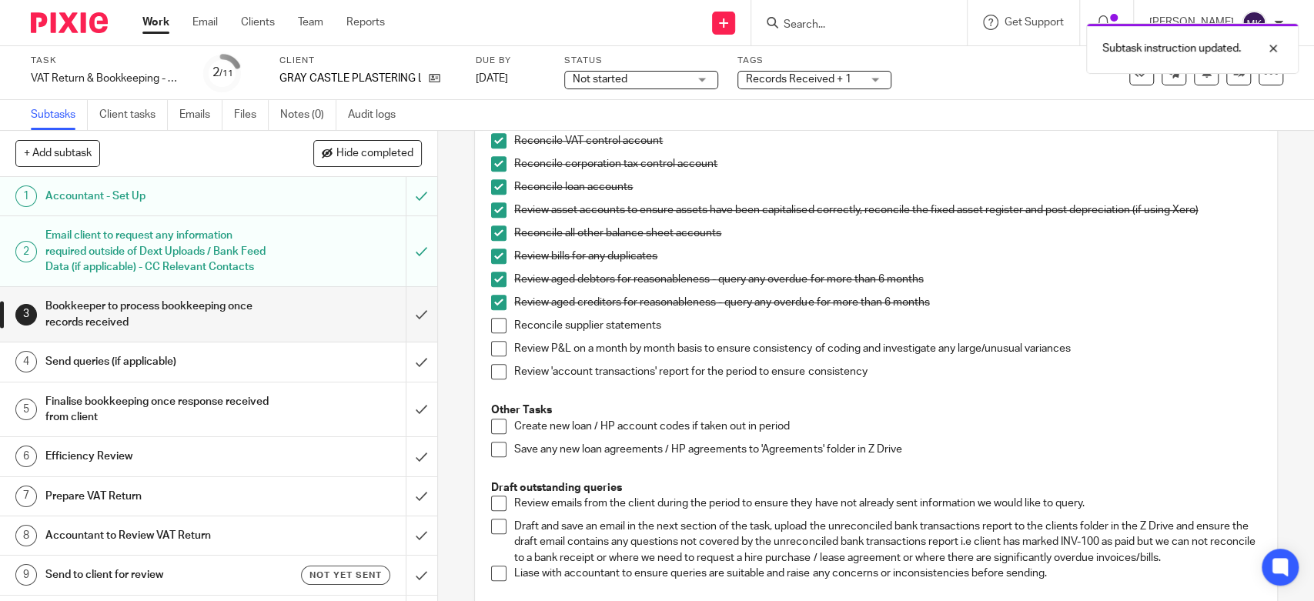
click at [496, 319] on span at bounding box center [498, 325] width 15 height 15
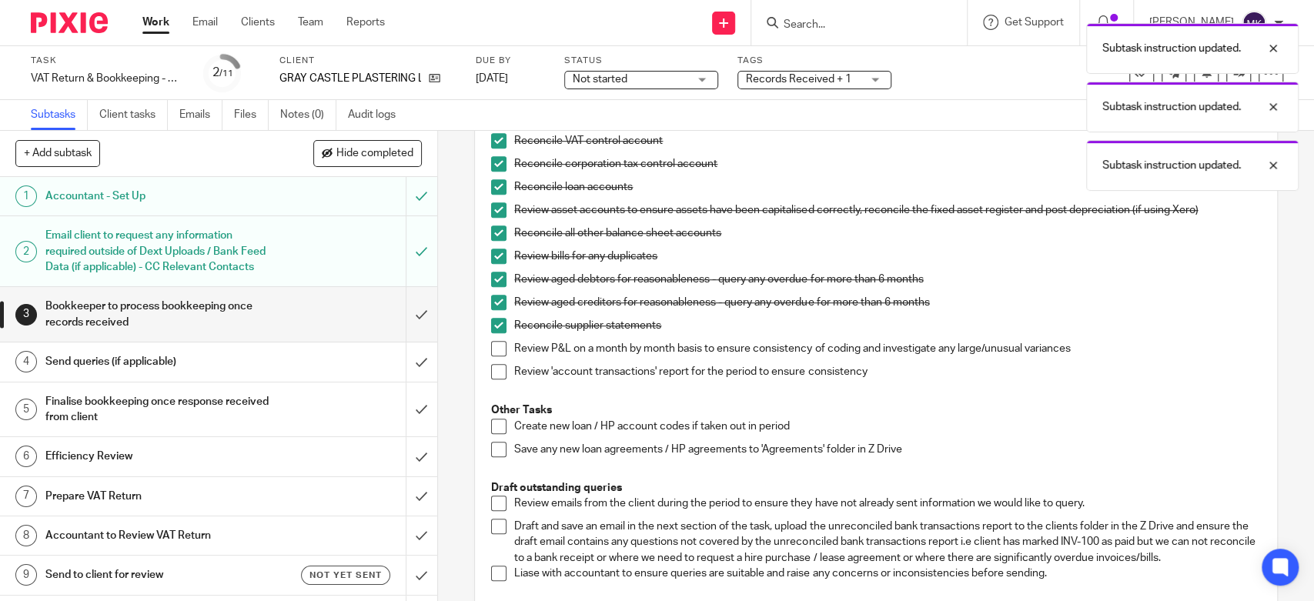
click at [493, 336] on li "Reconcile supplier statements" at bounding box center [875, 329] width 769 height 23
click at [492, 343] on span at bounding box center [498, 348] width 15 height 15
click at [501, 380] on li "Review 'account transactions' report for the period to ensure consistency" at bounding box center [875, 375] width 769 height 23
click at [499, 374] on span at bounding box center [498, 371] width 15 height 15
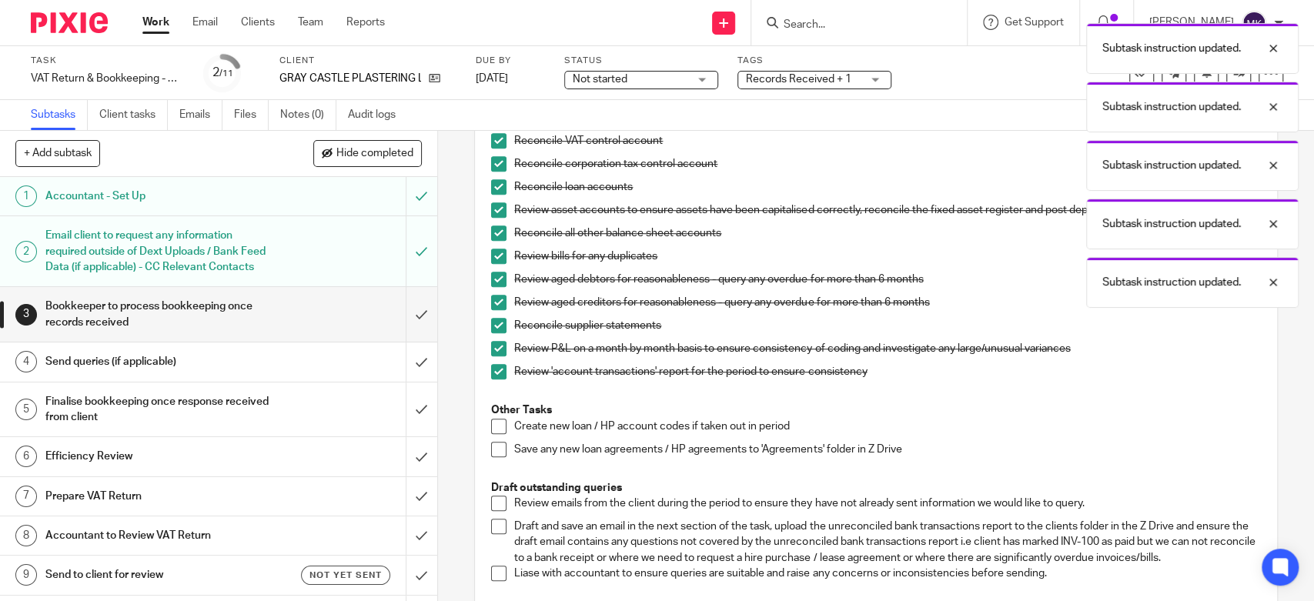
scroll to position [770, 0]
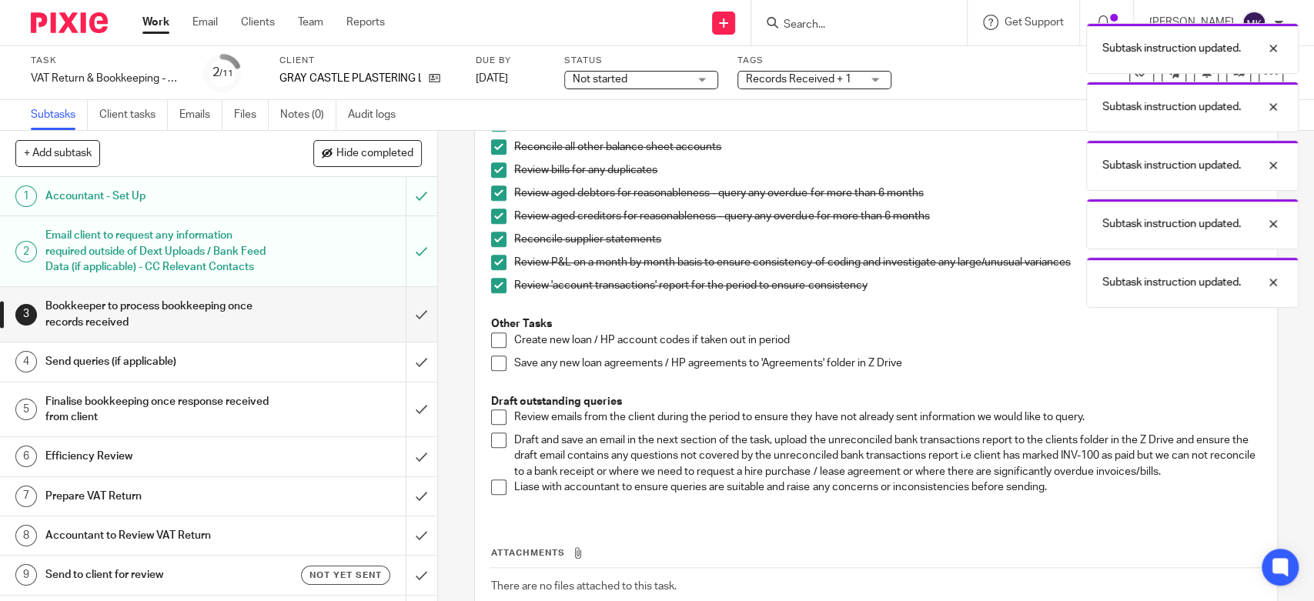
click at [493, 413] on span at bounding box center [498, 417] width 15 height 15
click at [491, 440] on span at bounding box center [498, 440] width 15 height 15
click at [491, 477] on li "Draft and save an email in the next section of the task, upload the unreconcile…" at bounding box center [875, 456] width 769 height 47
click at [492, 478] on li "Draft and save an email in the next section of the task, upload the unreconcile…" at bounding box center [875, 456] width 769 height 47
click at [493, 480] on span at bounding box center [498, 487] width 15 height 15
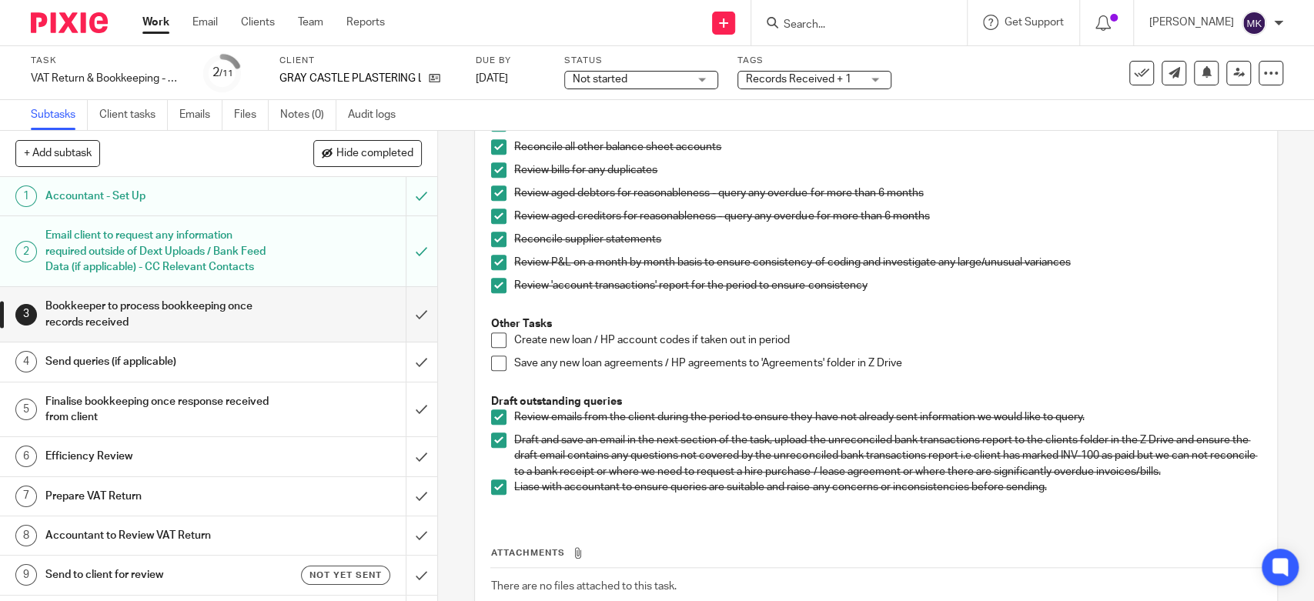
click at [496, 186] on li "Review aged debtors for reasonableness - query any overdue for more than 6 mont…" at bounding box center [875, 197] width 769 height 23
click at [496, 194] on span at bounding box center [498, 193] width 15 height 15
click at [491, 220] on span at bounding box center [498, 216] width 15 height 15
click at [276, 373] on div "Send queries (if applicable)" at bounding box center [217, 361] width 345 height 23
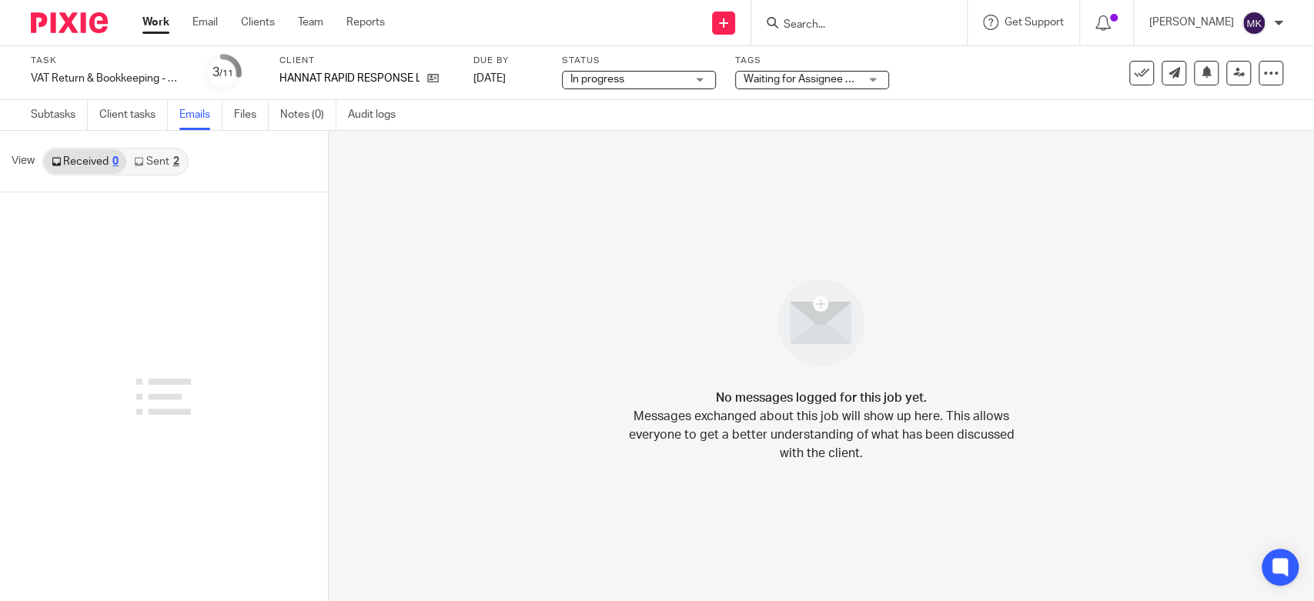
click at [166, 22] on link "Work" at bounding box center [155, 22] width 27 height 15
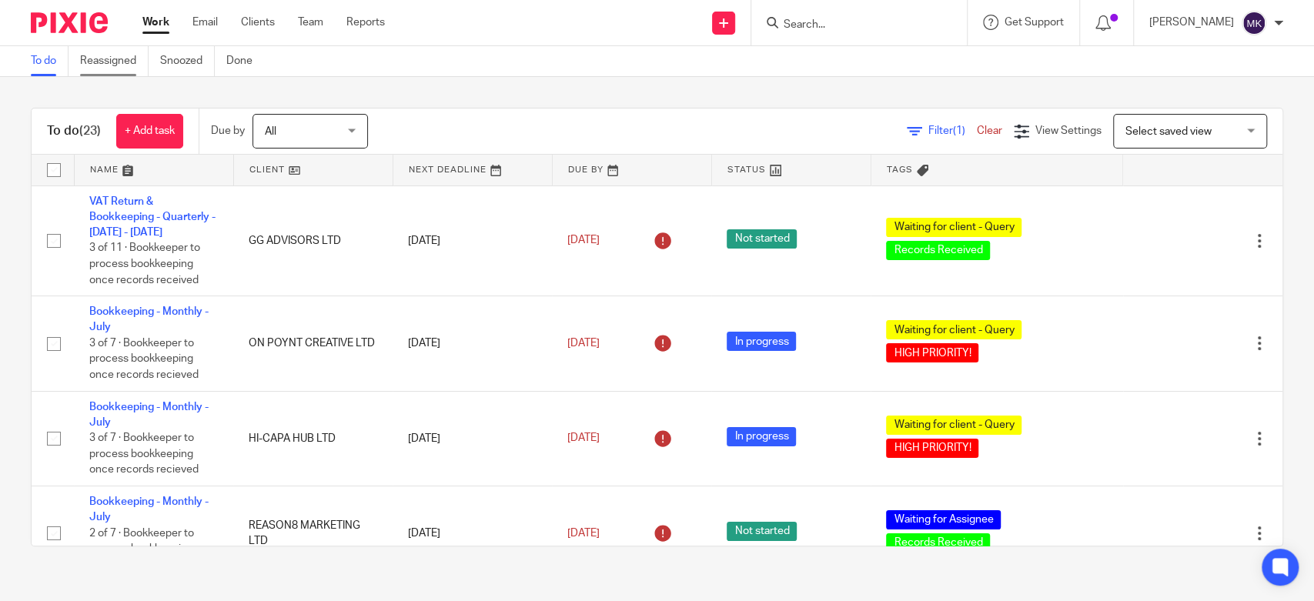
click at [128, 66] on link "Reassigned" at bounding box center [114, 61] width 69 height 30
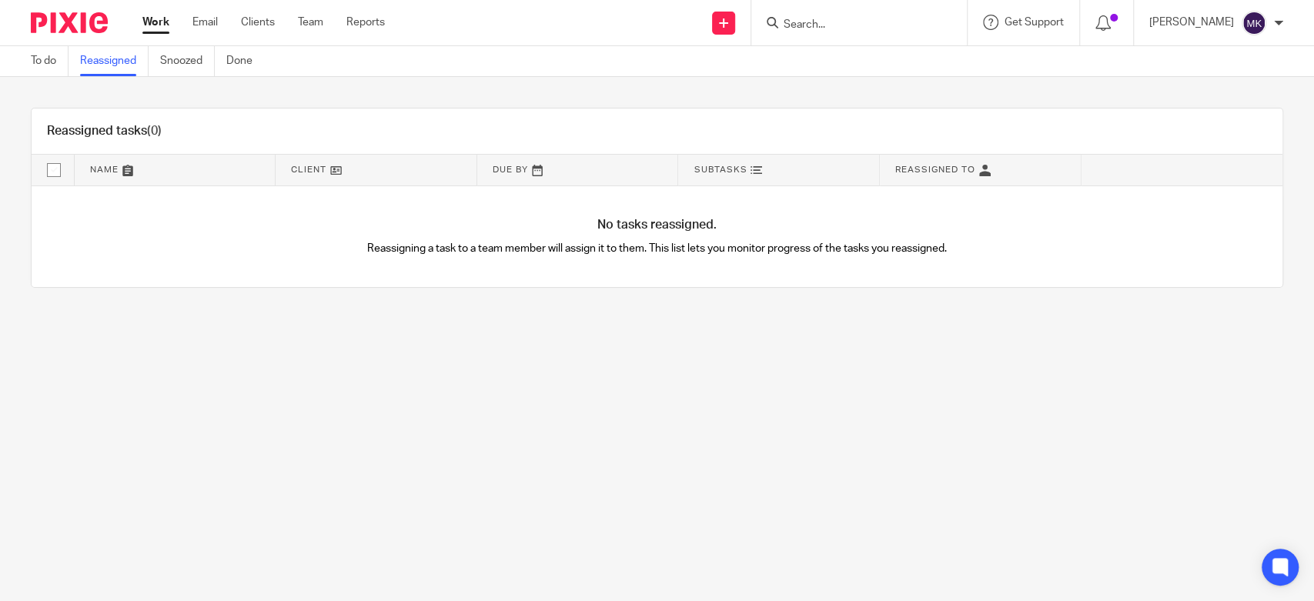
click at [296, 21] on ul "Work Email Clients Team Reports" at bounding box center [275, 22] width 266 height 15
click at [300, 26] on link "Team" at bounding box center [310, 22] width 25 height 15
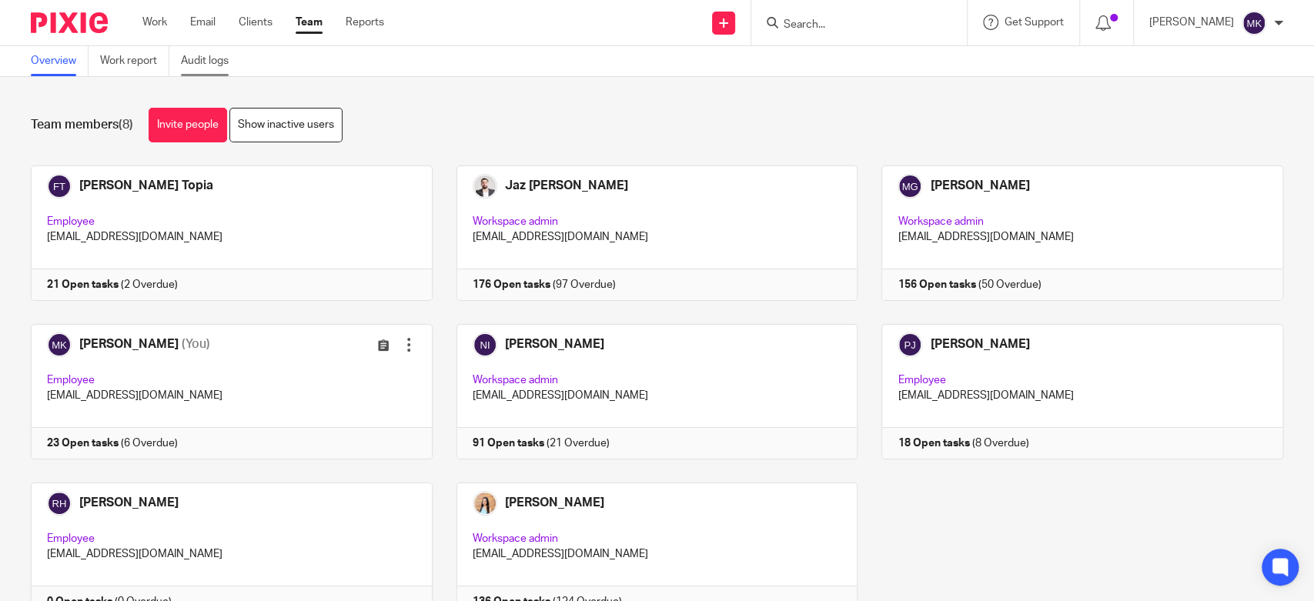
click at [198, 59] on link "Audit logs" at bounding box center [210, 61] width 59 height 30
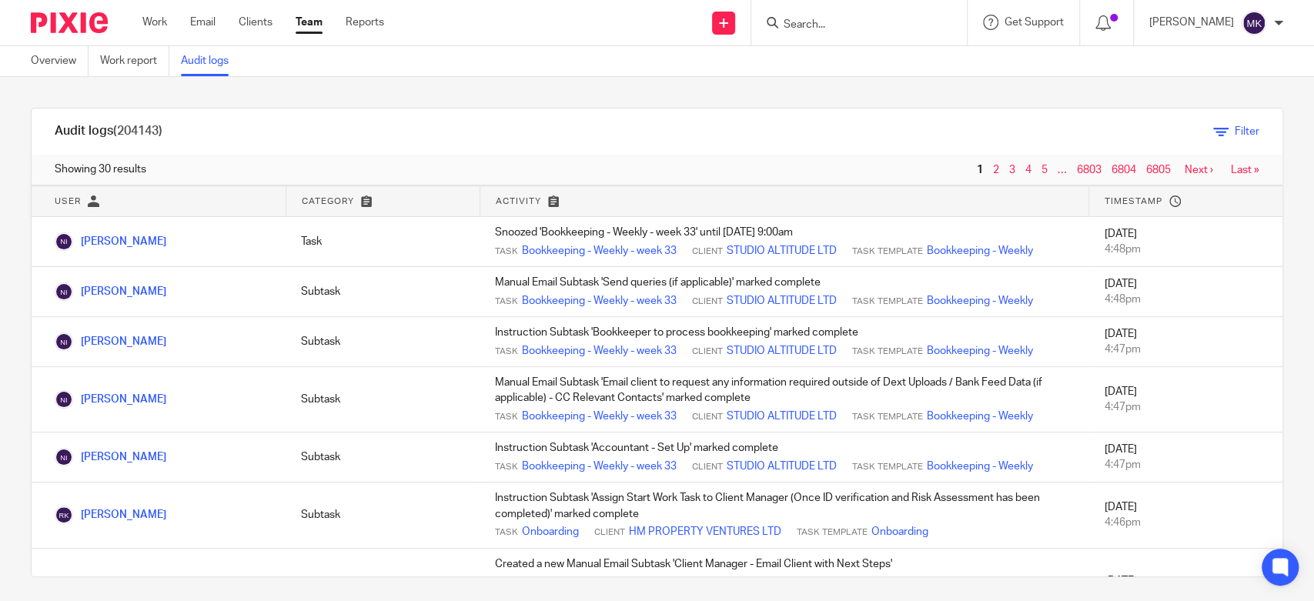
click at [1235, 129] on span "Filter" at bounding box center [1247, 131] width 25 height 11
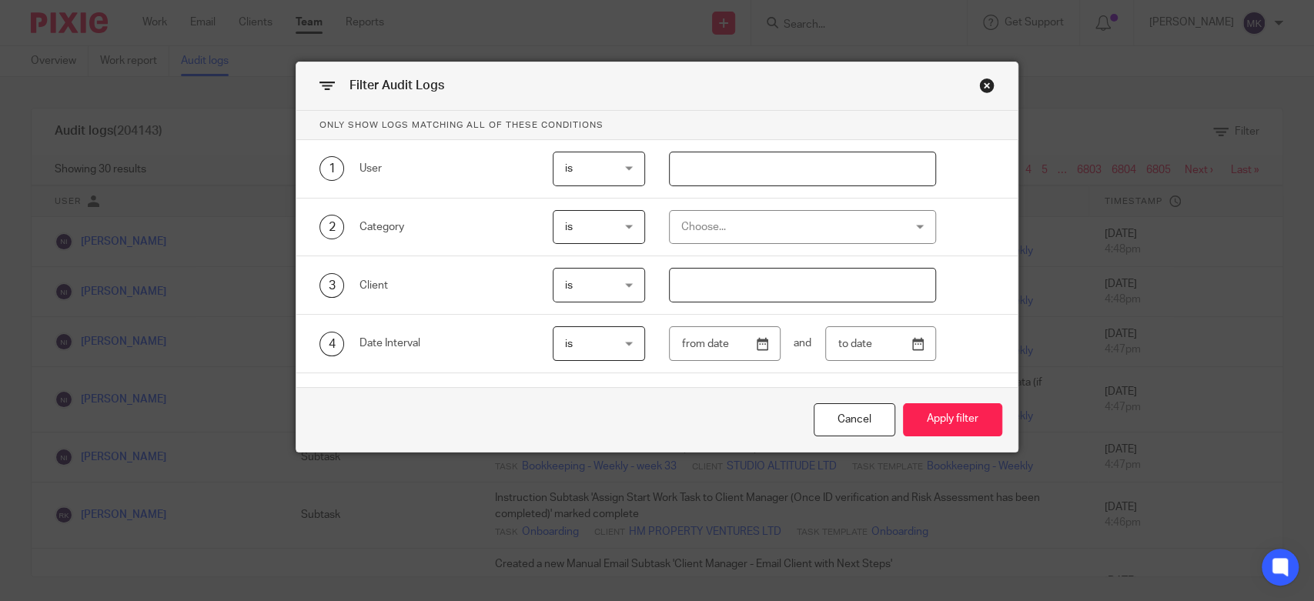
click at [726, 180] on input "text" at bounding box center [802, 169] width 267 height 35
click at [729, 175] on input "MOIZ" at bounding box center [802, 169] width 267 height 35
click at [748, 183] on input "MOIZ" at bounding box center [802, 169] width 267 height 35
type input "MOIZ"
click at [744, 226] on div "Choose..." at bounding box center [782, 227] width 203 height 32
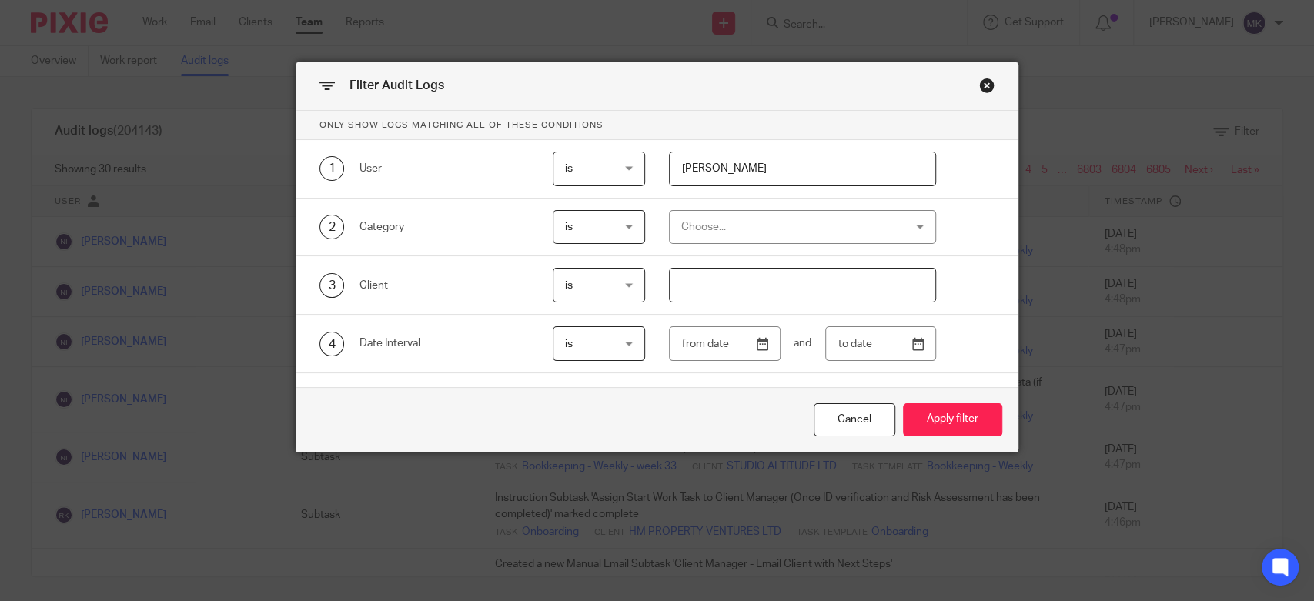
click at [972, 88] on div "Filter Audit Logs" at bounding box center [656, 86] width 721 height 49
click at [982, 84] on div "Close this dialog window" at bounding box center [986, 85] width 15 height 15
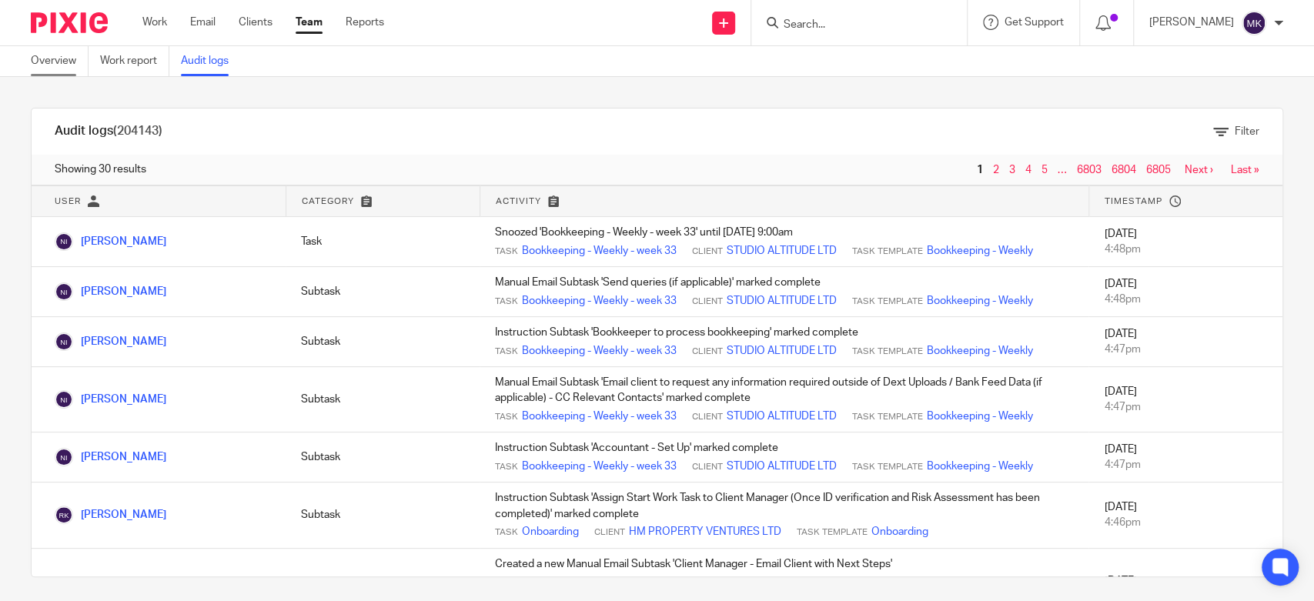
click at [77, 58] on link "Overview" at bounding box center [60, 61] width 58 height 30
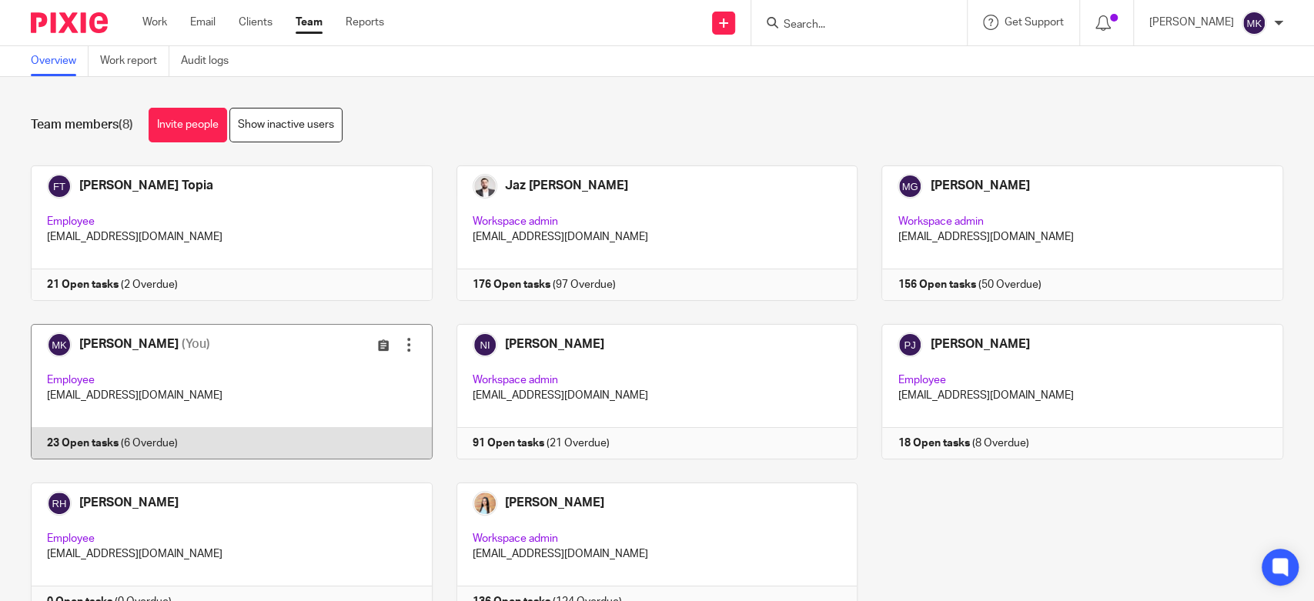
click at [136, 371] on link at bounding box center [220, 392] width 426 height 136
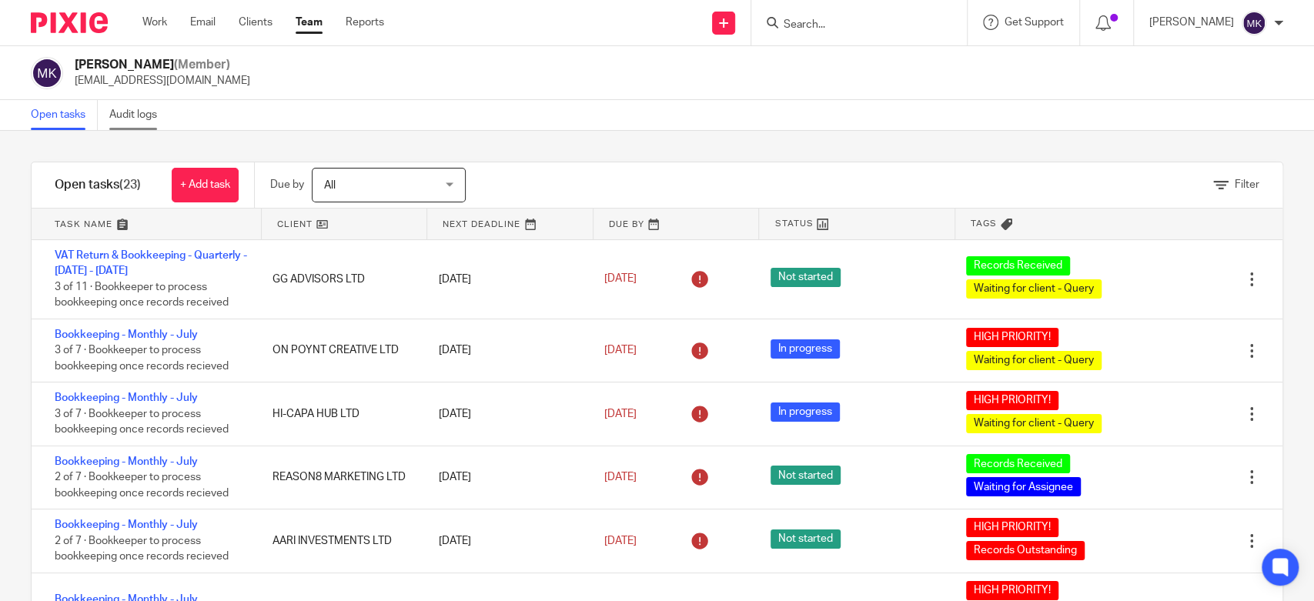
click at [163, 111] on link "Audit logs" at bounding box center [138, 115] width 59 height 30
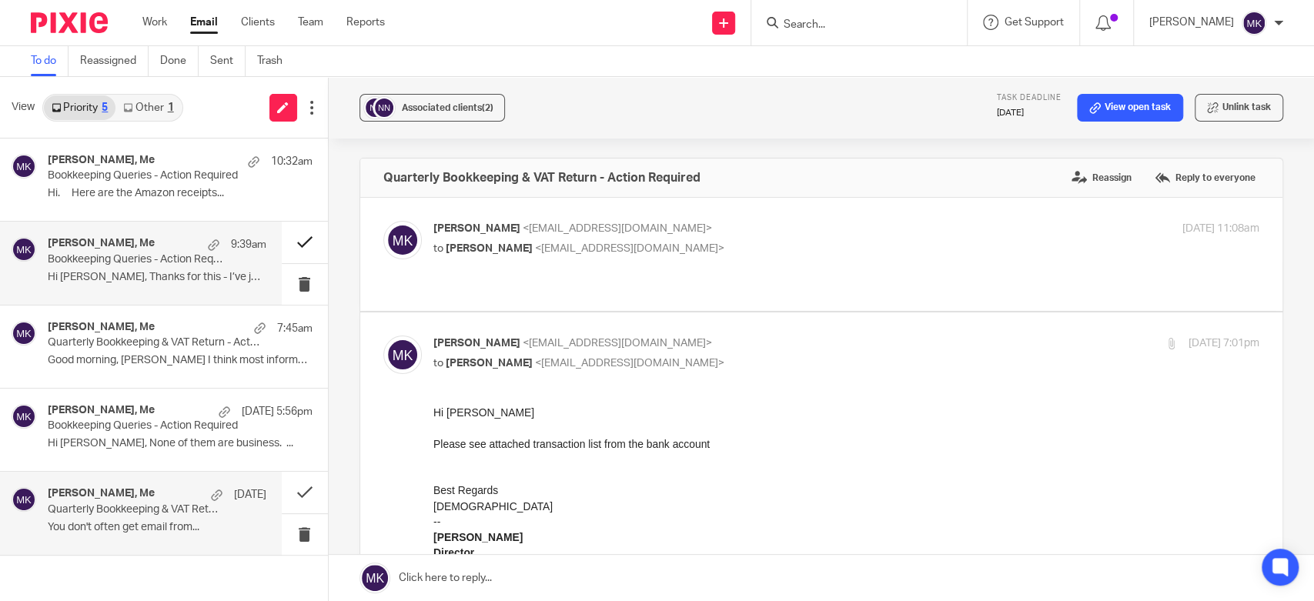
scroll to position [872, 0]
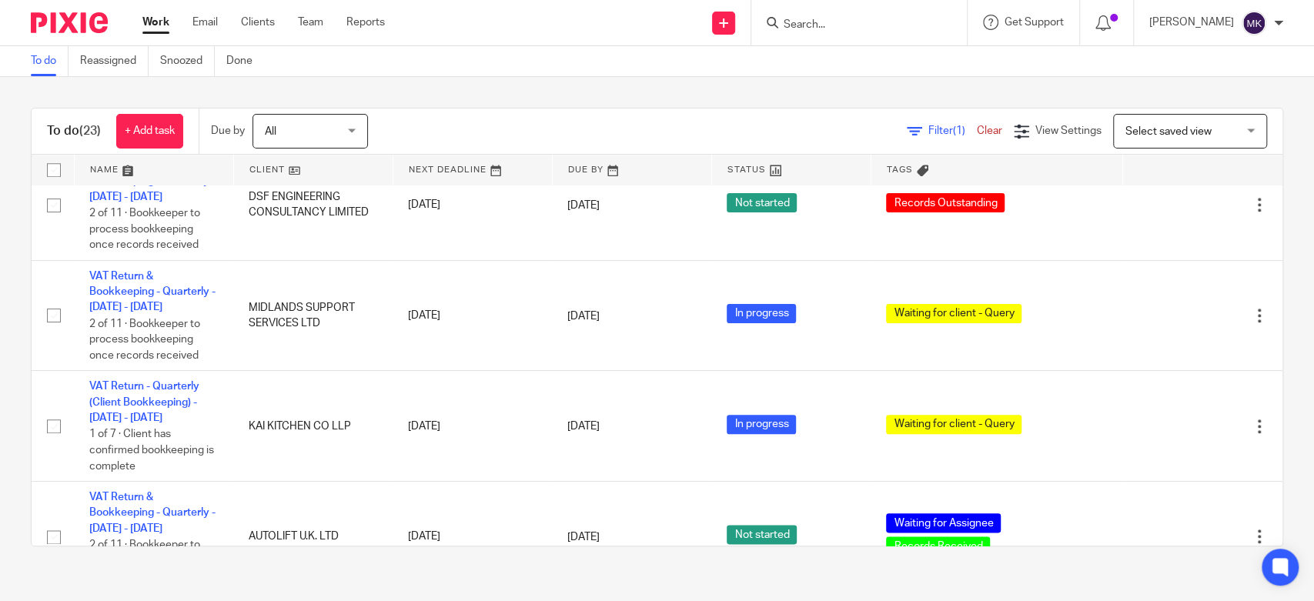
scroll to position [941, 0]
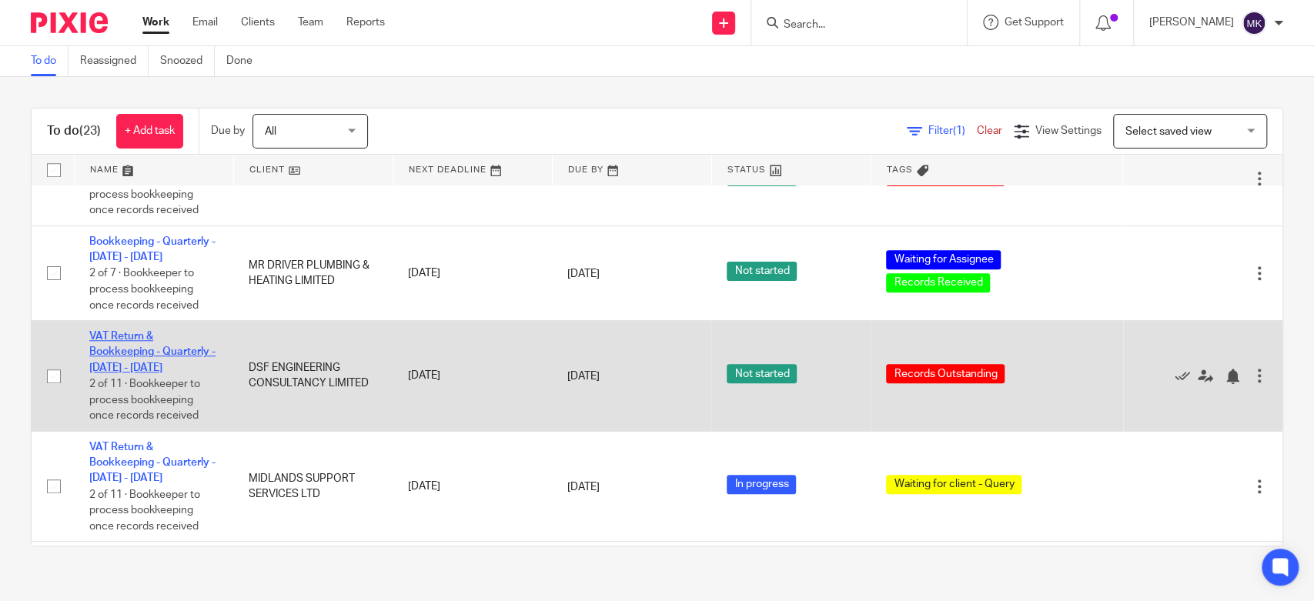
click at [142, 358] on link "VAT Return & Bookkeeping - Quarterly - [DATE] - [DATE]" at bounding box center [152, 352] width 126 height 42
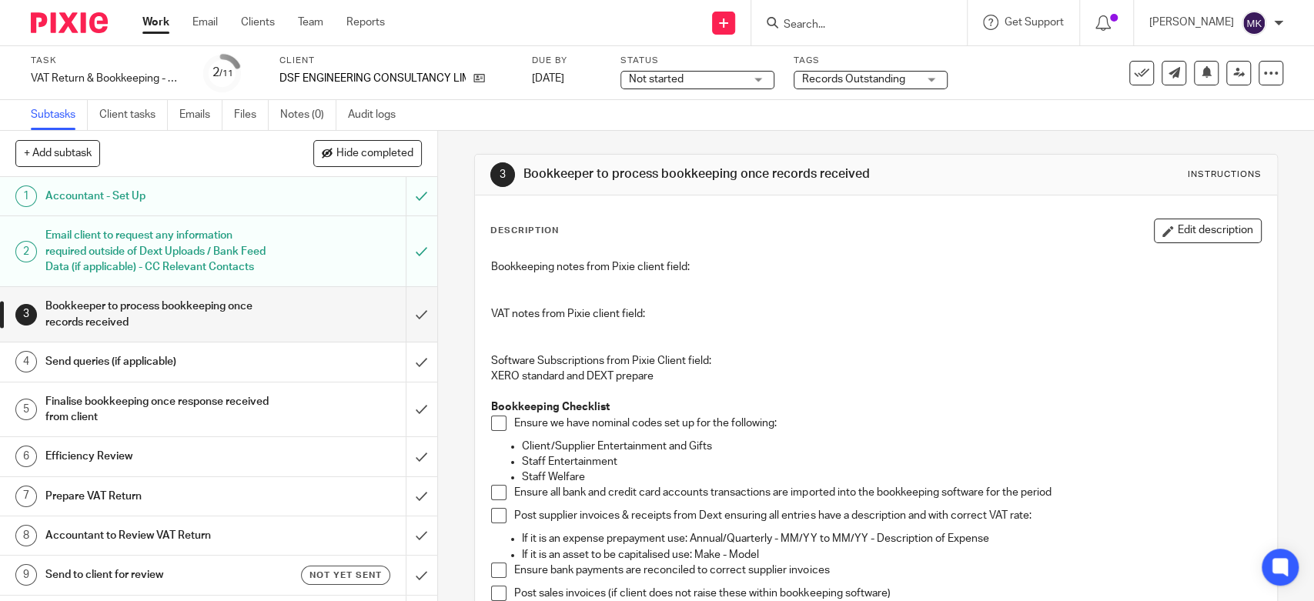
click at [855, 82] on span "Records Outstanding" at bounding box center [853, 79] width 103 height 11
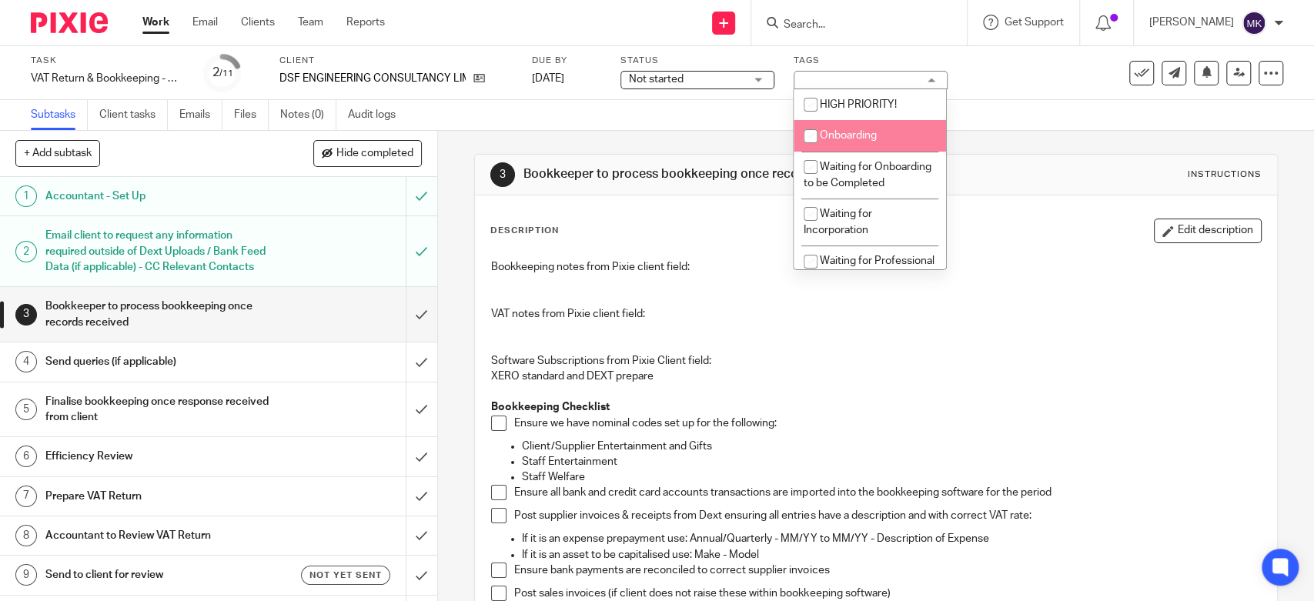
scroll to position [256, 0]
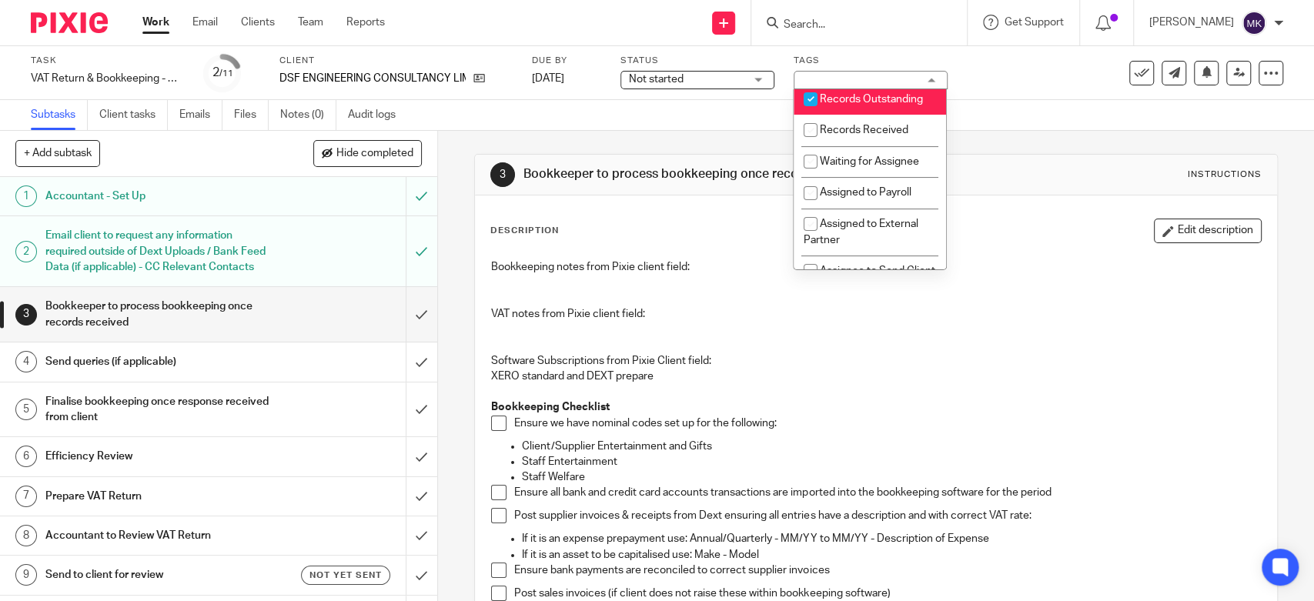
click at [868, 105] on span "Records Outstanding" at bounding box center [871, 99] width 103 height 11
checkbox input "false"
click at [862, 136] on span "Records Received" at bounding box center [864, 130] width 89 height 11
checkbox input "true"
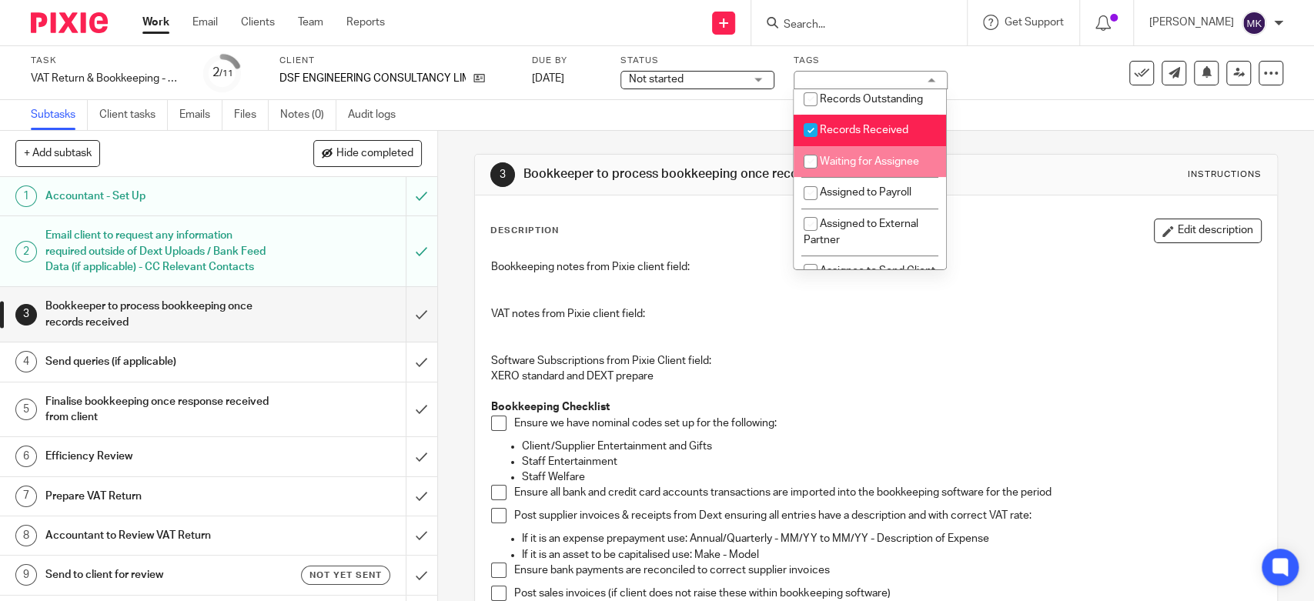
click at [862, 167] on span "Waiting for Assignee" at bounding box center [869, 161] width 99 height 11
checkbox input "true"
click at [999, 130] on div "Subtasks Client tasks Emails Files Notes (0) Audit logs" at bounding box center [657, 115] width 1314 height 31
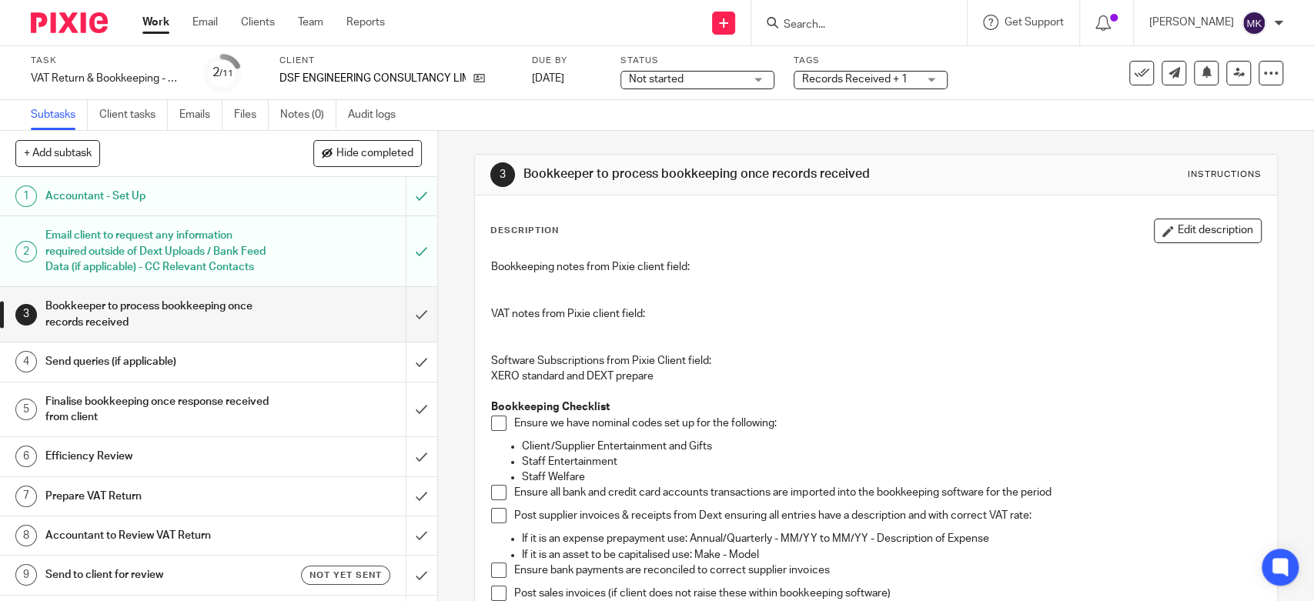
click at [167, 14] on div "Work Email Clients Team Reports Work Email Clients Team Reports Settings" at bounding box center [267, 22] width 281 height 45
click at [161, 25] on link "Work" at bounding box center [155, 22] width 27 height 15
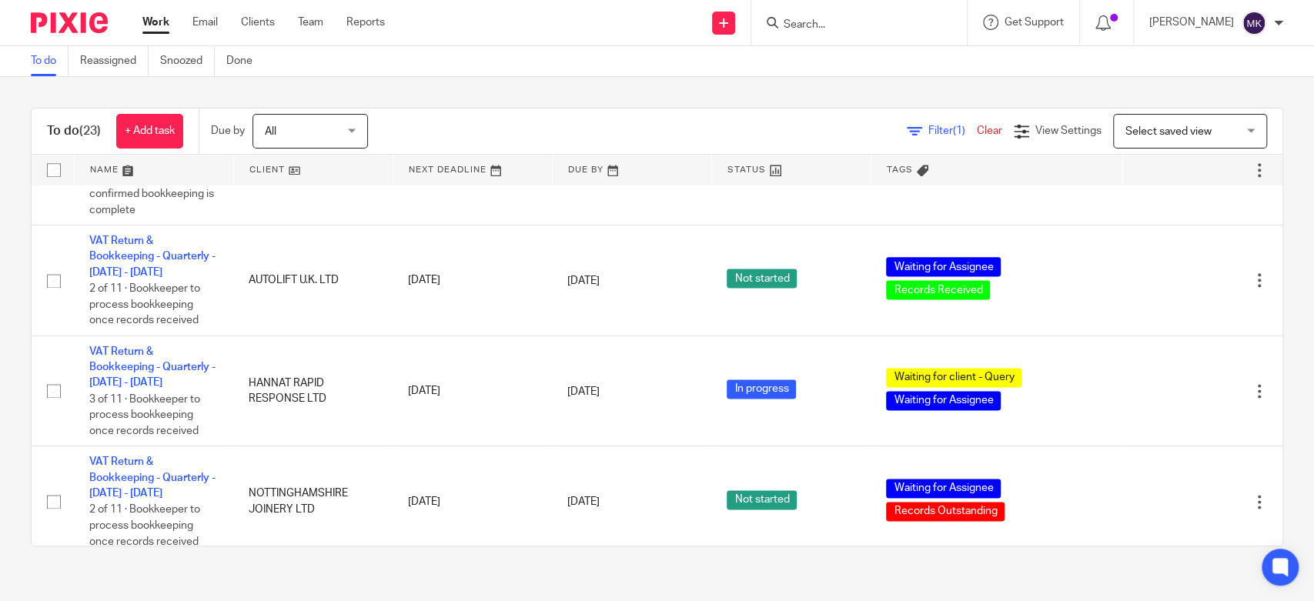
scroll to position [1454, 0]
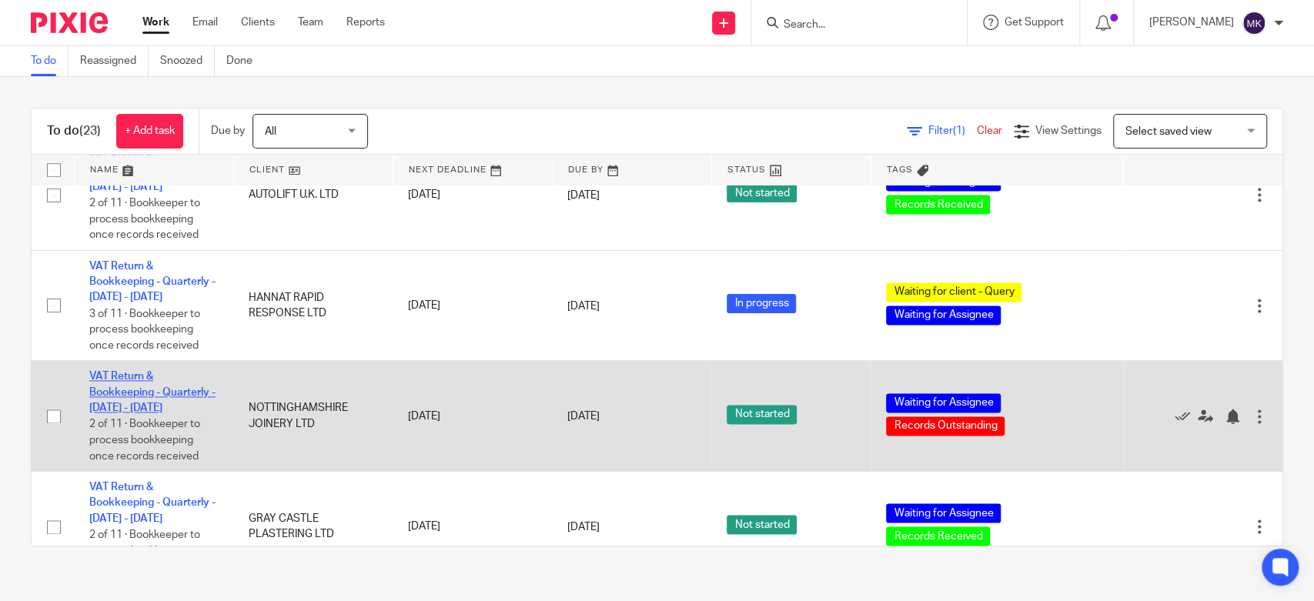
click at [159, 399] on link "VAT Return & Bookkeeping - Quarterly - [DATE] - [DATE]" at bounding box center [152, 392] width 126 height 42
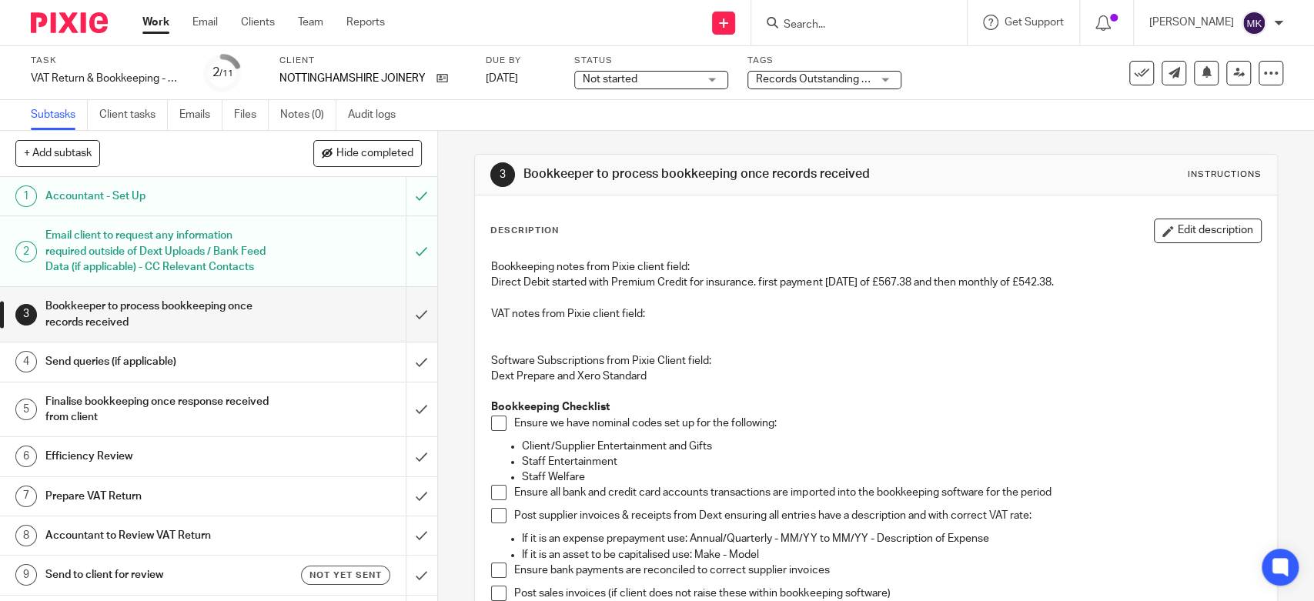
click at [771, 78] on span "Records Outstanding + 1" at bounding box center [816, 79] width 120 height 11
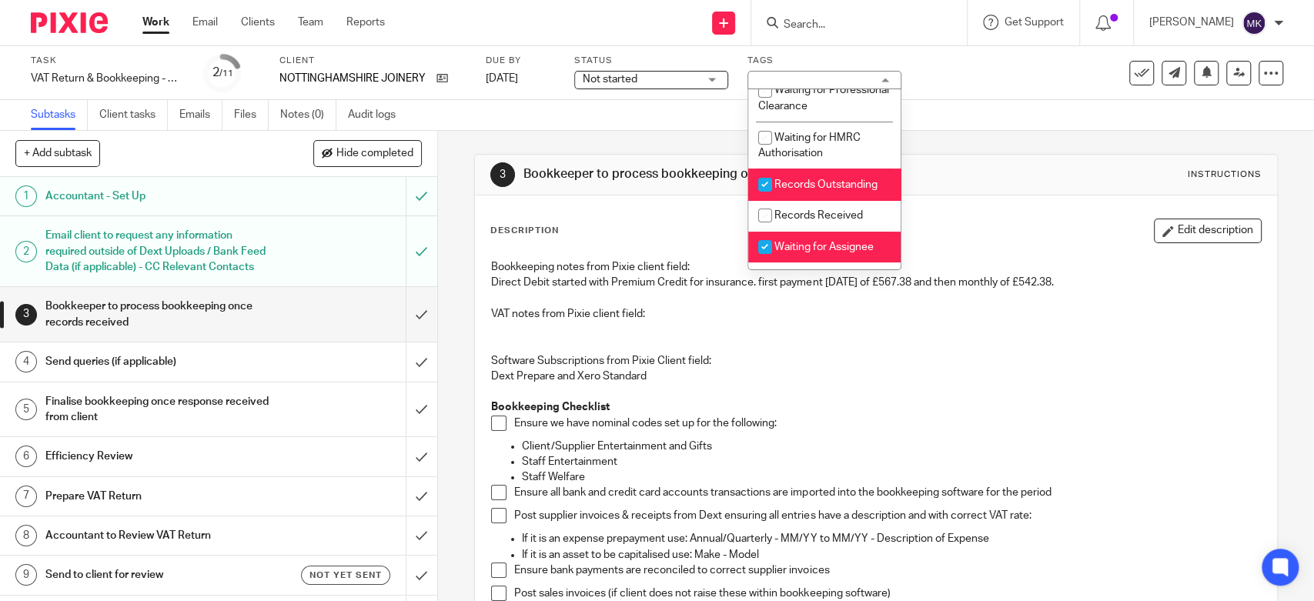
scroll to position [256, 0]
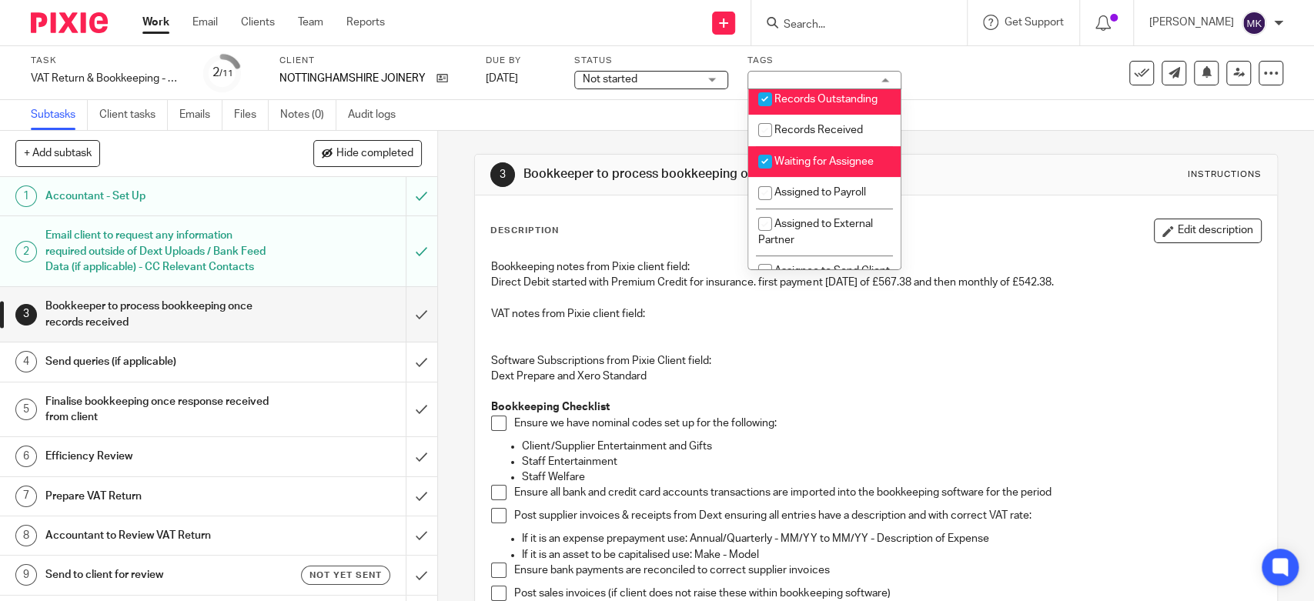
click at [830, 105] on span "Records Outstanding" at bounding box center [826, 99] width 103 height 11
checkbox input "false"
click at [825, 136] on span "Records Received" at bounding box center [819, 130] width 89 height 11
checkbox input "true"
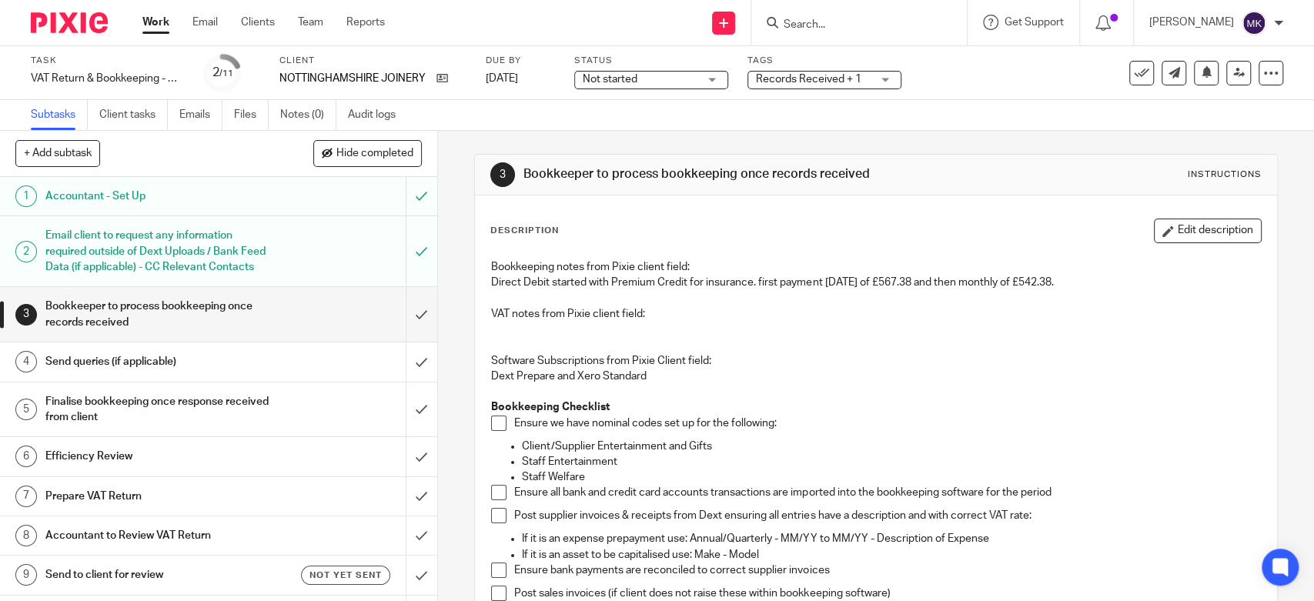
click at [165, 20] on link "Work" at bounding box center [155, 22] width 27 height 15
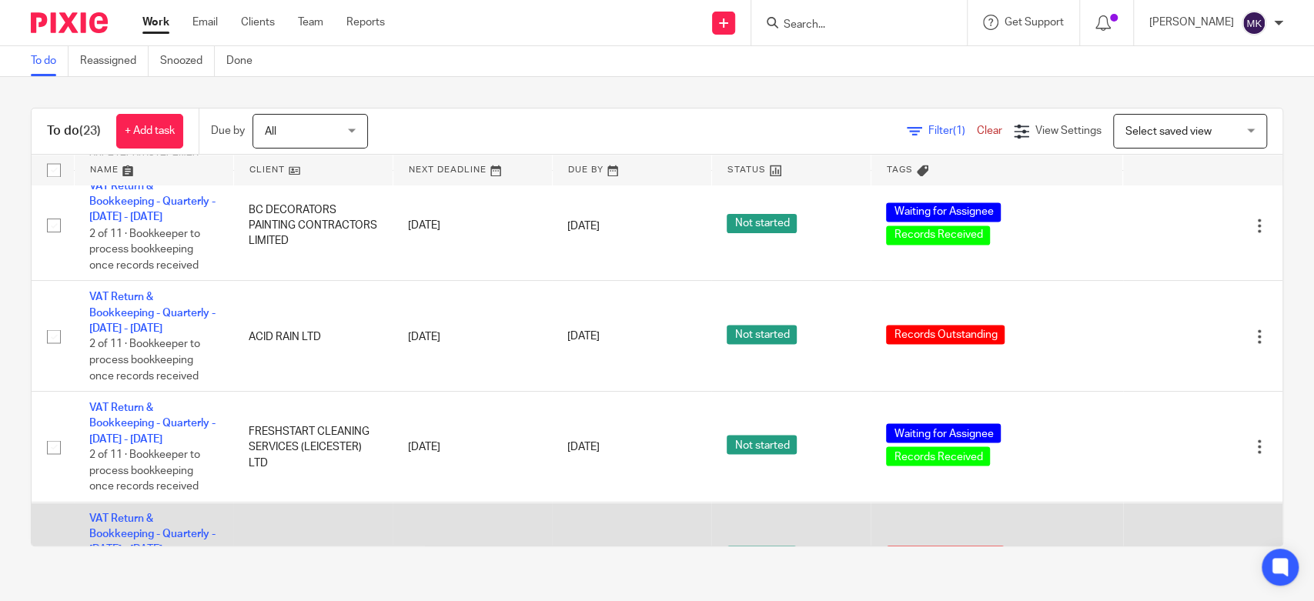
scroll to position [1780, 0]
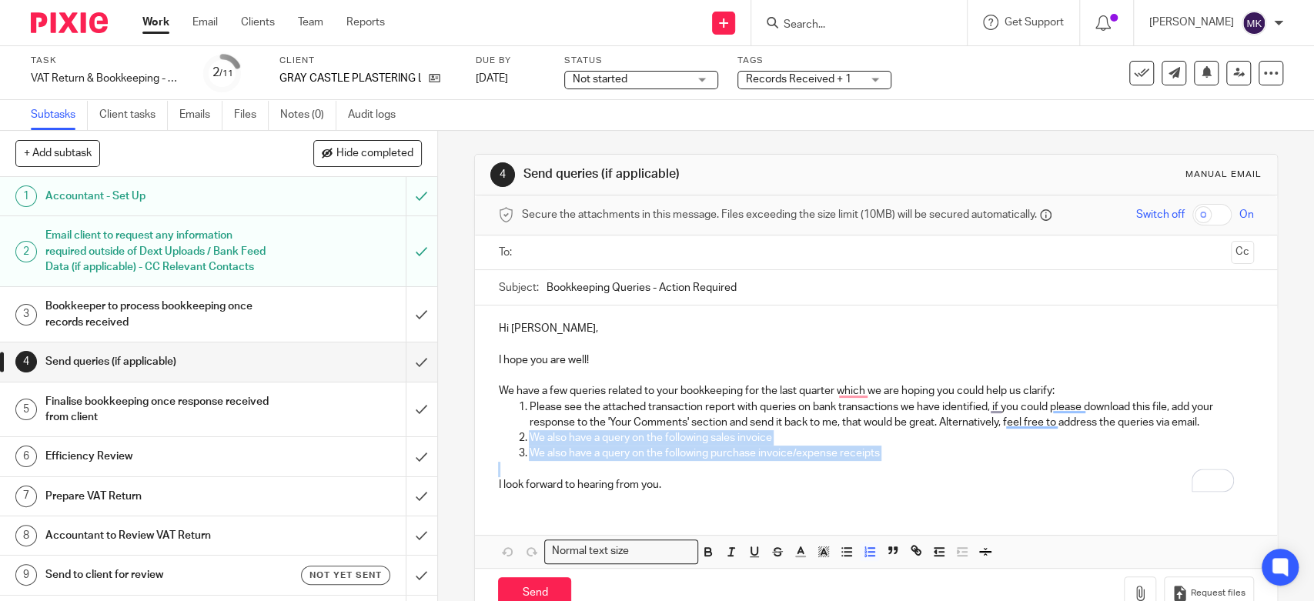
click at [524, 434] on div "Hi [PERSON_NAME], I hope you are well! We have a few queries related to your bo…" at bounding box center [876, 405] width 802 height 199
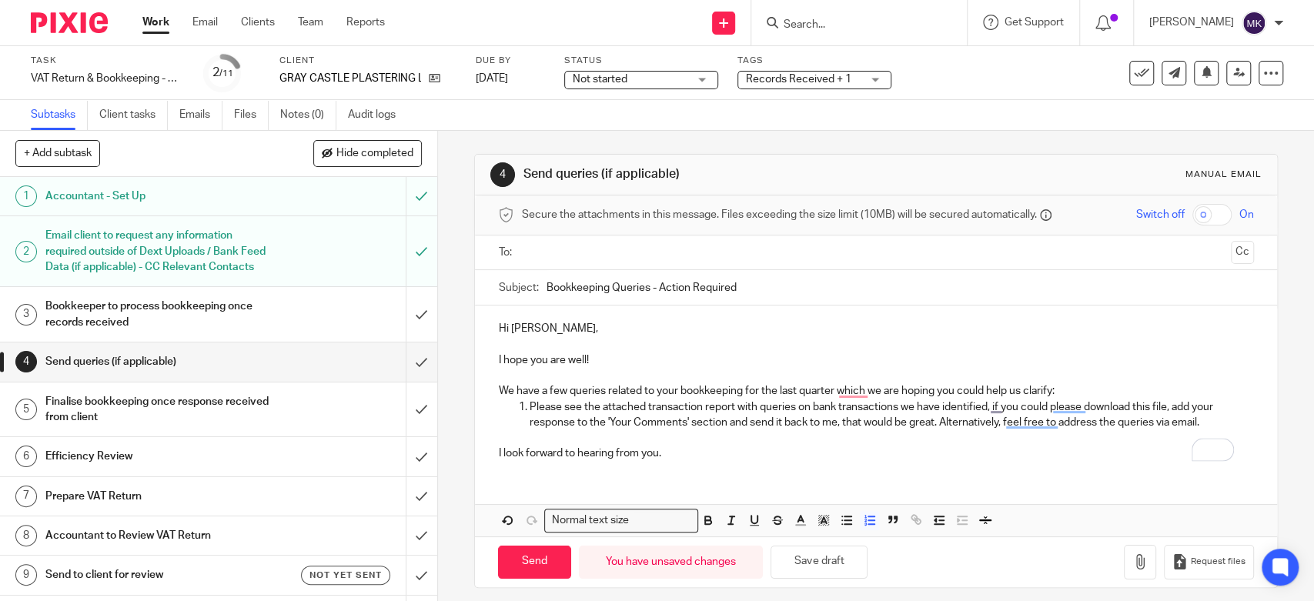
click at [1098, 380] on p "To enrich screen reader interactions, please activate Accessibility in Grammarl…" at bounding box center [875, 375] width 755 height 15
click at [1098, 394] on p "We have a few queries related to your bookkeeping for the last quarter which we…" at bounding box center [875, 390] width 755 height 15
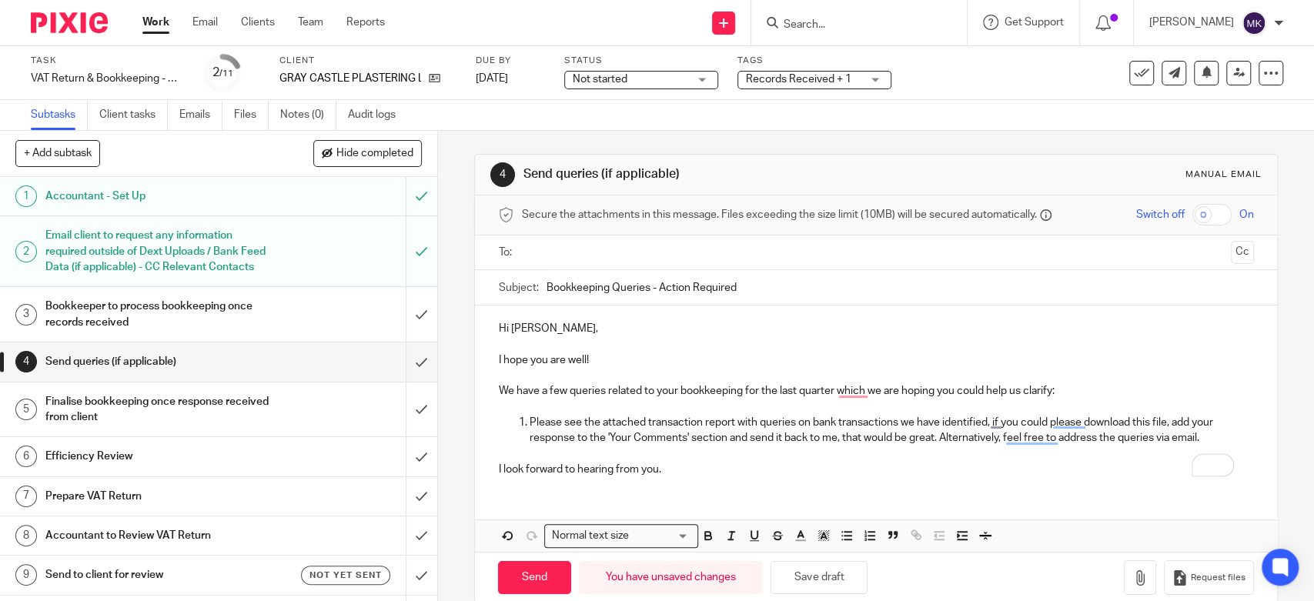
click at [701, 247] on input "text" at bounding box center [876, 253] width 698 height 18
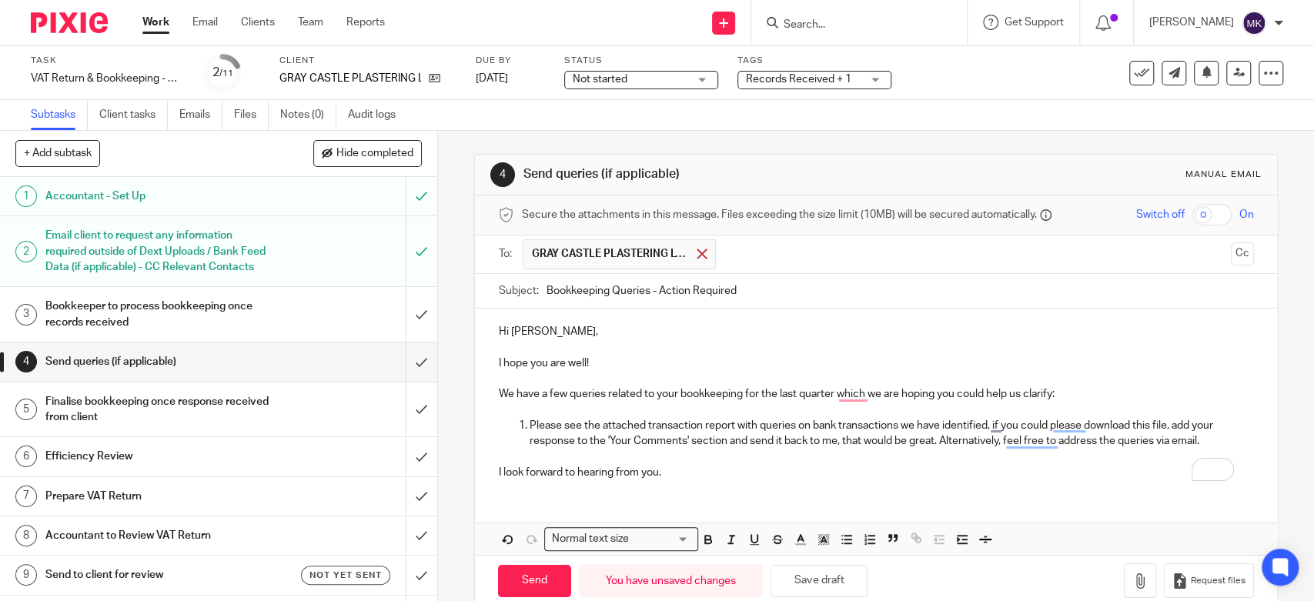
click at [697, 256] on span at bounding box center [702, 254] width 10 height 10
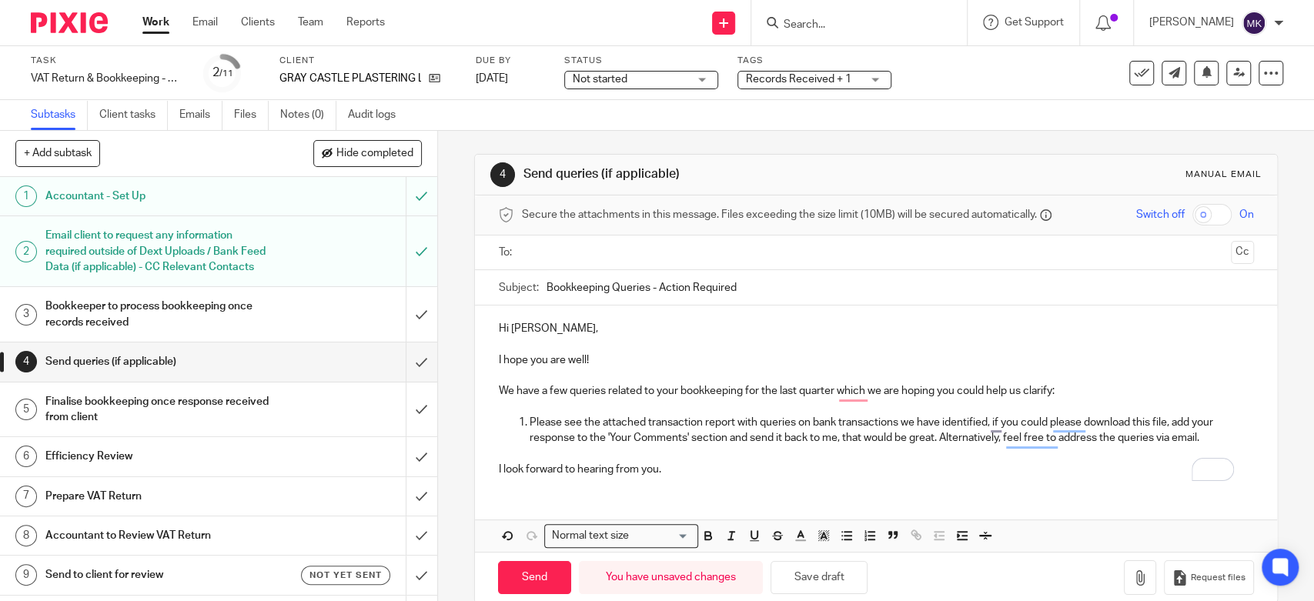
click at [686, 253] on input "text" at bounding box center [876, 253] width 698 height 18
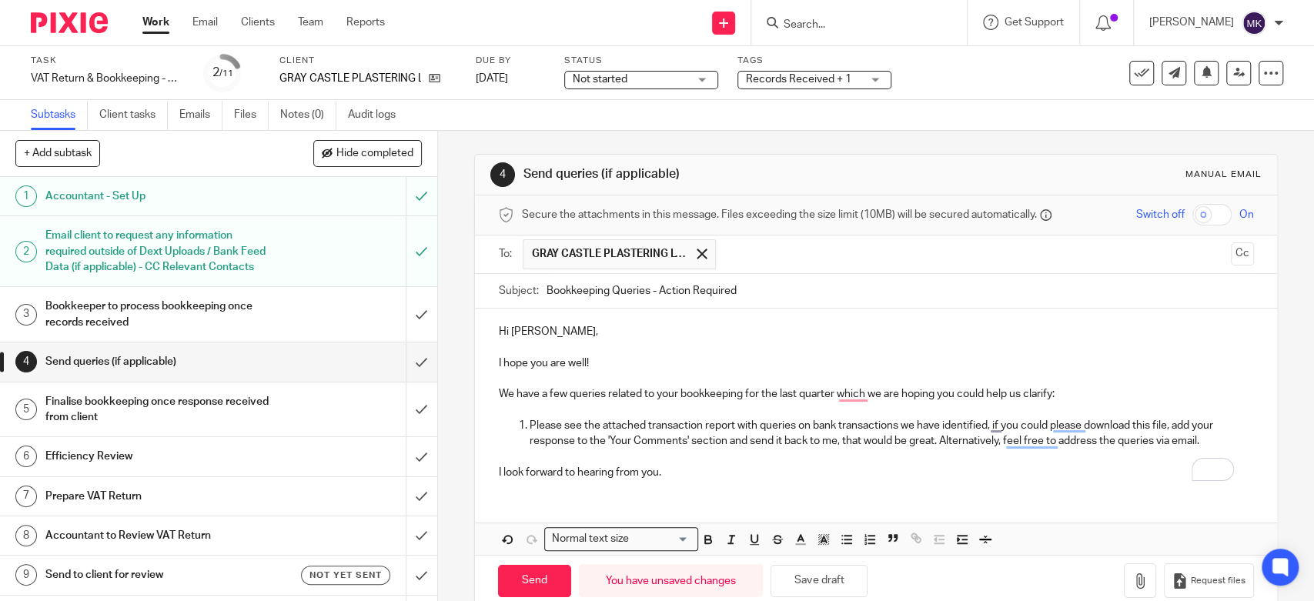
click at [686, 251] on span "GRAY CASTLE PLASTERING LTD" at bounding box center [619, 254] width 192 height 30
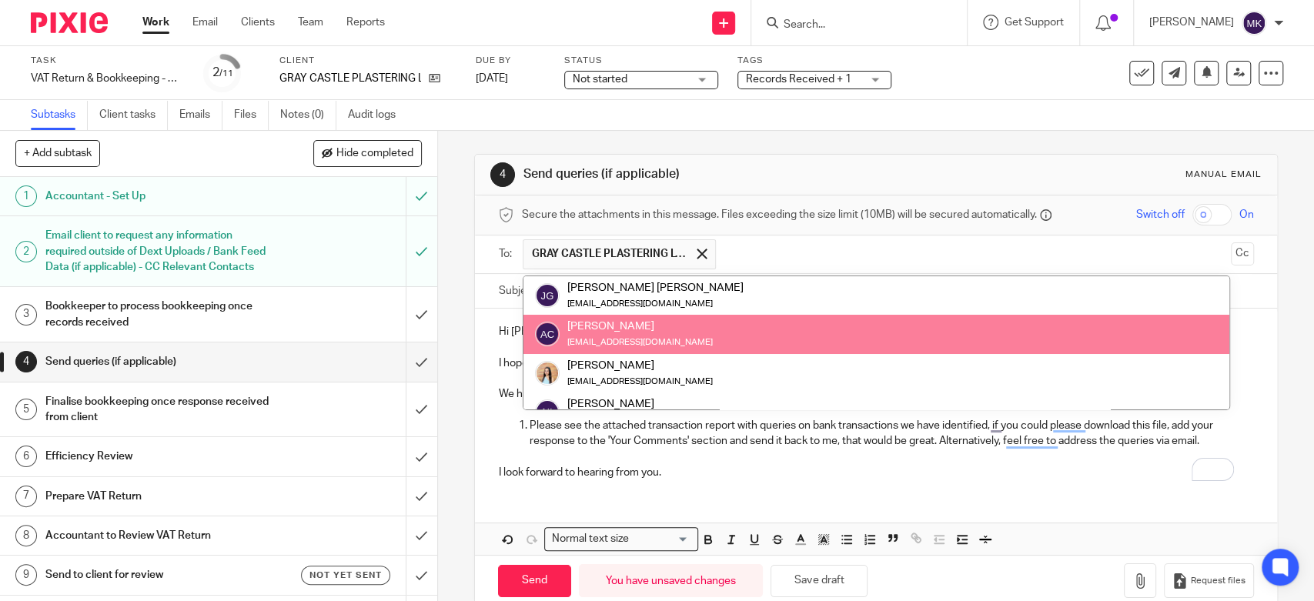
click at [689, 344] on small "[EMAIL_ADDRESS][DOMAIN_NAME]" at bounding box center [640, 342] width 146 height 8
click at [621, 335] on div "[EMAIL_ADDRESS][DOMAIN_NAME]" at bounding box center [640, 341] width 146 height 15
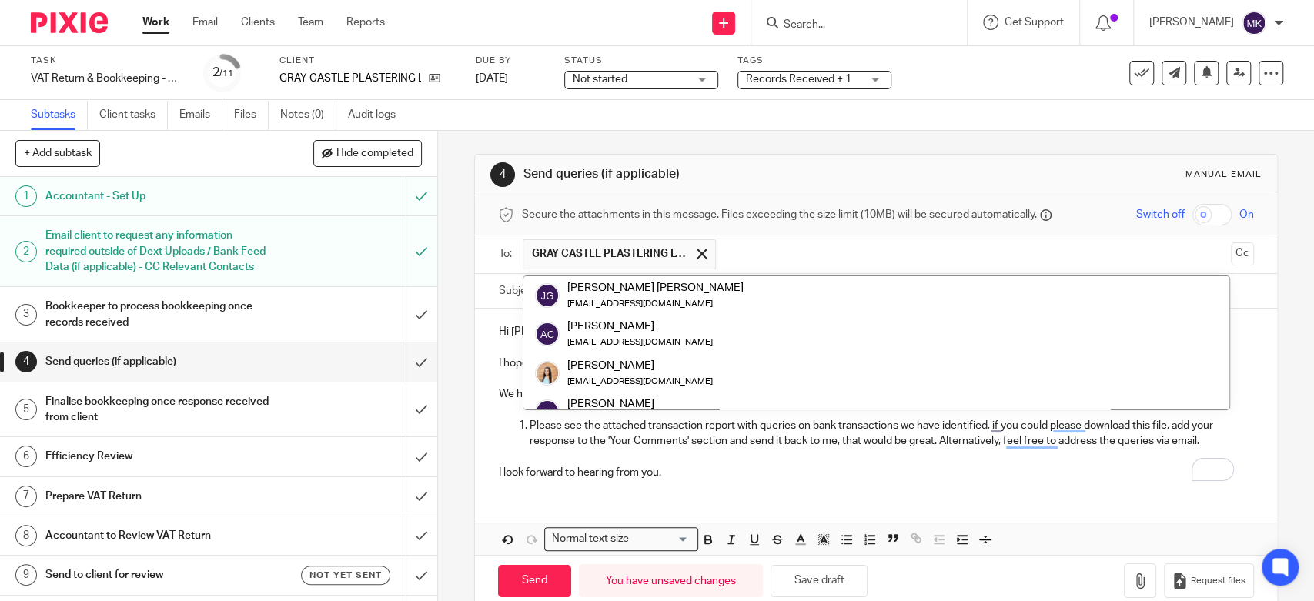
scroll to position [76, 0]
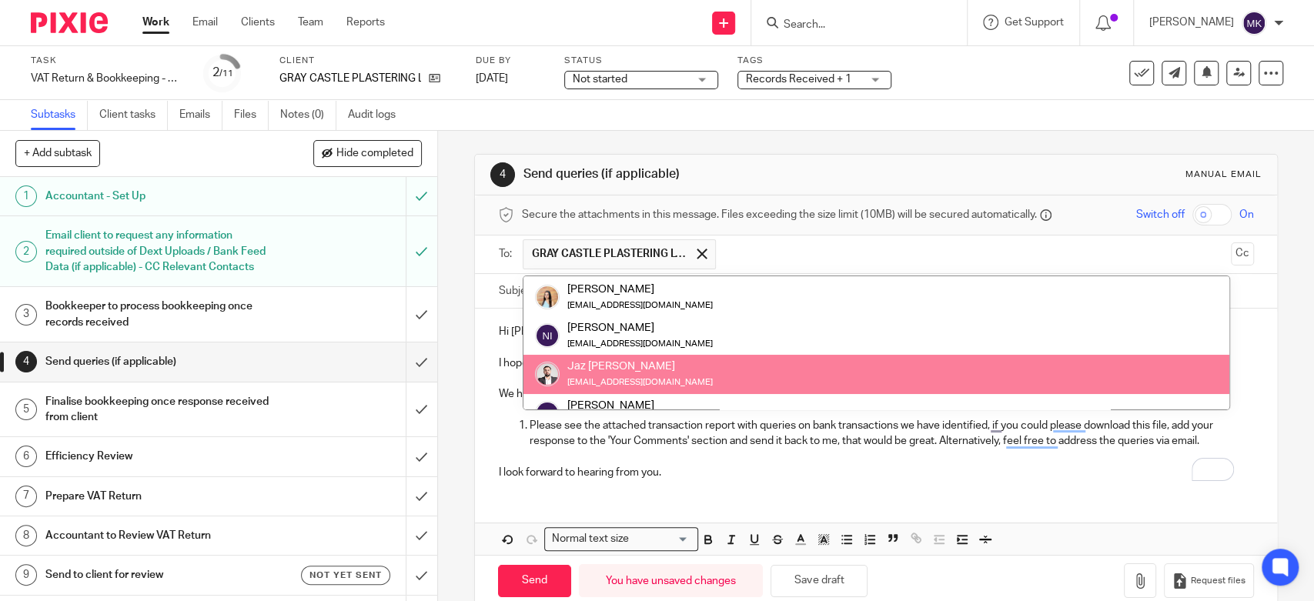
click at [740, 482] on div "Hi Ashley, I hope you are well! We have a few queries related to your bookkeepi…" at bounding box center [876, 400] width 802 height 183
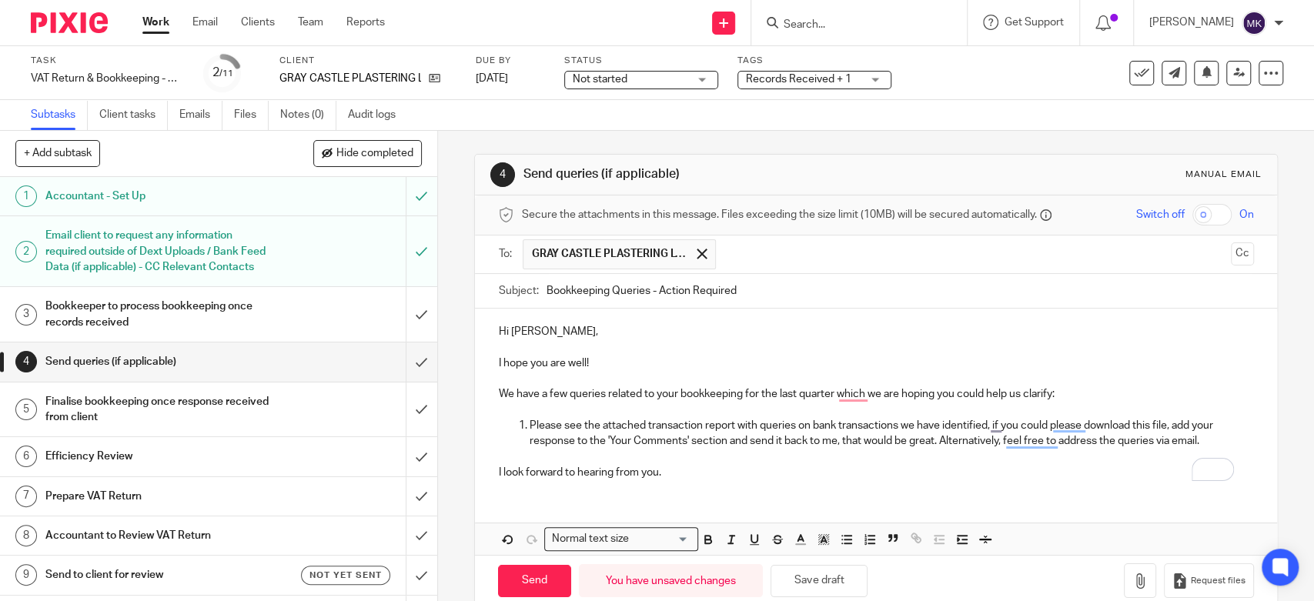
click at [684, 249] on span "GRAY CASTLE PLASTERING LTD" at bounding box center [619, 254] width 192 height 30
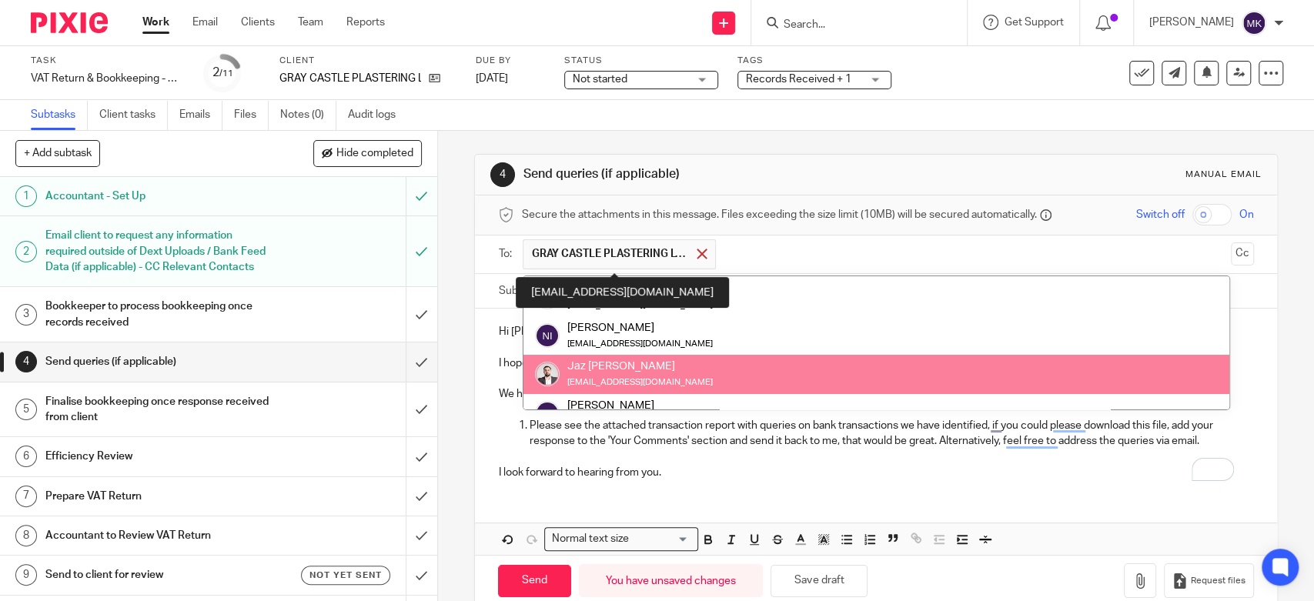
click at [697, 254] on span at bounding box center [702, 254] width 10 height 10
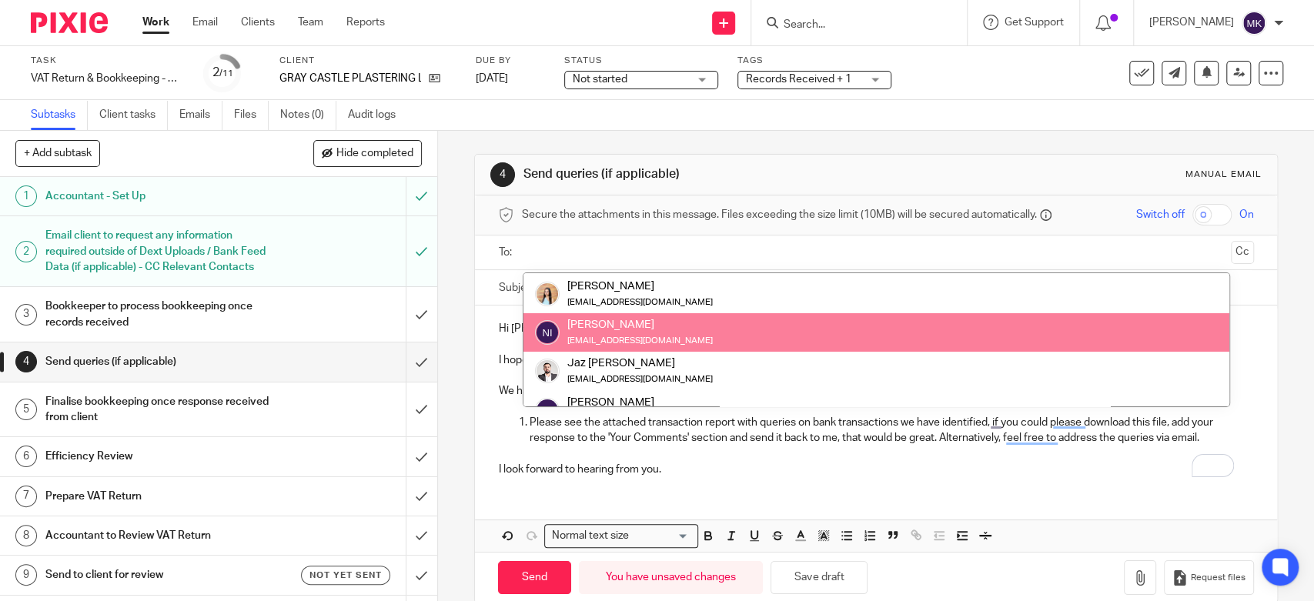
scroll to position [253, 0]
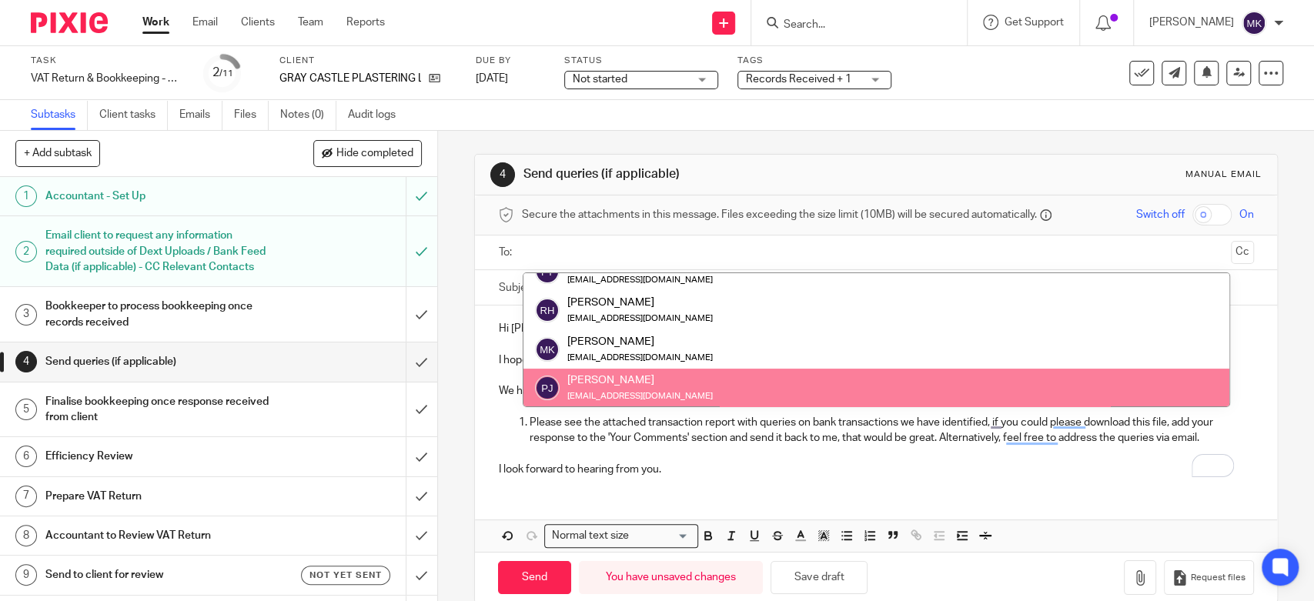
click at [795, 482] on div "Hi Ashley, I hope you are well! We have a few queries related to your bookkeepi…" at bounding box center [876, 397] width 802 height 183
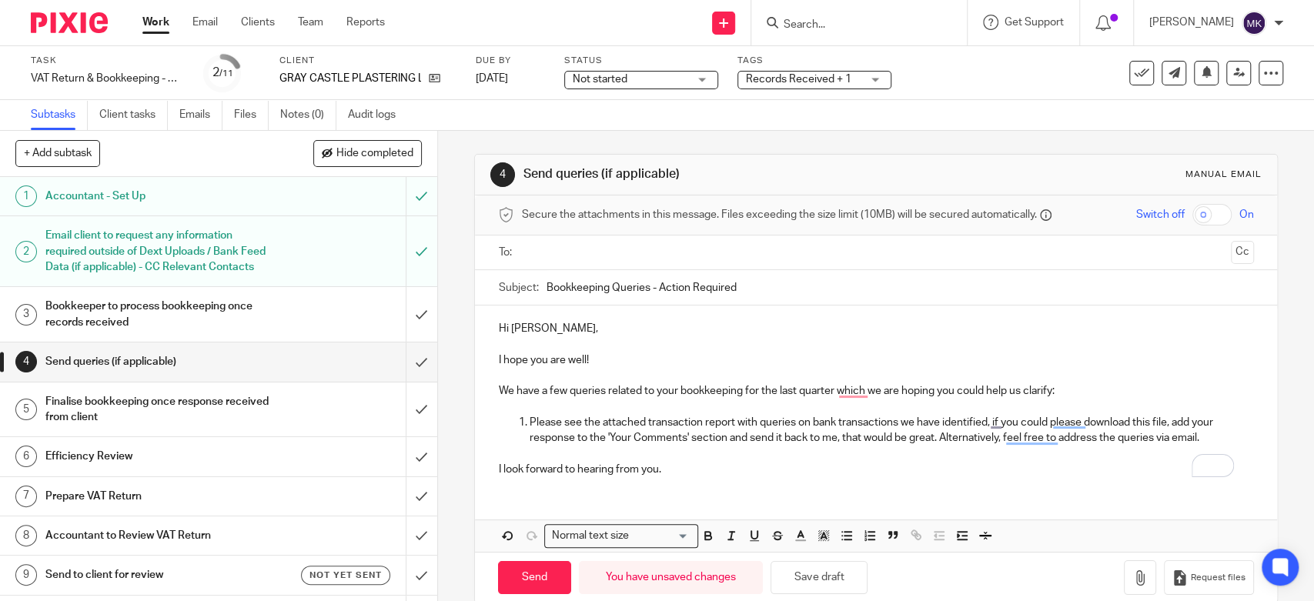
click at [652, 254] on input "text" at bounding box center [876, 253] width 698 height 18
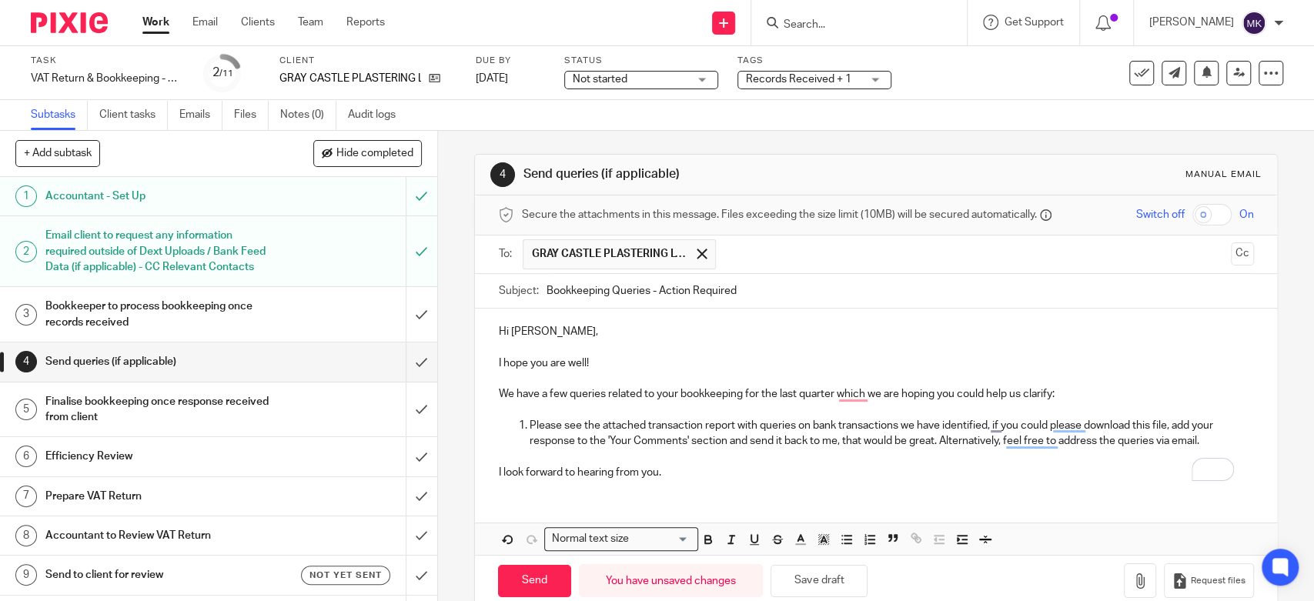
scroll to position [28, 0]
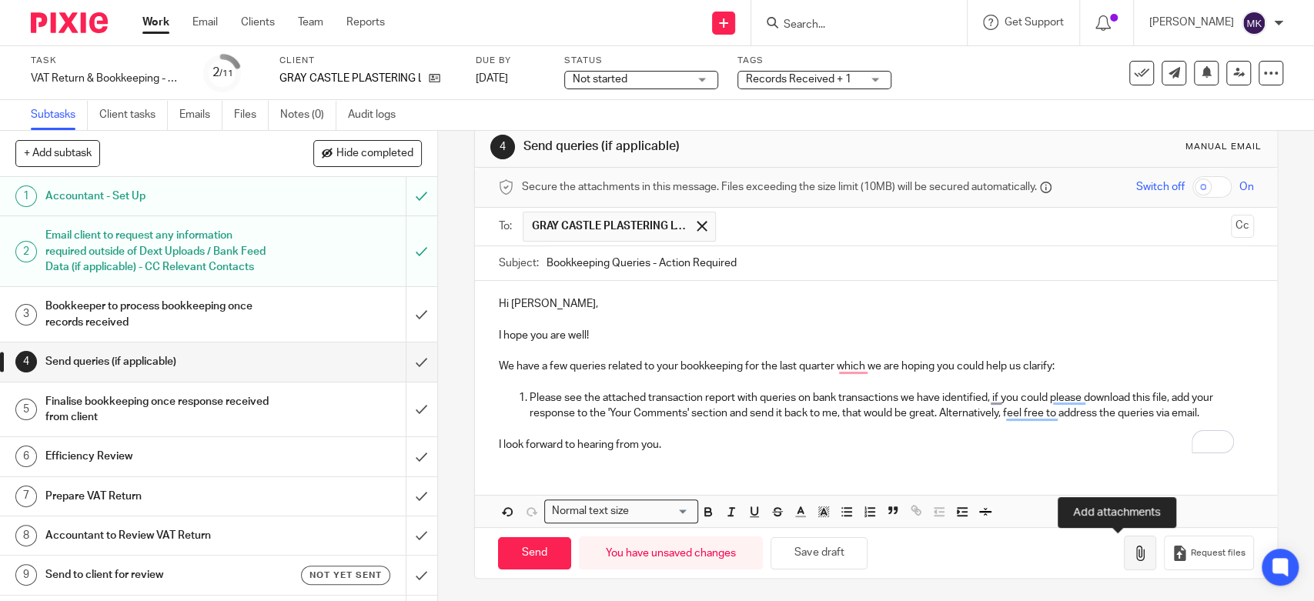
click at [1133, 546] on icon "button" at bounding box center [1140, 553] width 15 height 15
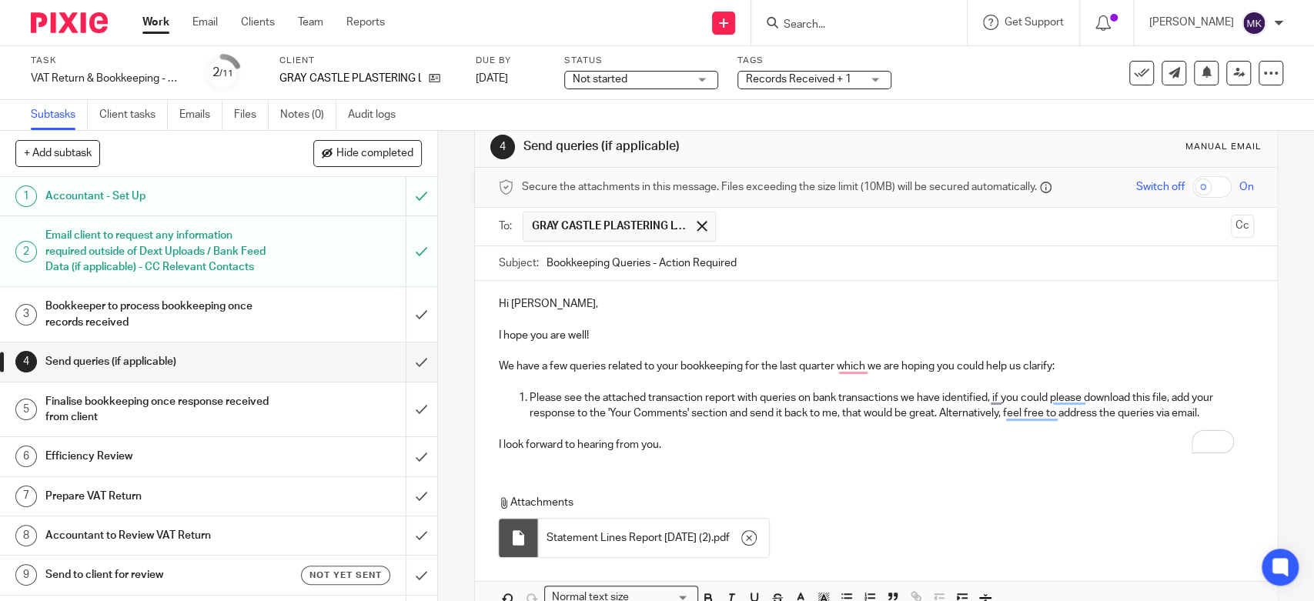
scroll to position [114, 0]
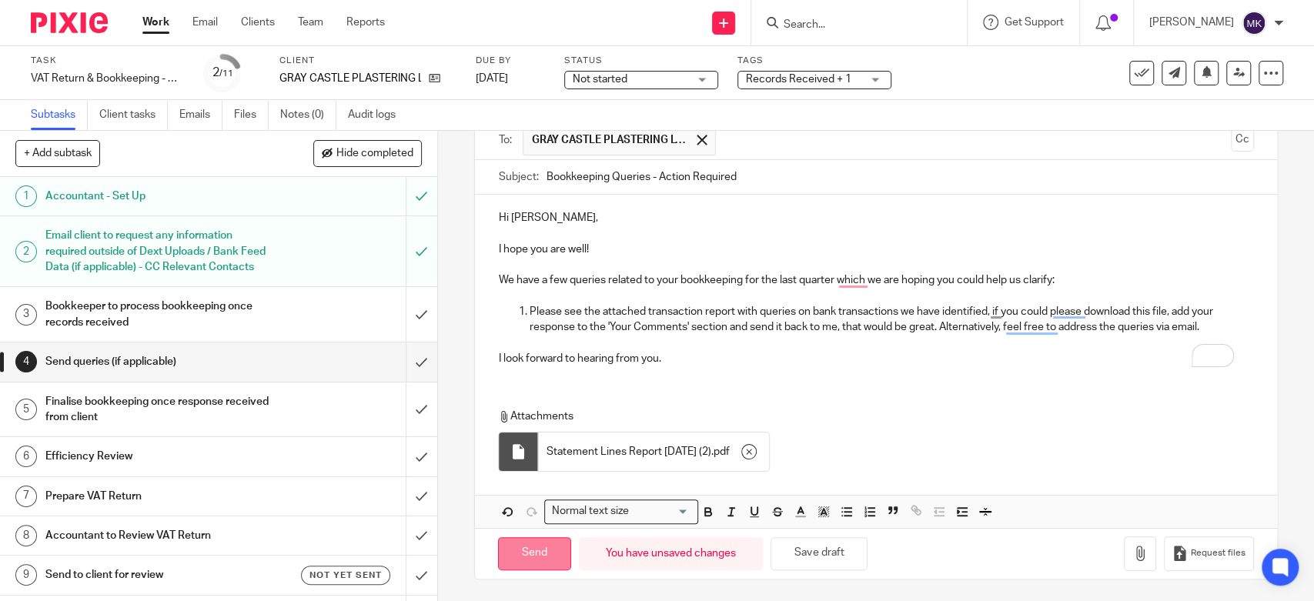
click at [543, 558] on input "Send" at bounding box center [534, 553] width 73 height 33
type input "Sent"
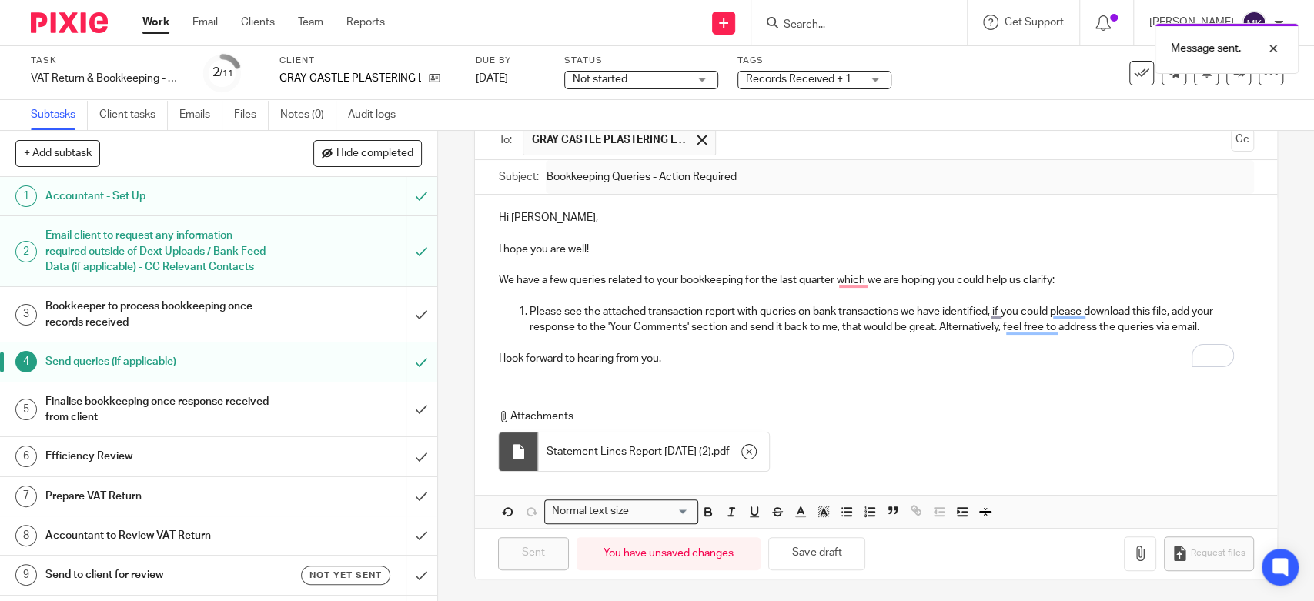
scroll to position [0, 0]
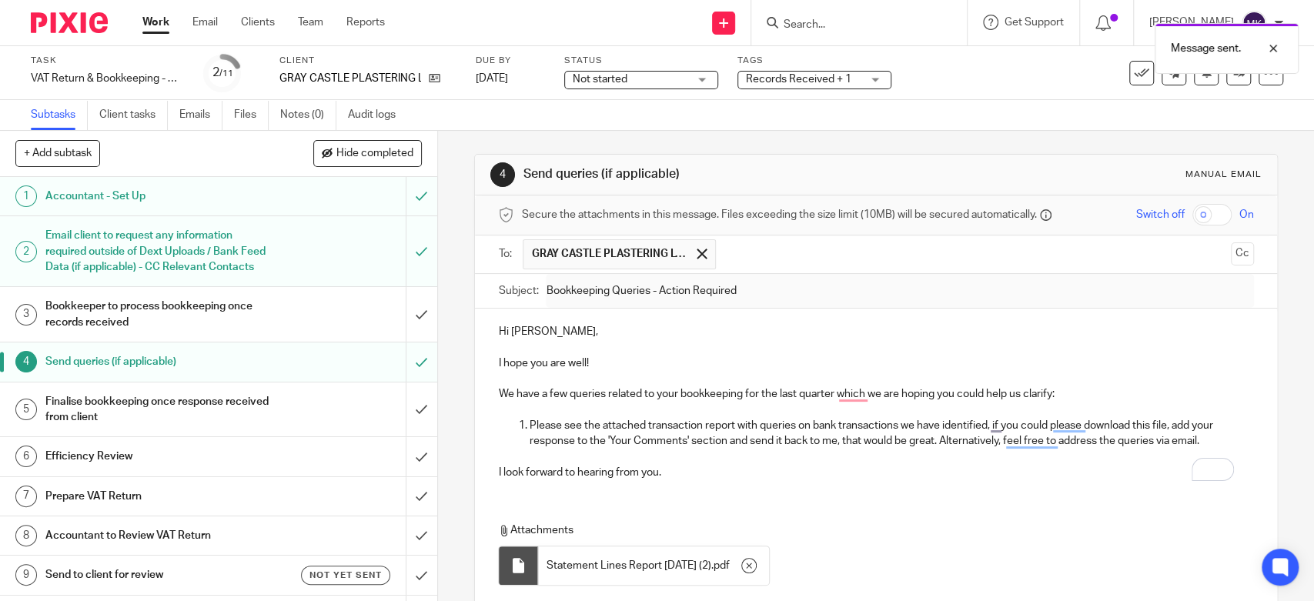
click at [853, 79] on span "Records Received + 1" at bounding box center [803, 80] width 115 height 16
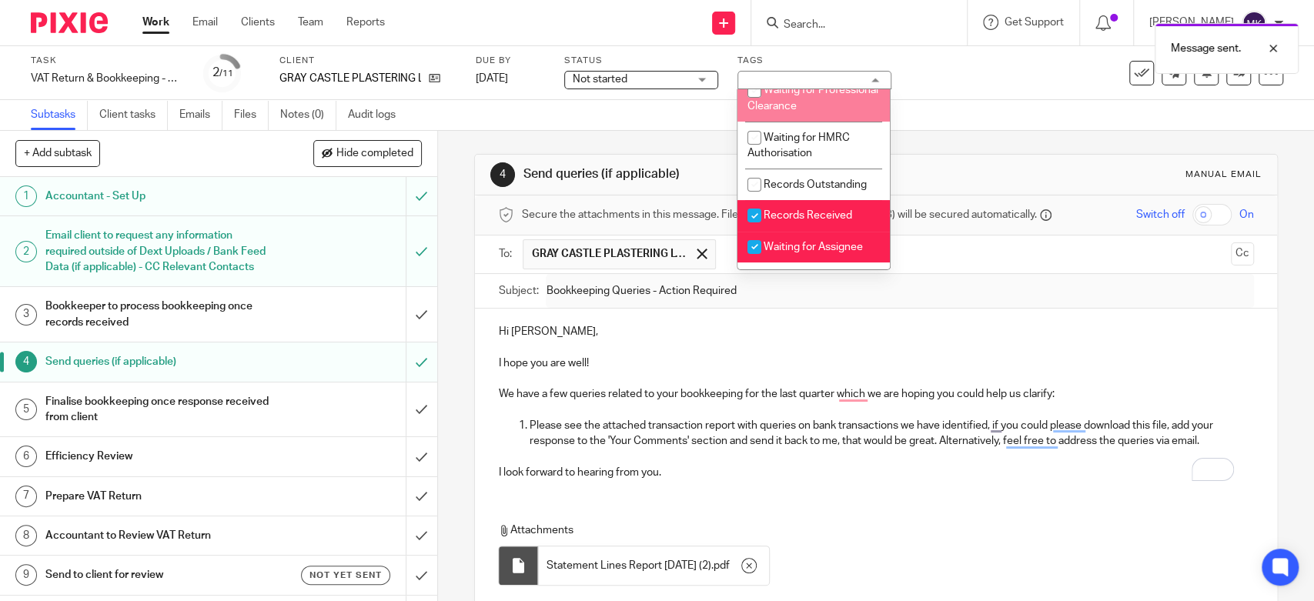
scroll to position [256, 0]
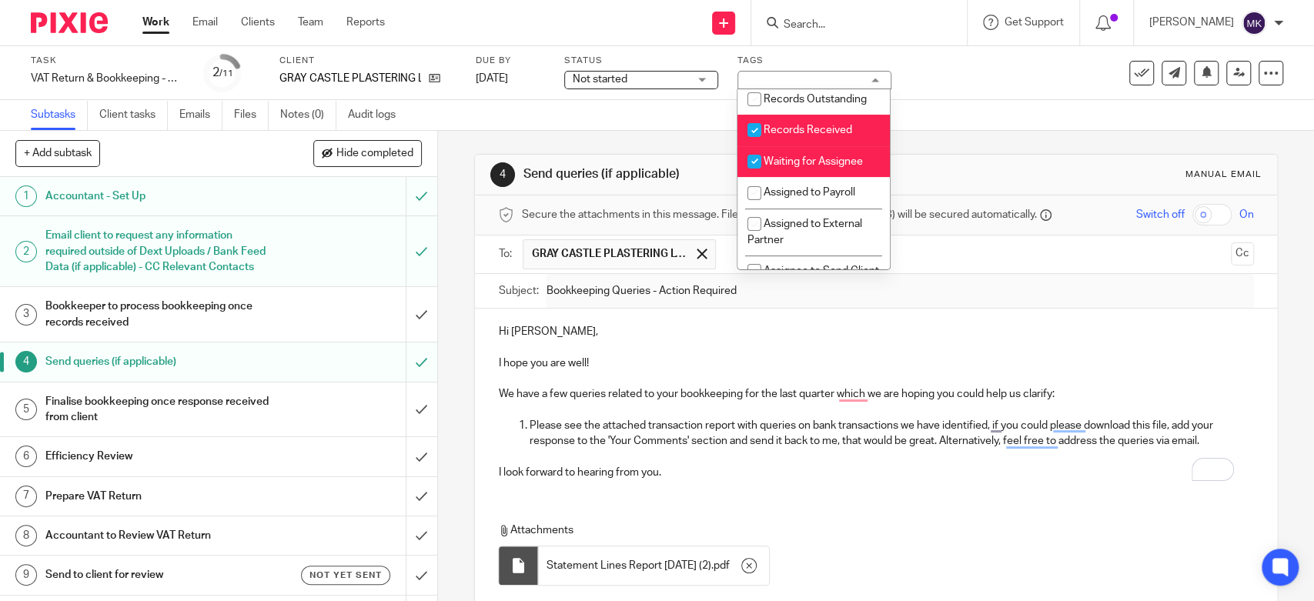
click at [807, 167] on span "Waiting for Assignee" at bounding box center [813, 161] width 99 height 11
checkbox input "false"
click at [808, 136] on span "Records Received" at bounding box center [808, 130] width 89 height 11
checkbox input "false"
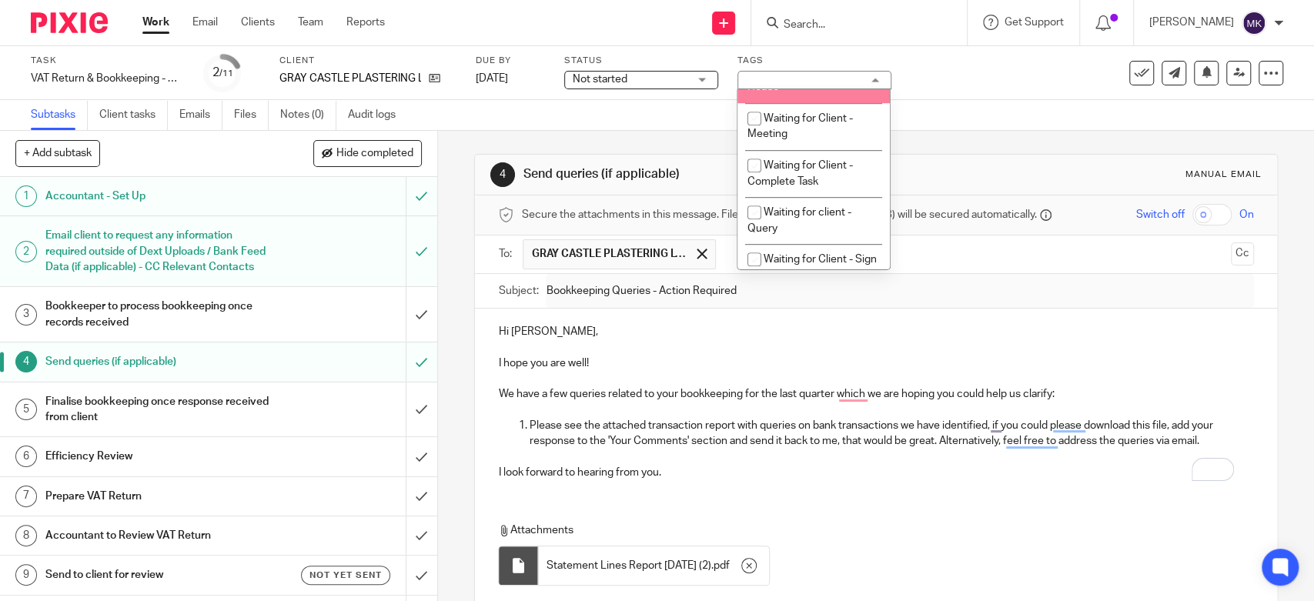
scroll to position [855, 0]
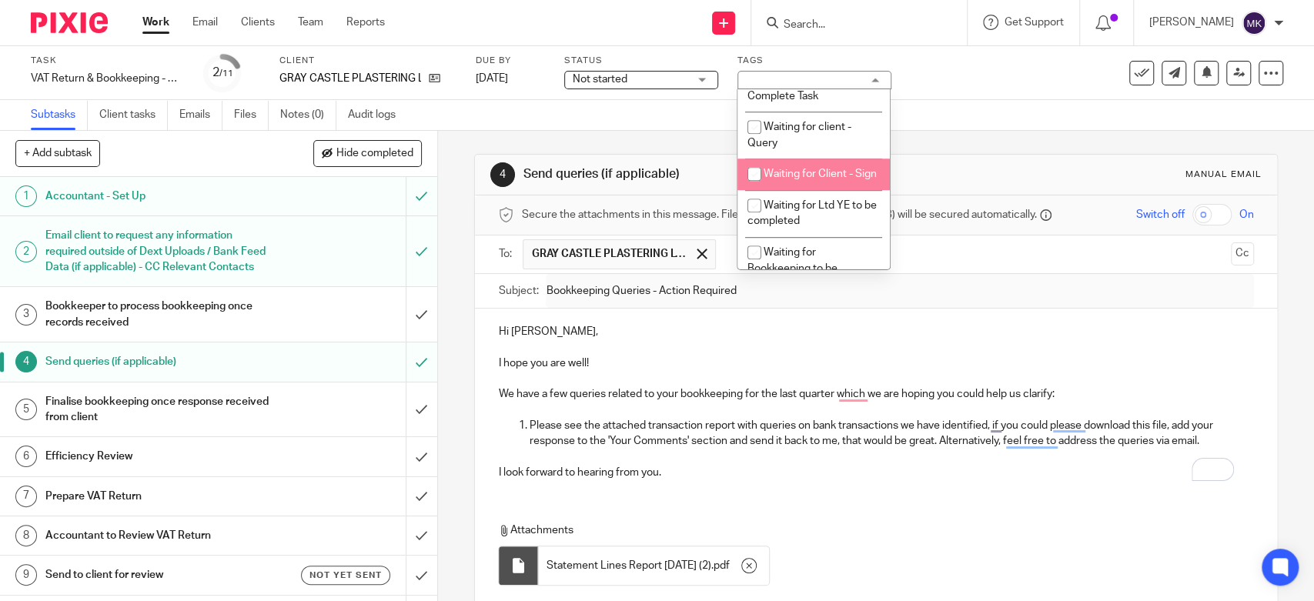
click at [811, 179] on span "Waiting for Client - Sign" at bounding box center [820, 174] width 113 height 11
checkbox input "true"
click at [644, 80] on span "Not started" at bounding box center [630, 80] width 115 height 16
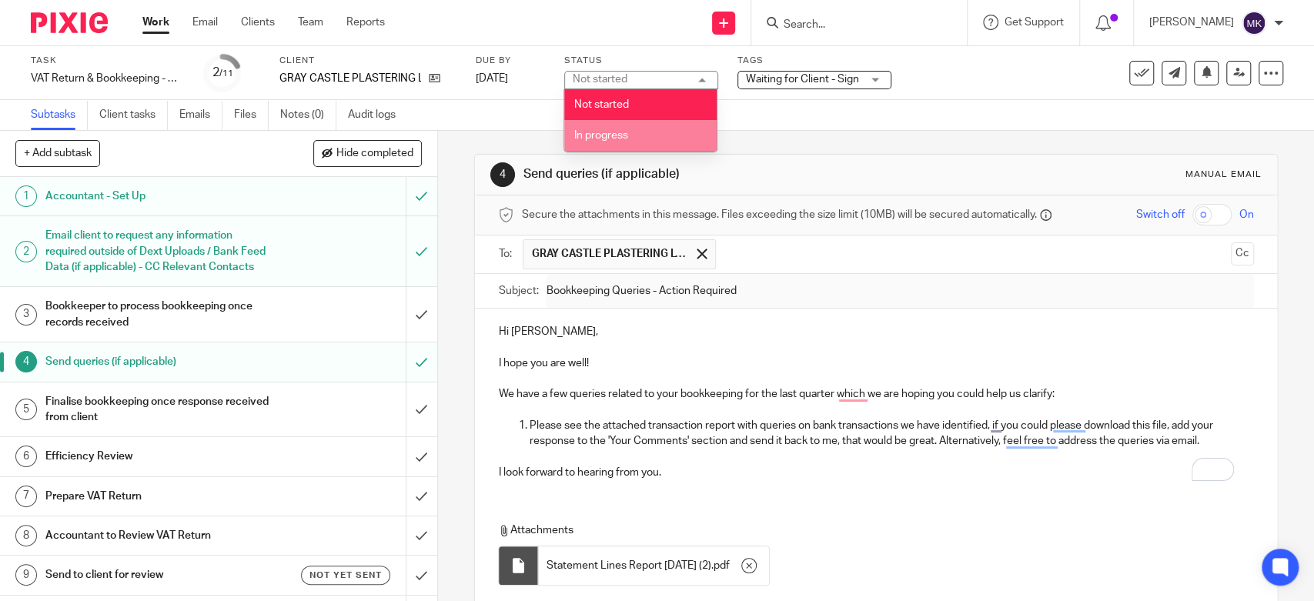
click at [628, 127] on li "In progress" at bounding box center [640, 136] width 152 height 32
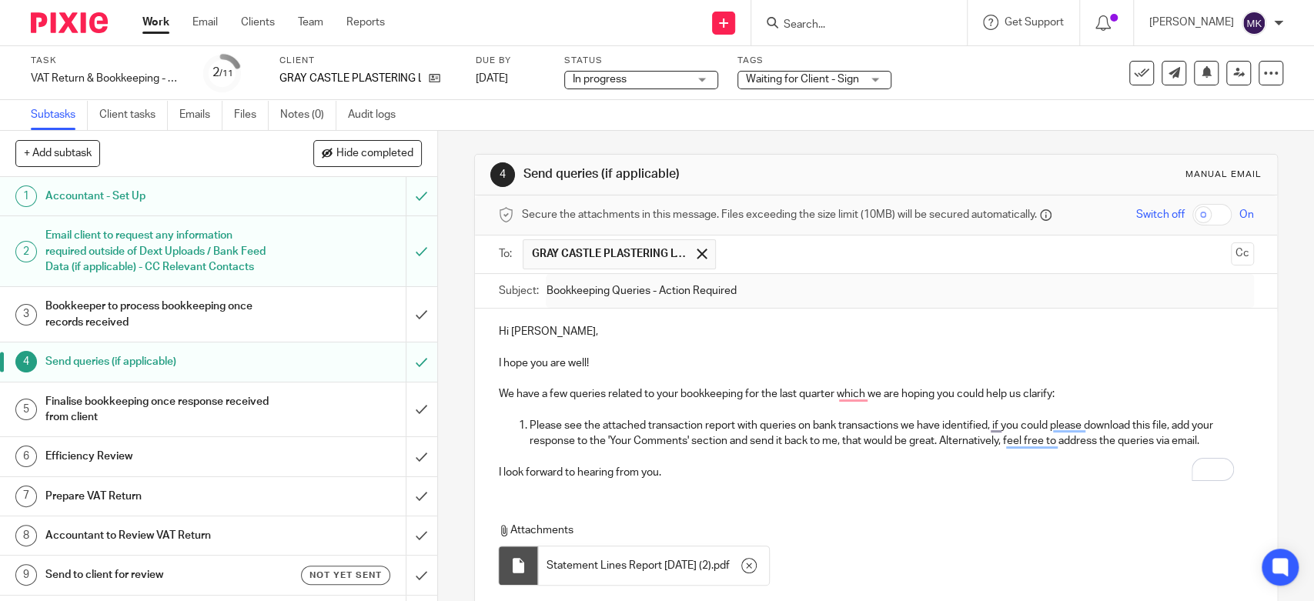
click at [767, 109] on div "Subtasks Client tasks Emails Files Notes (0) Audit logs" at bounding box center [657, 115] width 1314 height 31
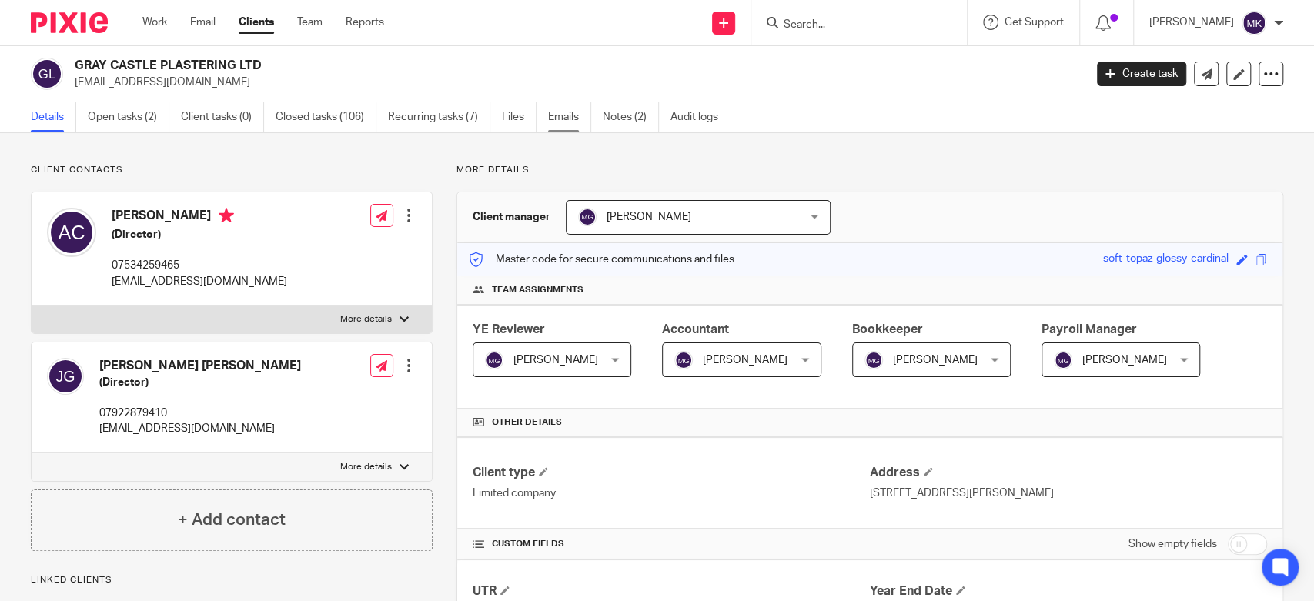
click at [565, 116] on link "Emails" at bounding box center [569, 117] width 43 height 30
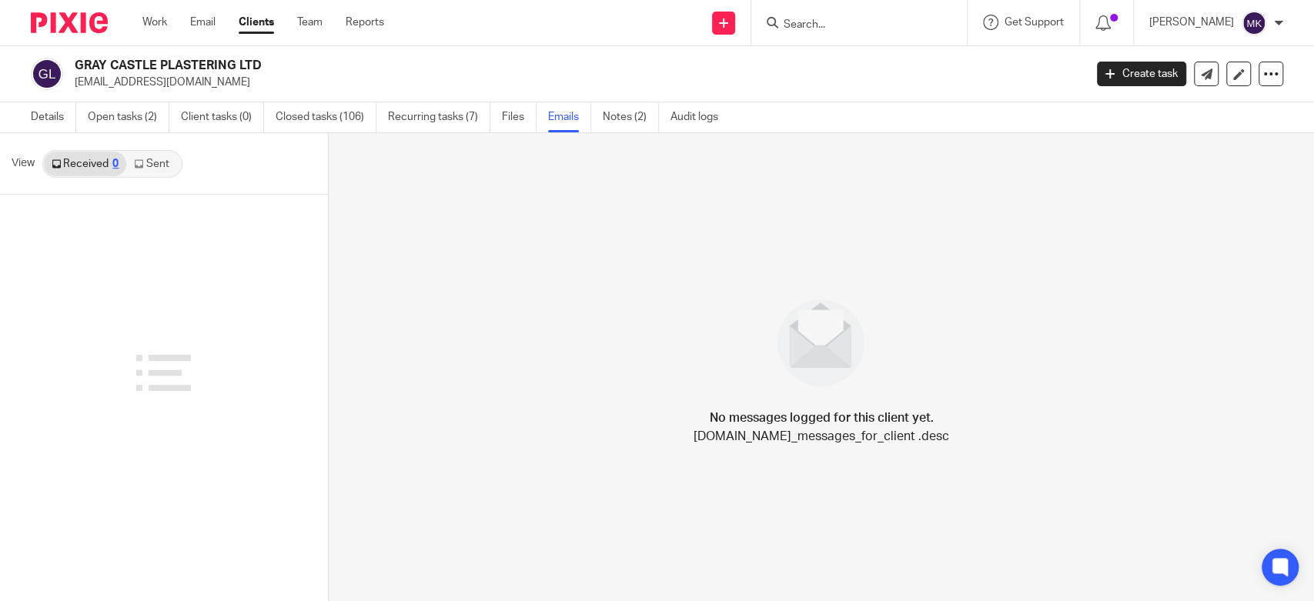
click at [154, 162] on link "Sent" at bounding box center [153, 164] width 54 height 25
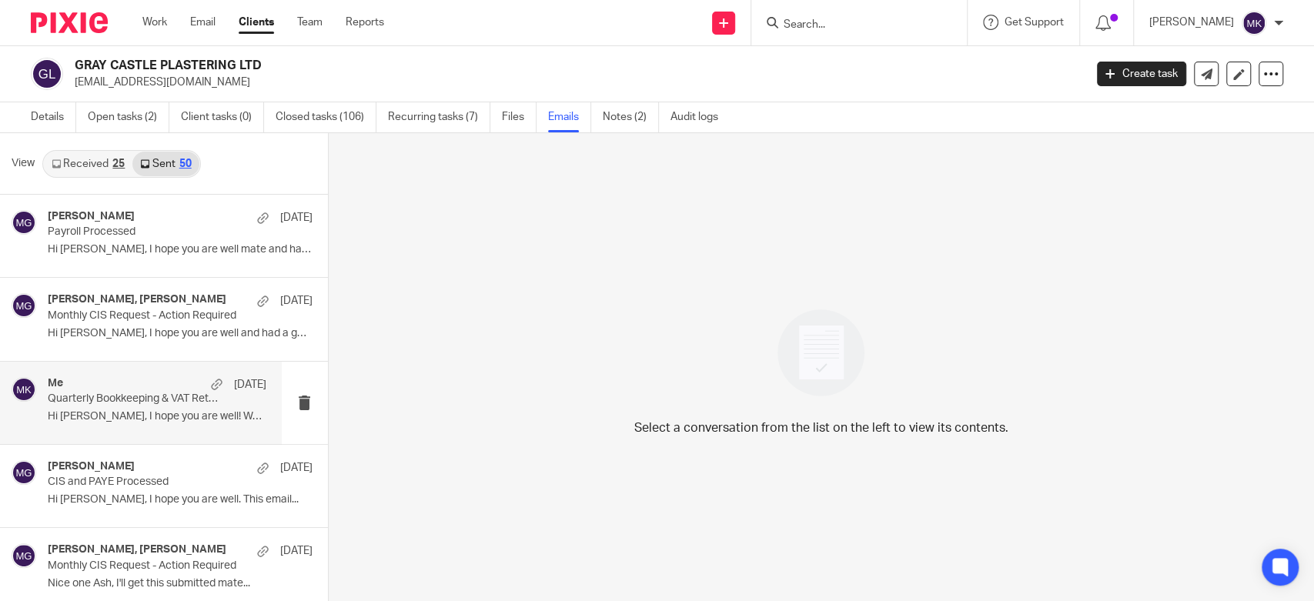
click at [149, 402] on p "Quarterly Bookkeeping & VAT Return - Action Required" at bounding box center [135, 399] width 175 height 13
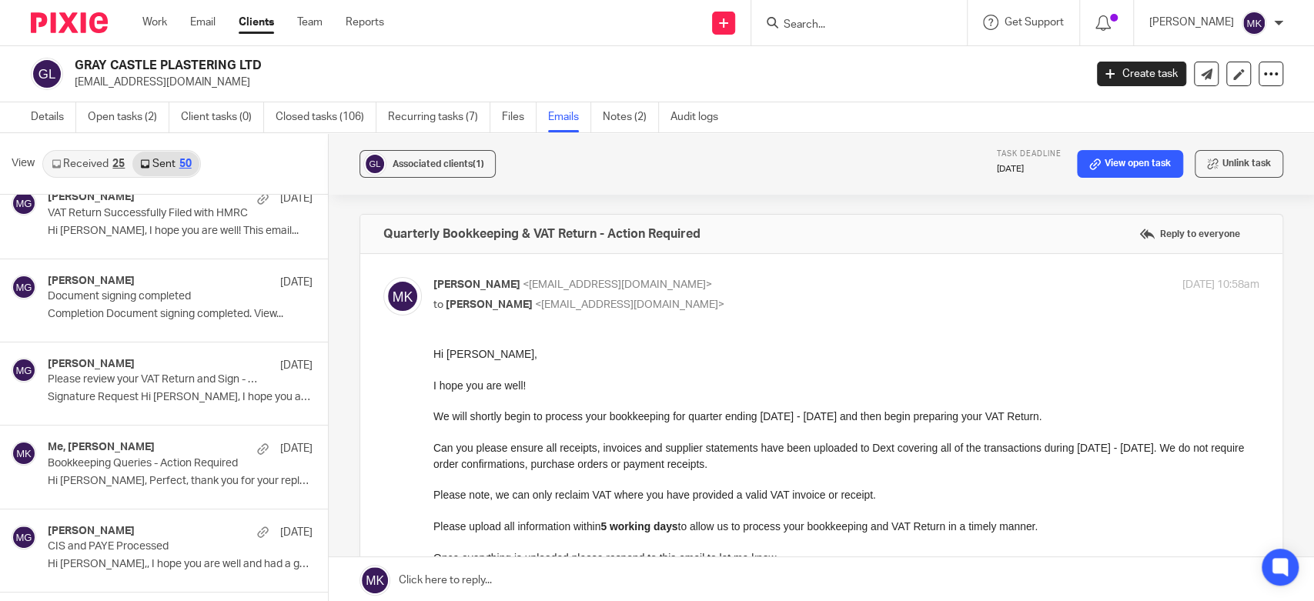
scroll to position [855, 0]
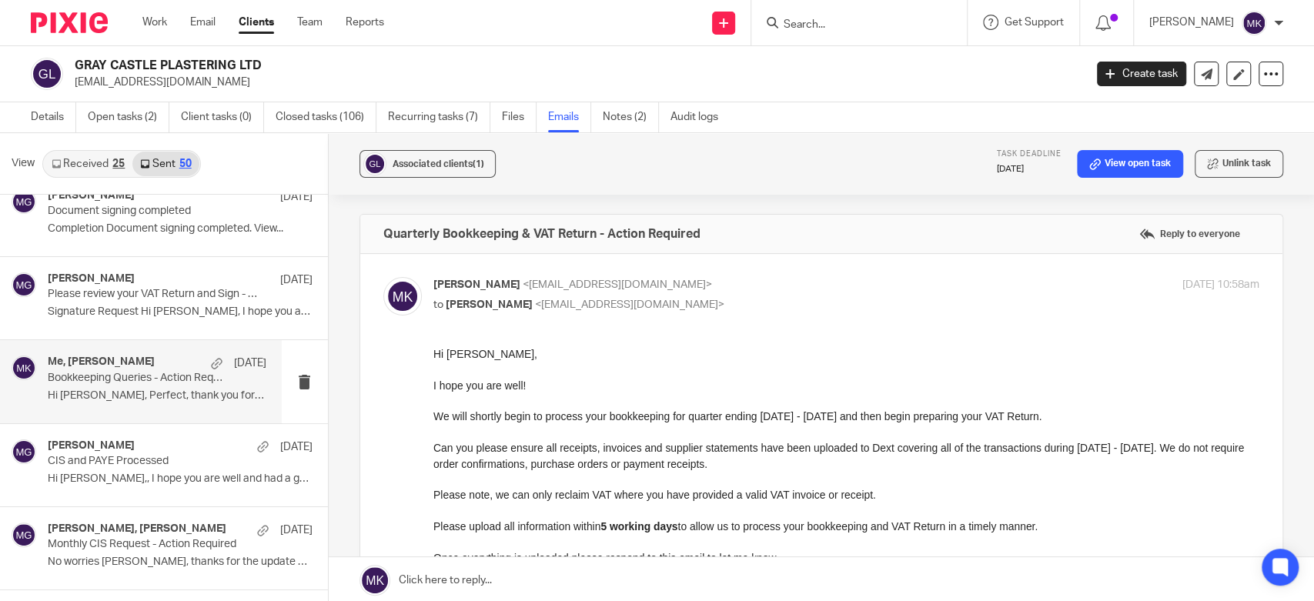
click at [143, 393] on p "Hi [PERSON_NAME], Perfect, thank you for your reply...." at bounding box center [157, 396] width 219 height 13
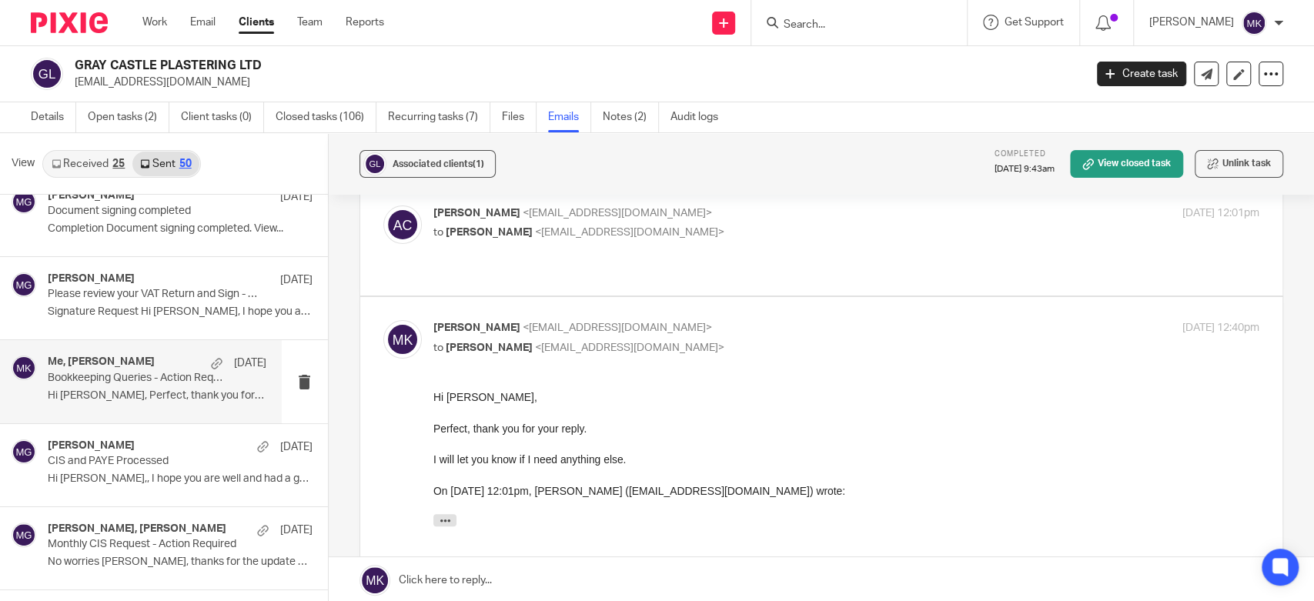
scroll to position [0, 0]
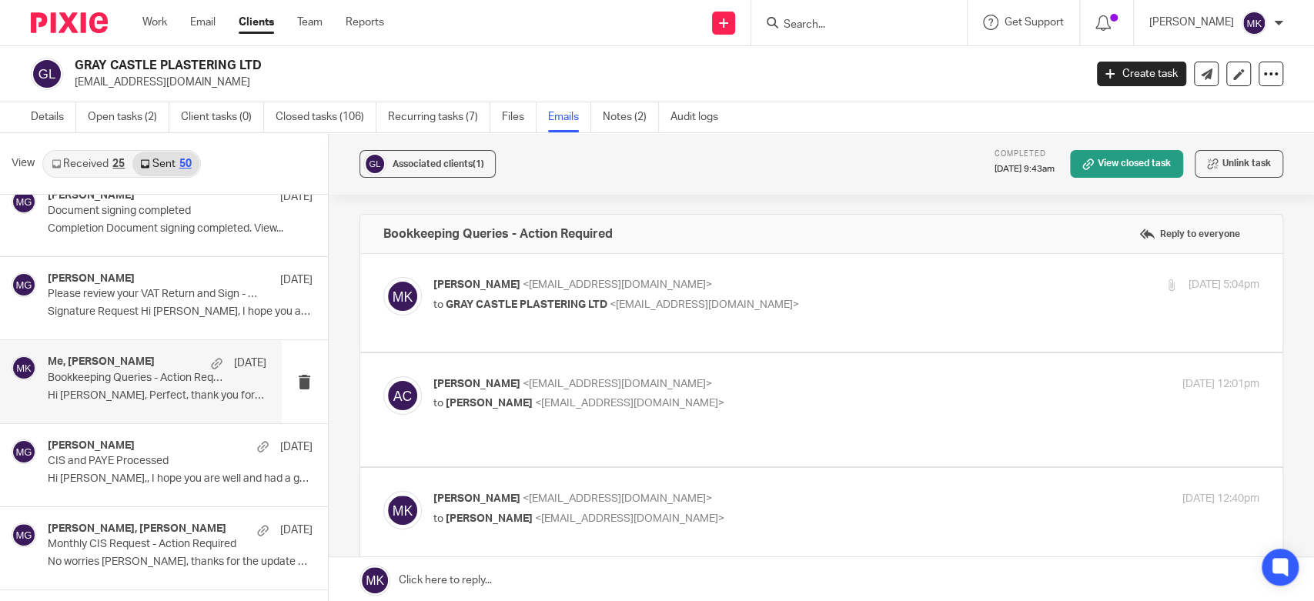
click at [744, 378] on p "[PERSON_NAME] <[EMAIL_ADDRESS][DOMAIN_NAME]>" at bounding box center [708, 385] width 551 height 16
checkbox input "true"
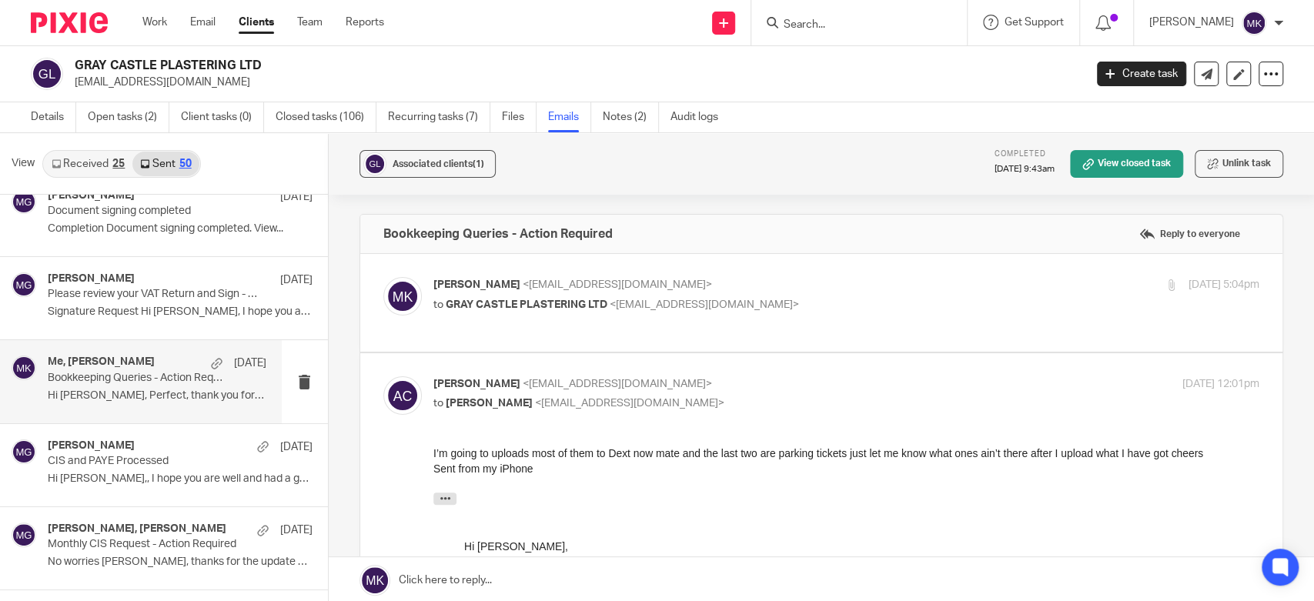
click at [789, 306] on p "to GRAY CASTLE PLASTERING LTD <[EMAIL_ADDRESS][DOMAIN_NAME]>" at bounding box center [708, 305] width 551 height 16
checkbox input "true"
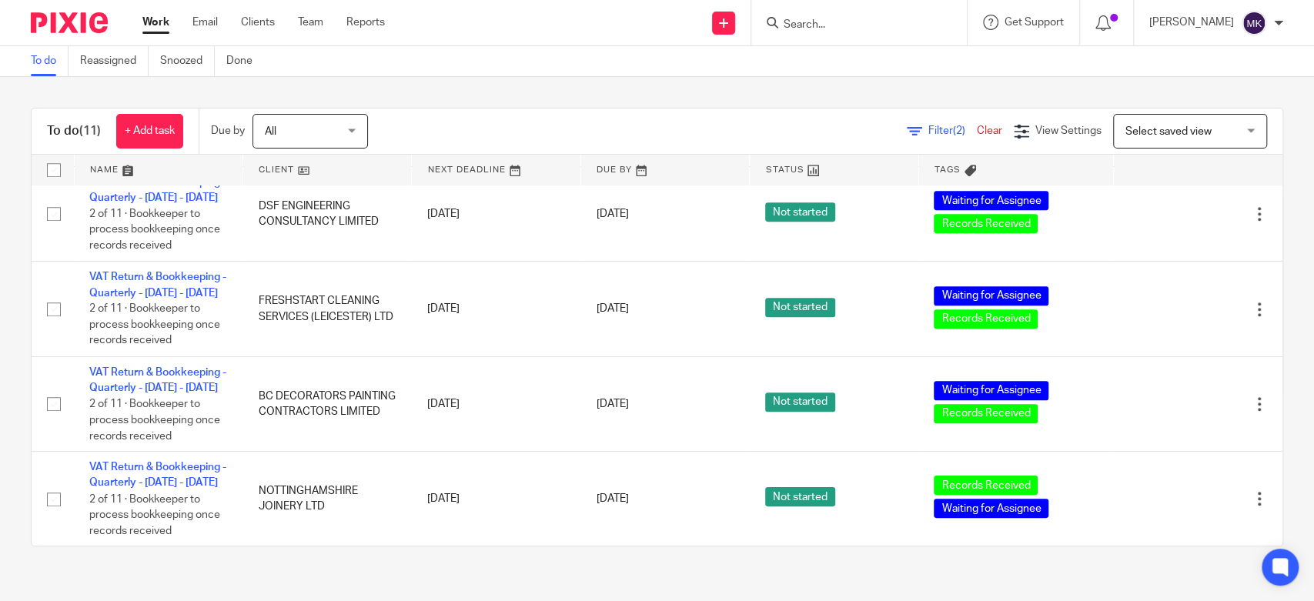
scroll to position [782, 0]
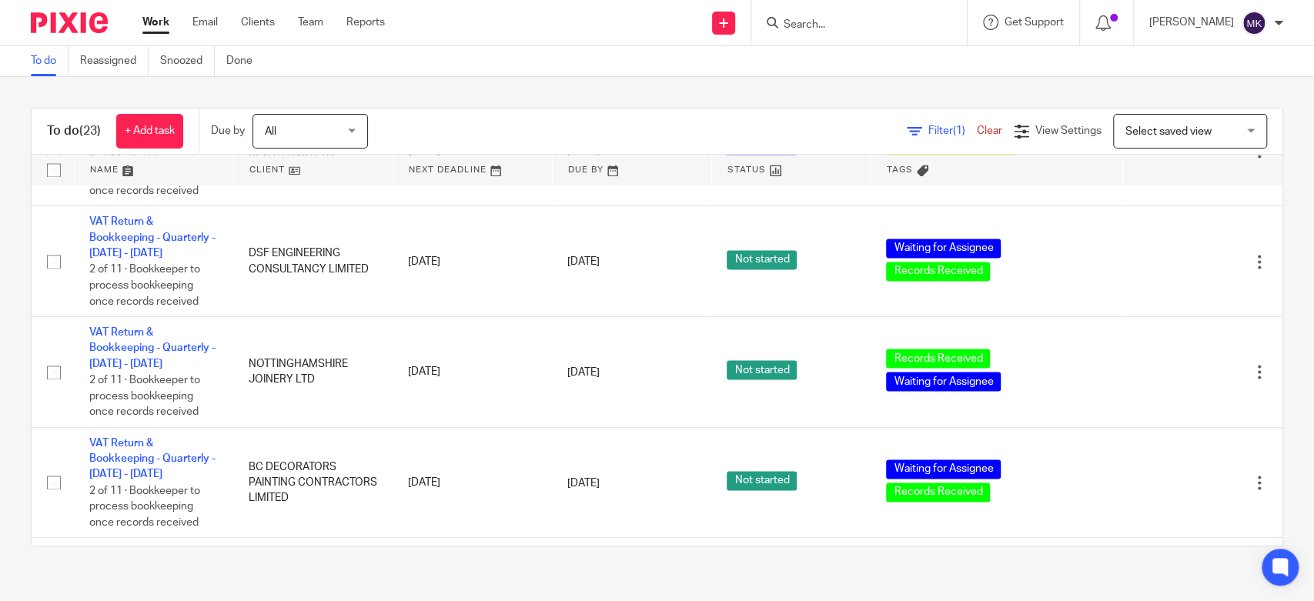
scroll to position [1523, 0]
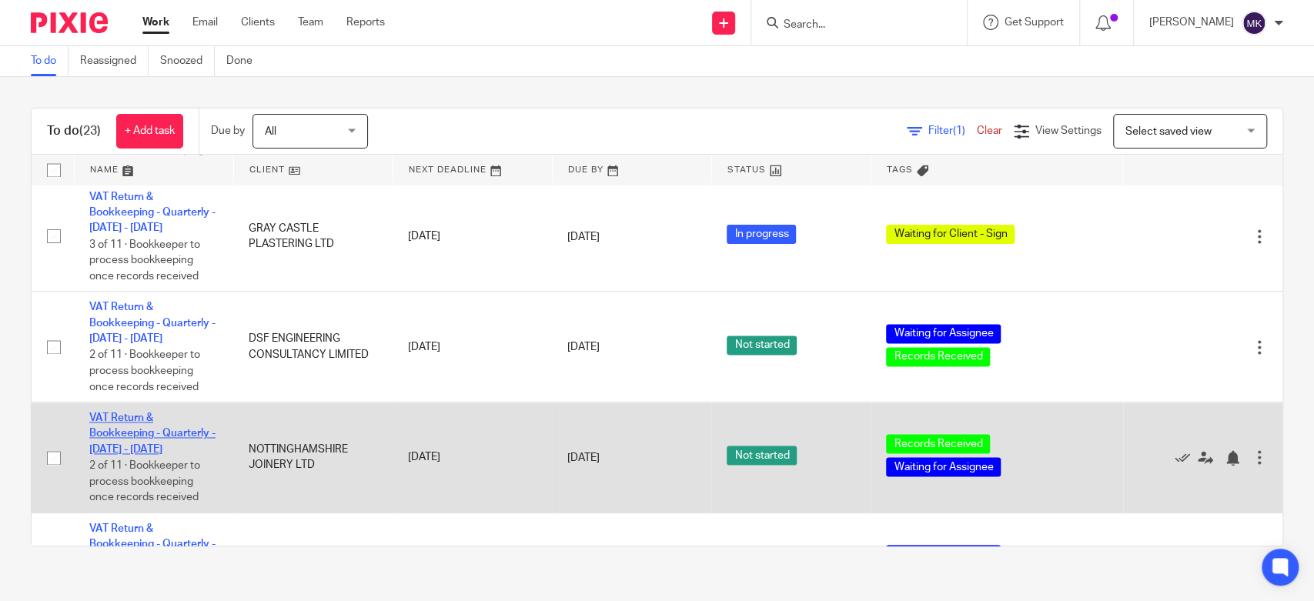
click at [142, 438] on link "VAT Return & Bookkeeping - Quarterly - [DATE] - [DATE]" at bounding box center [152, 434] width 126 height 42
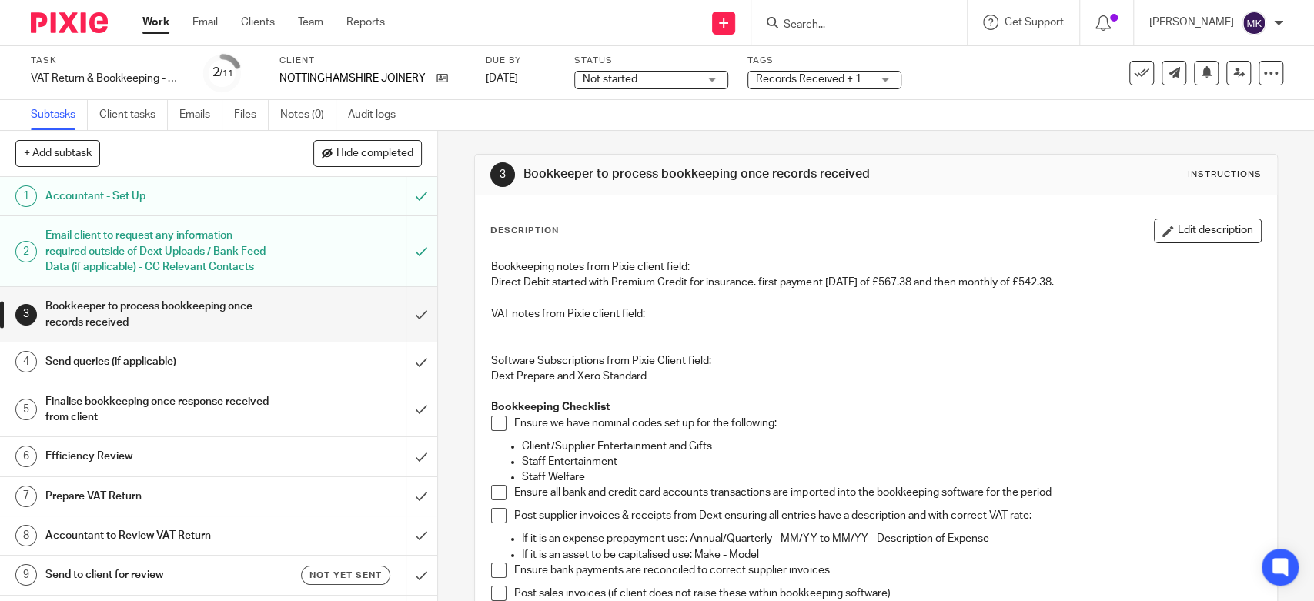
scroll to position [171, 0]
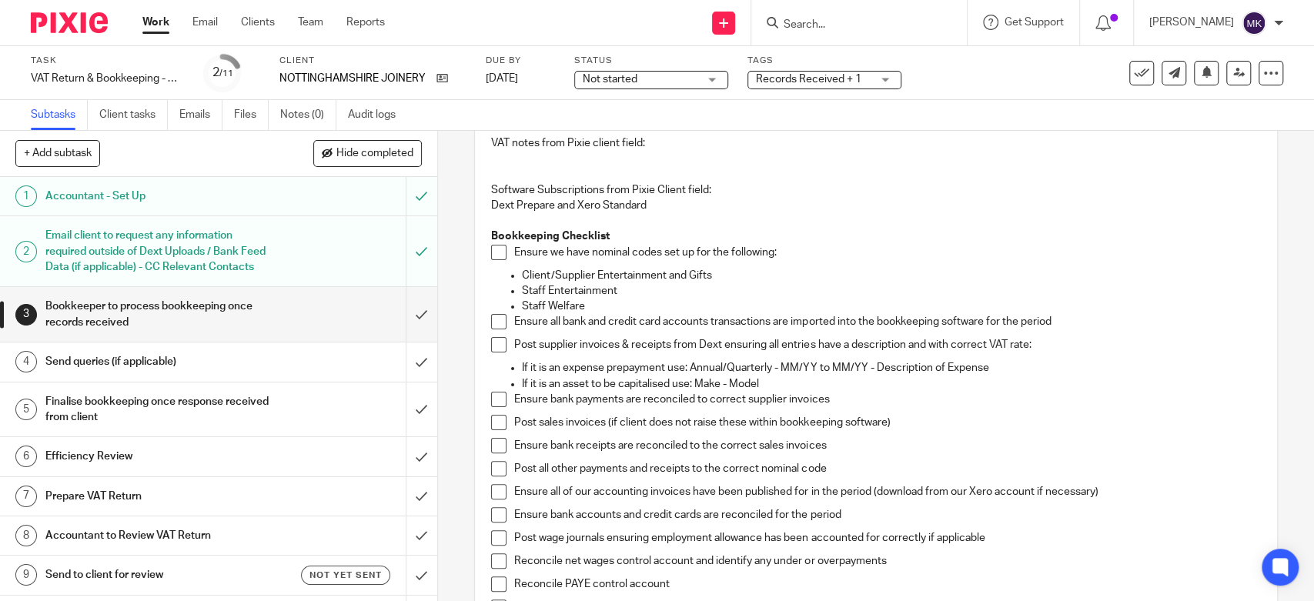
click at [495, 250] on span at bounding box center [498, 252] width 15 height 15
click at [507, 318] on li "Ensure all bank and credit card accounts transactions are imported into the boo…" at bounding box center [875, 325] width 769 height 23
click at [497, 320] on span at bounding box center [498, 321] width 15 height 15
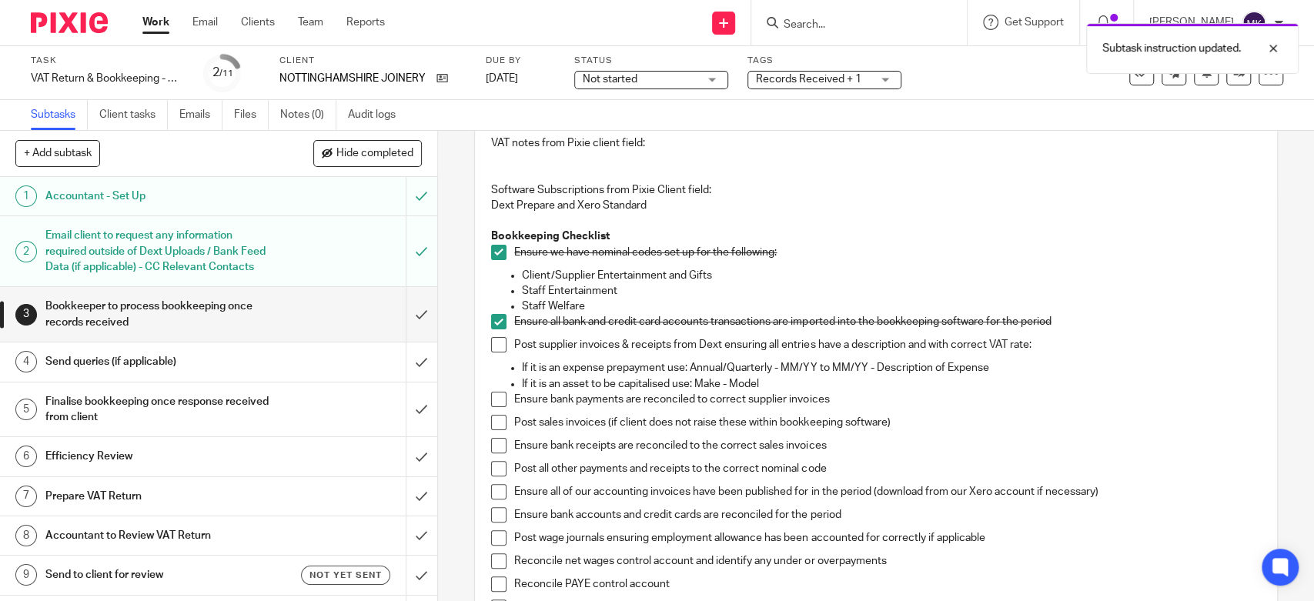
click at [494, 341] on span at bounding box center [498, 344] width 15 height 15
click at [491, 395] on span at bounding box center [498, 399] width 15 height 15
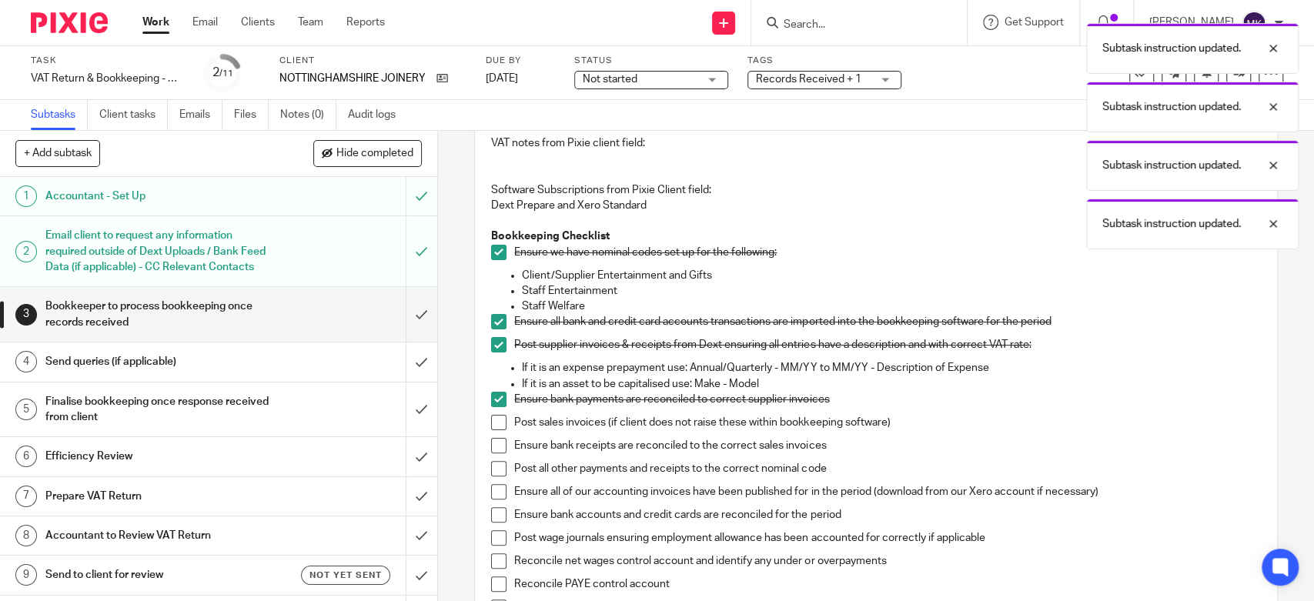
click at [494, 428] on span at bounding box center [498, 422] width 15 height 15
click at [497, 441] on span at bounding box center [498, 445] width 15 height 15
click at [495, 473] on span at bounding box center [498, 468] width 15 height 15
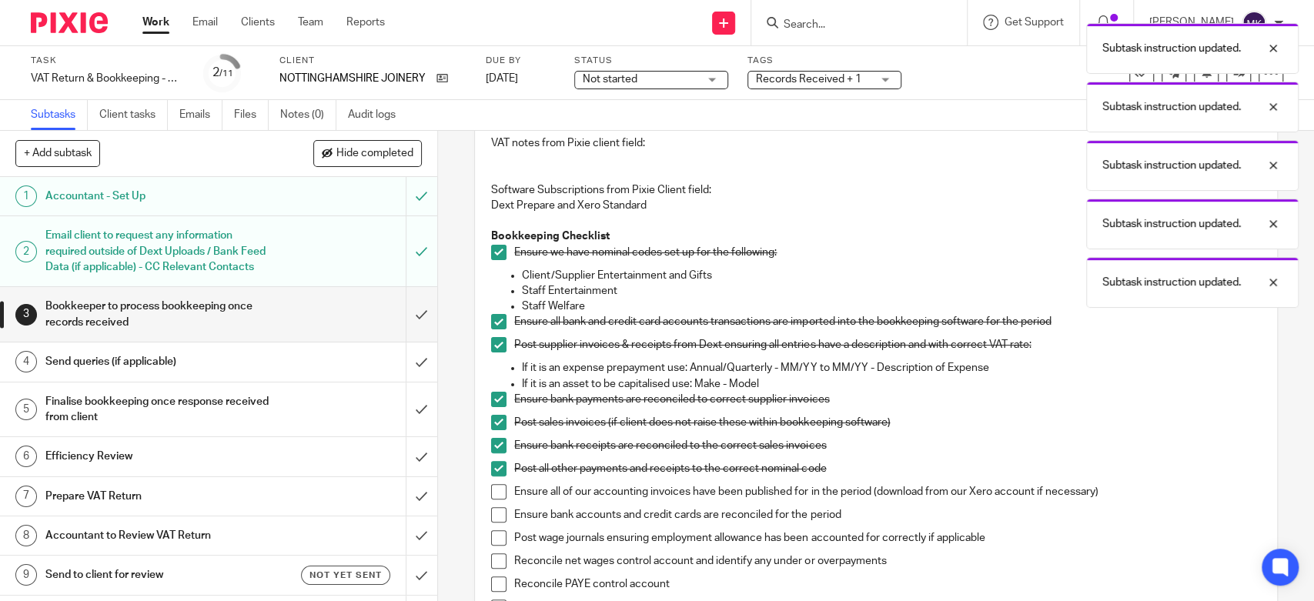
click at [497, 491] on span at bounding box center [498, 491] width 15 height 15
click at [501, 528] on li "Ensure bank accounts and credit cards are reconciled for the period" at bounding box center [875, 518] width 769 height 23
click at [497, 512] on span at bounding box center [498, 514] width 15 height 15
